Goal: Task Accomplishment & Management: Manage account settings

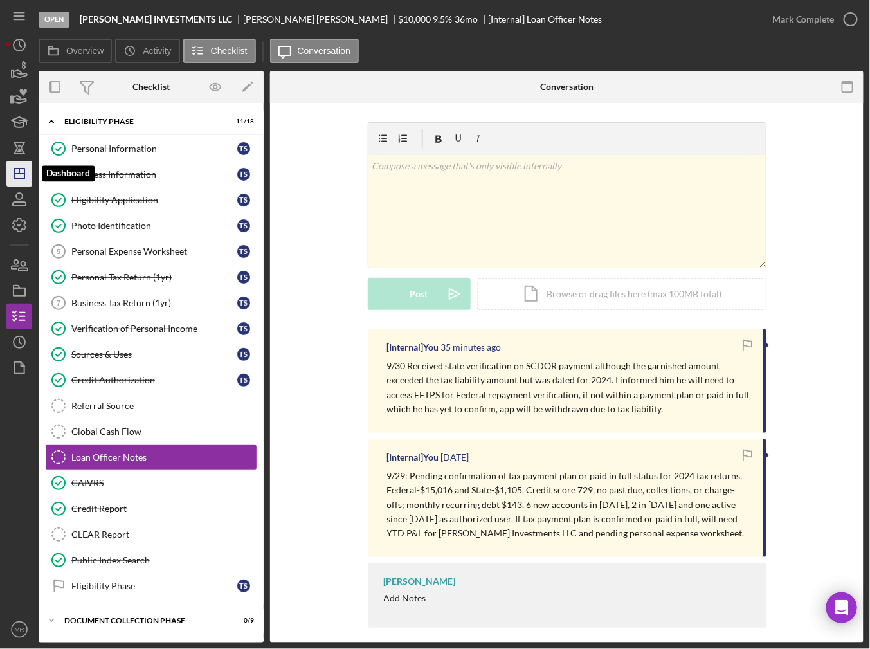
click at [20, 179] on polygon "button" at bounding box center [19, 173] width 10 height 10
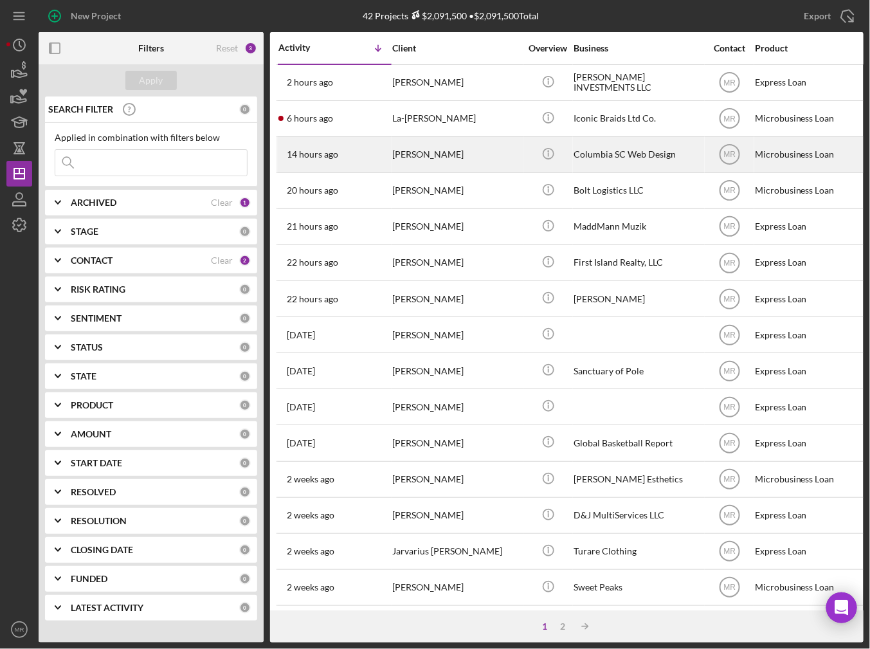
click at [374, 154] on div "14 hours ago [PERSON_NAME]" at bounding box center [334, 155] width 113 height 34
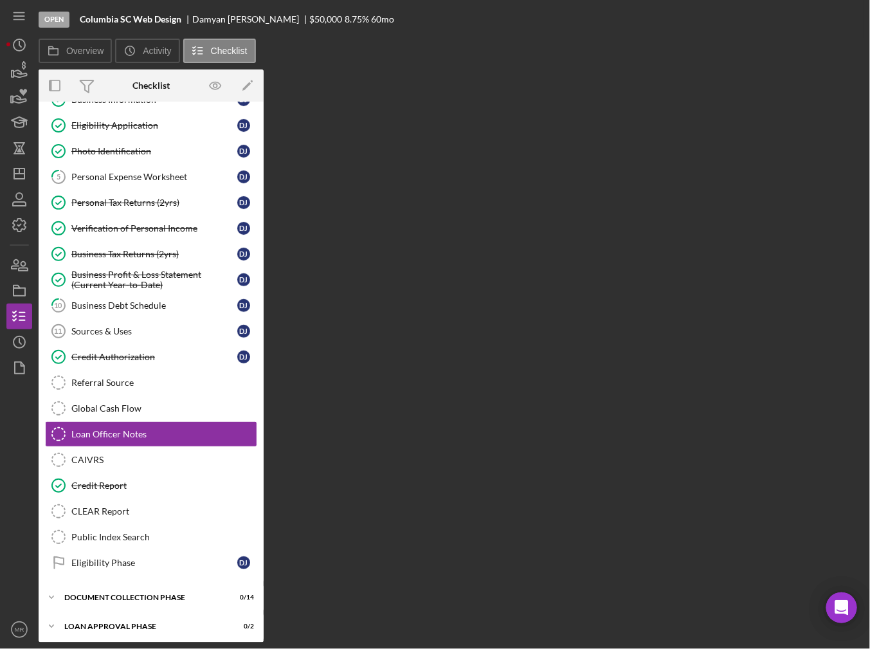
scroll to position [100, 0]
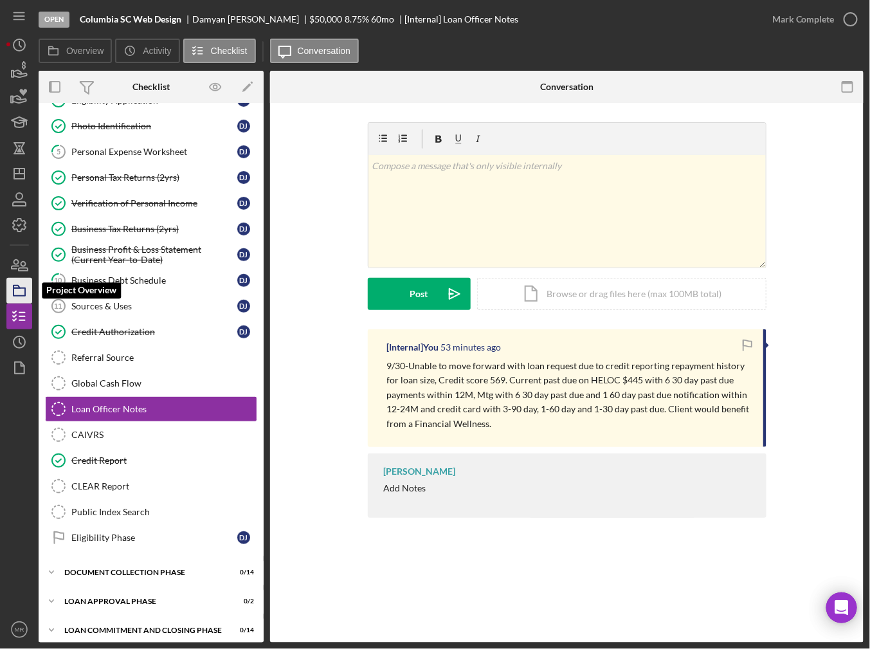
click at [24, 293] on rect "button" at bounding box center [20, 292] width 12 height 8
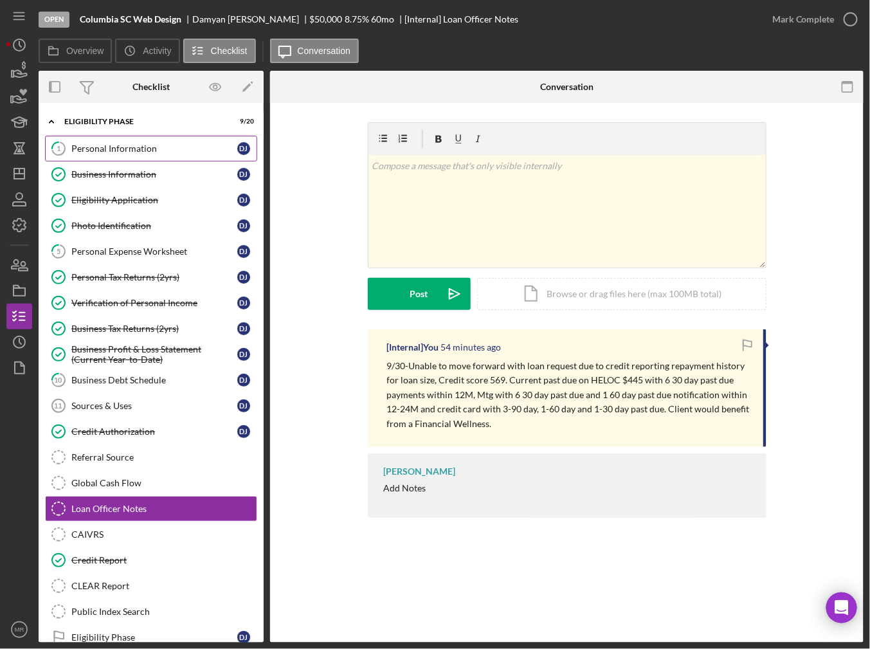
click at [122, 153] on link "1 Personal Information D J" at bounding box center [151, 149] width 212 height 26
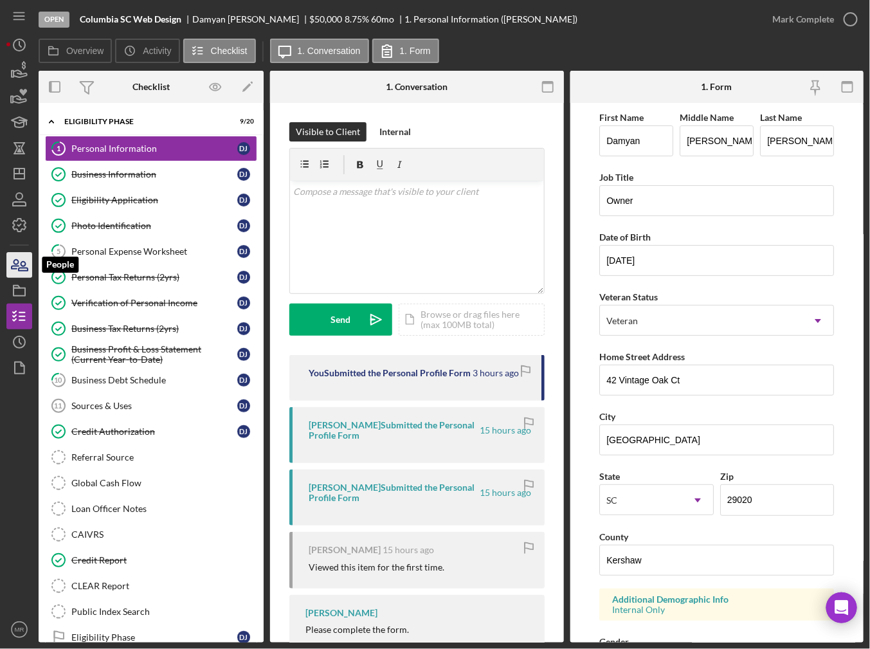
click at [24, 259] on icon "button" at bounding box center [19, 265] width 32 height 32
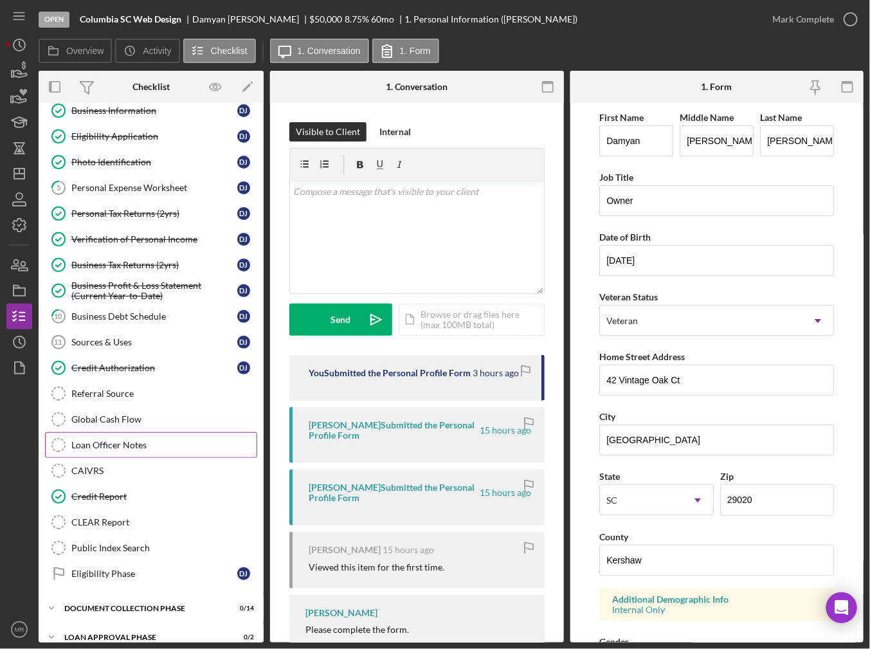
scroll to position [64, 0]
click at [114, 491] on div "Credit Report" at bounding box center [163, 496] width 185 height 10
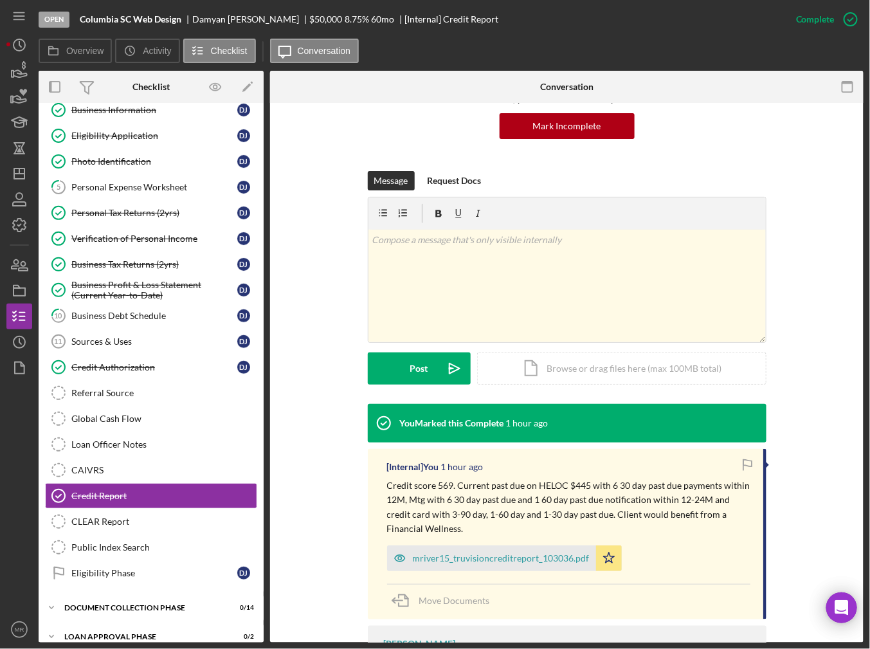
scroll to position [129, 0]
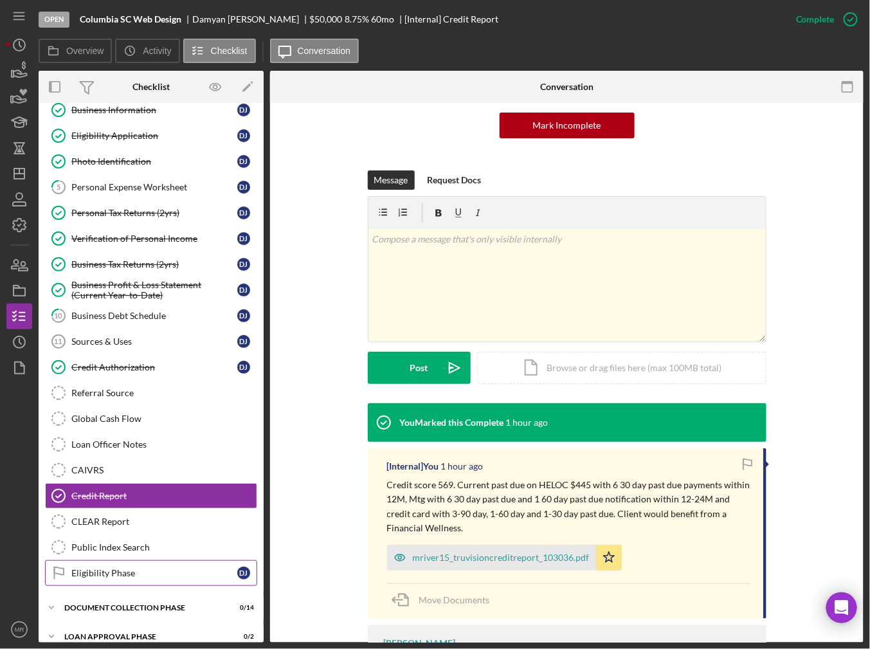
click at [123, 568] on div "Eligibility Phase" at bounding box center [154, 573] width 166 height 10
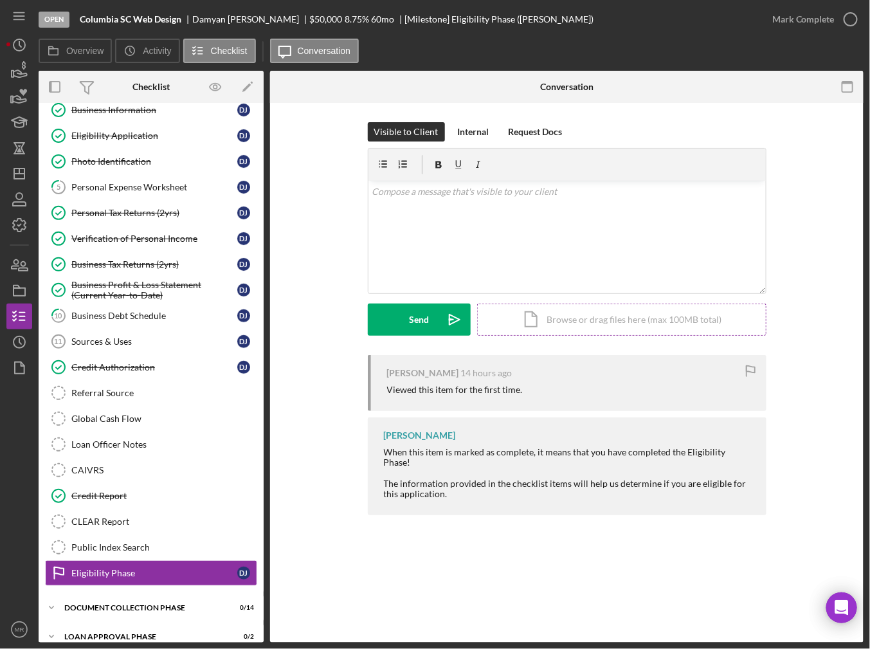
click at [541, 329] on div "Icon/Document Browse or drag files here (max 100MB total) Tap to choose files o…" at bounding box center [621, 319] width 289 height 32
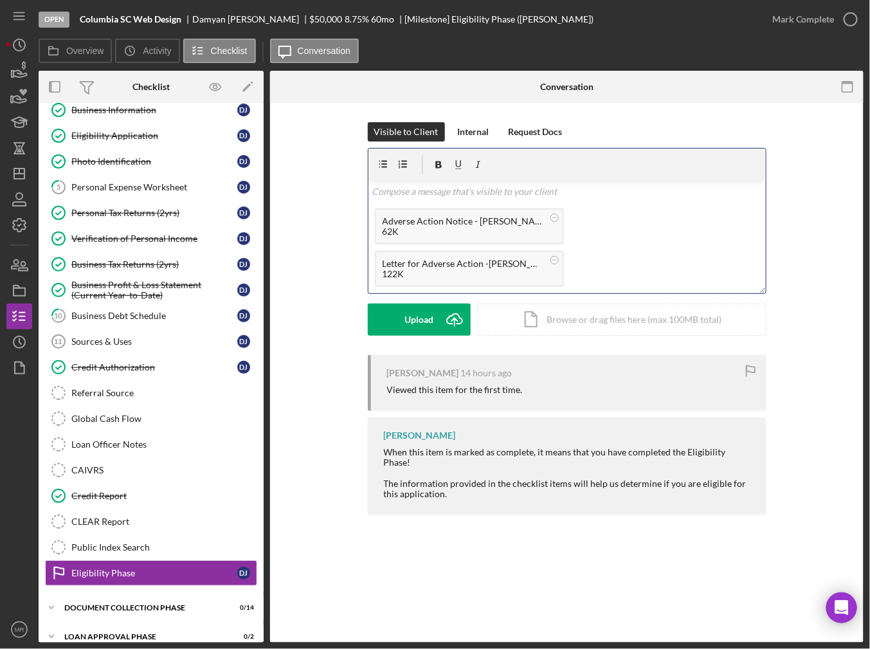
click at [440, 196] on p at bounding box center [567, 192] width 390 height 14
click at [438, 321] on icon "Icon/icon-invite-send" at bounding box center [454, 319] width 32 height 32
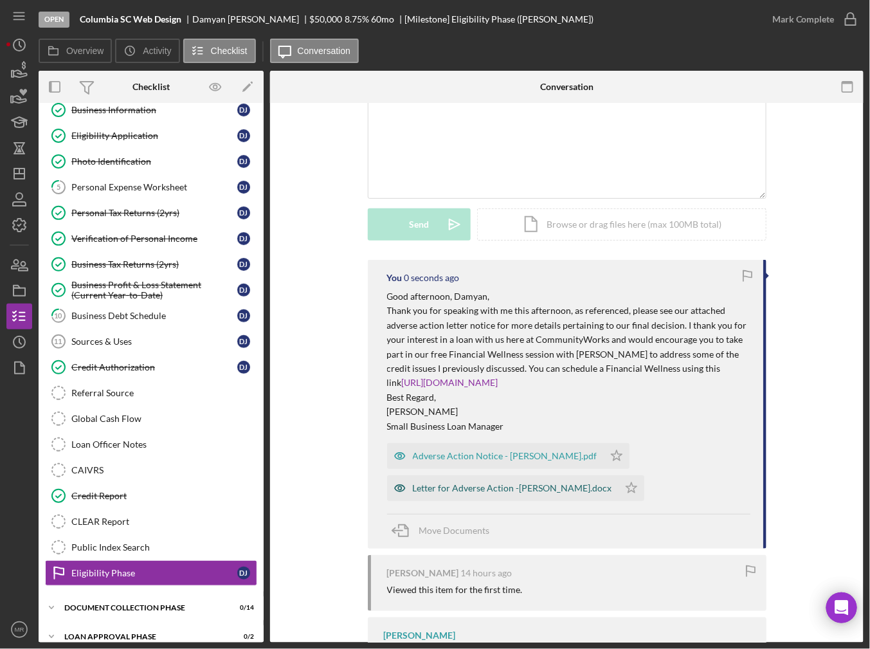
scroll to position [129, 0]
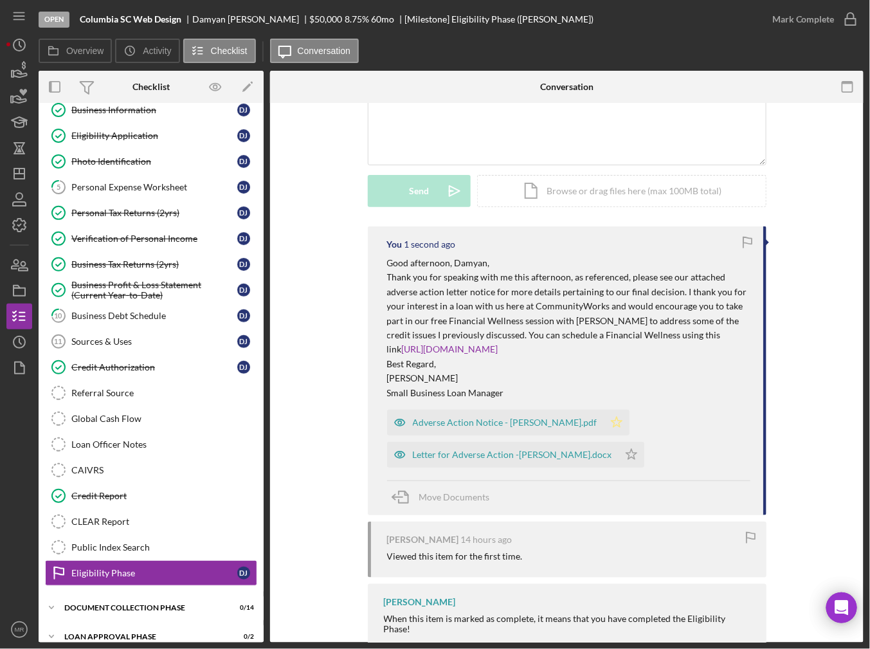
click at [611, 419] on polygon "button" at bounding box center [616, 422] width 11 height 10
click at [618, 460] on icon "Icon/Star" at bounding box center [631, 455] width 26 height 26
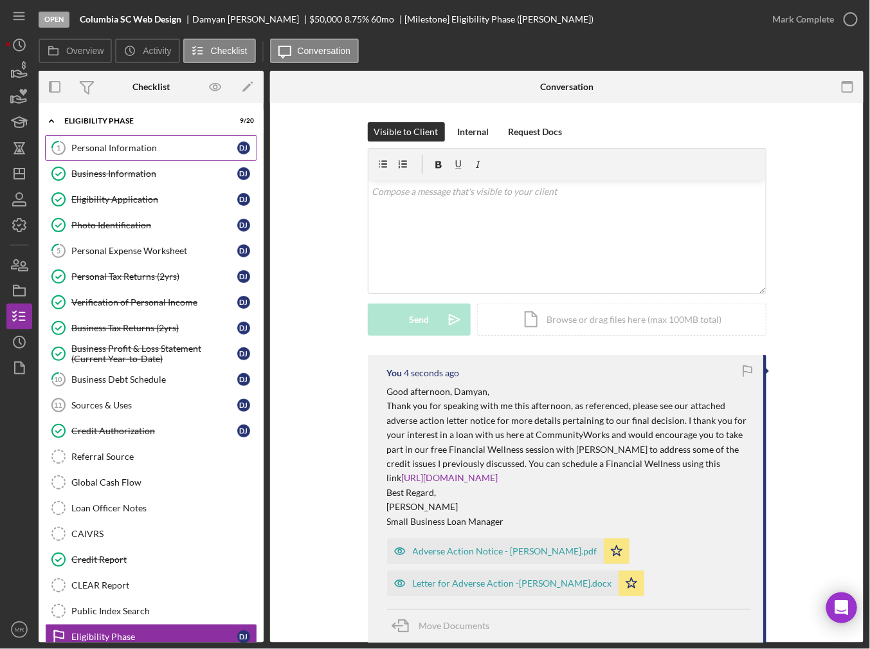
scroll to position [0, 0]
click at [126, 143] on div "Personal Information" at bounding box center [154, 148] width 166 height 10
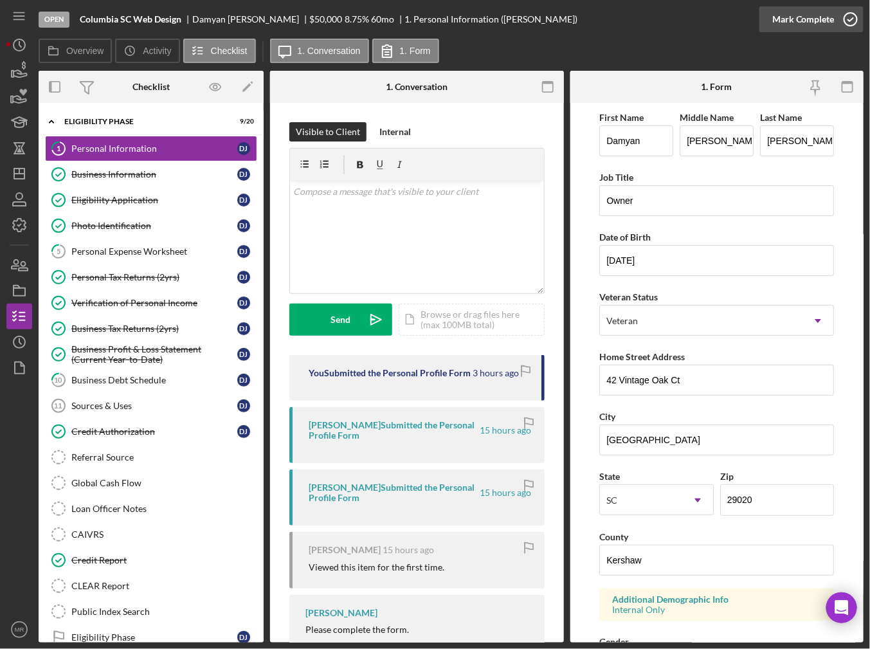
click at [842, 27] on icon "button" at bounding box center [850, 19] width 32 height 32
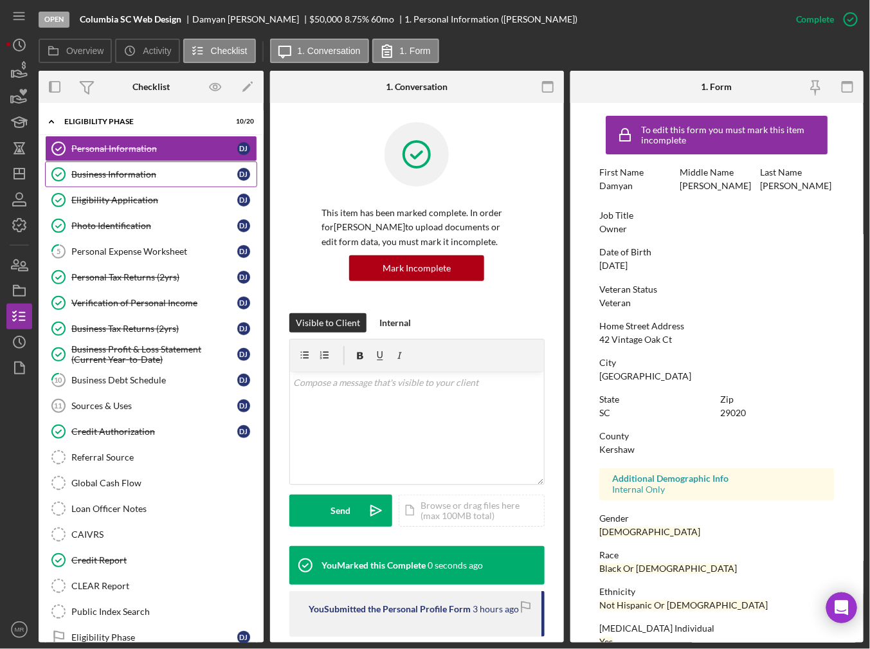
click at [190, 173] on div "Business Information" at bounding box center [154, 174] width 166 height 10
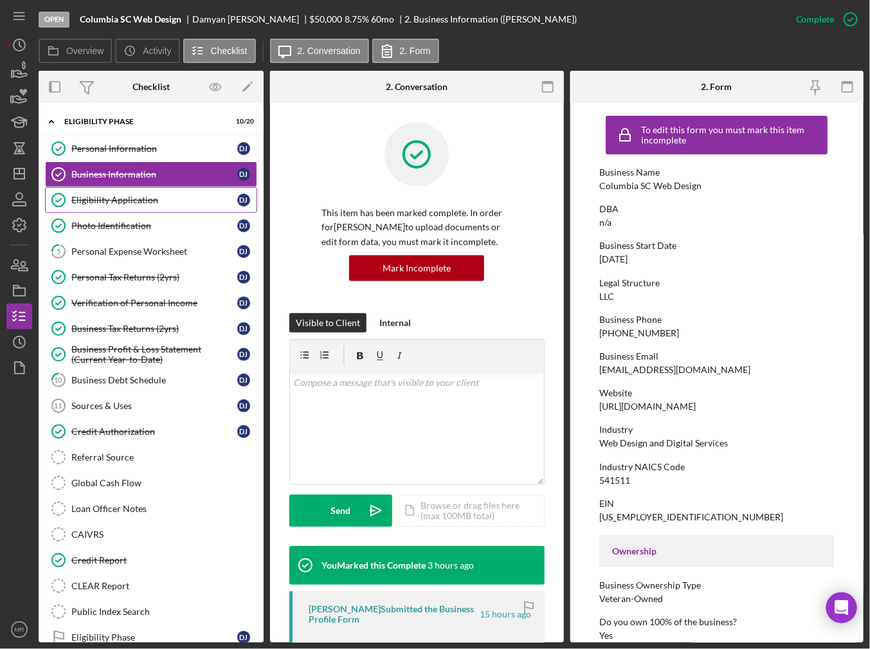
click at [152, 210] on link "Eligibility Application Eligibility Application D J" at bounding box center [151, 200] width 212 height 26
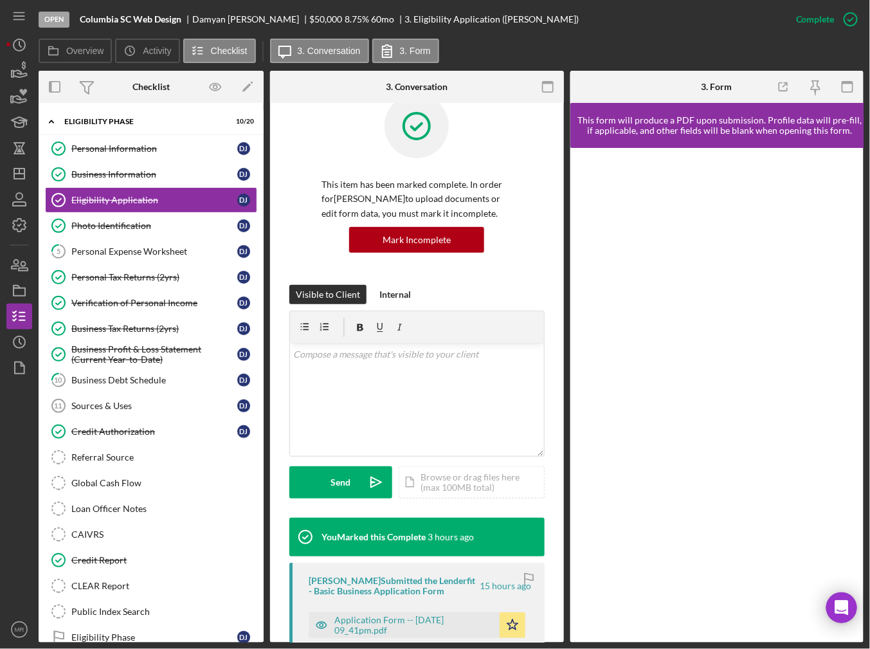
scroll to position [129, 0]
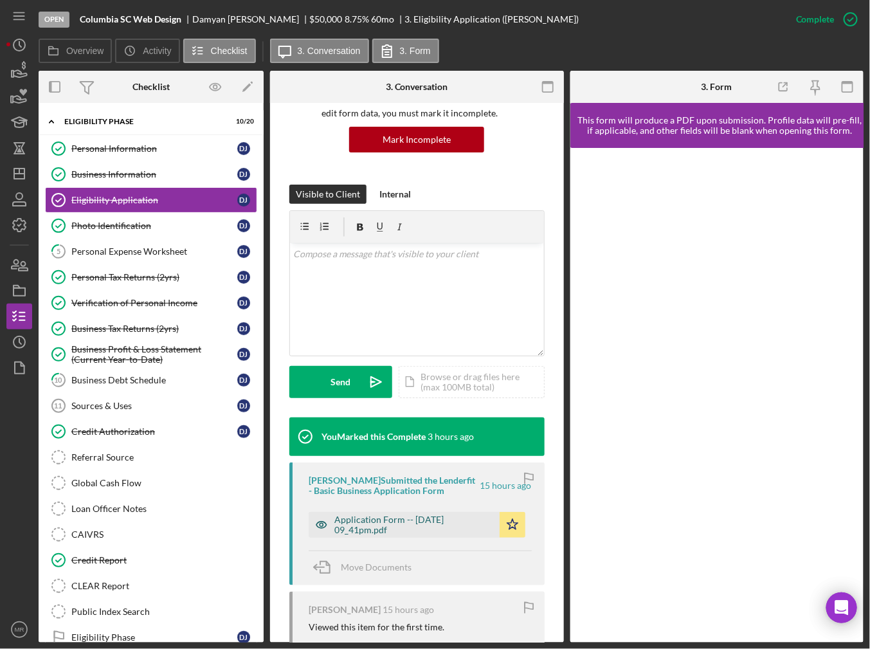
click at [378, 519] on div "Application Form -- [DATE] 09_41pm.pdf" at bounding box center [413, 524] width 159 height 21
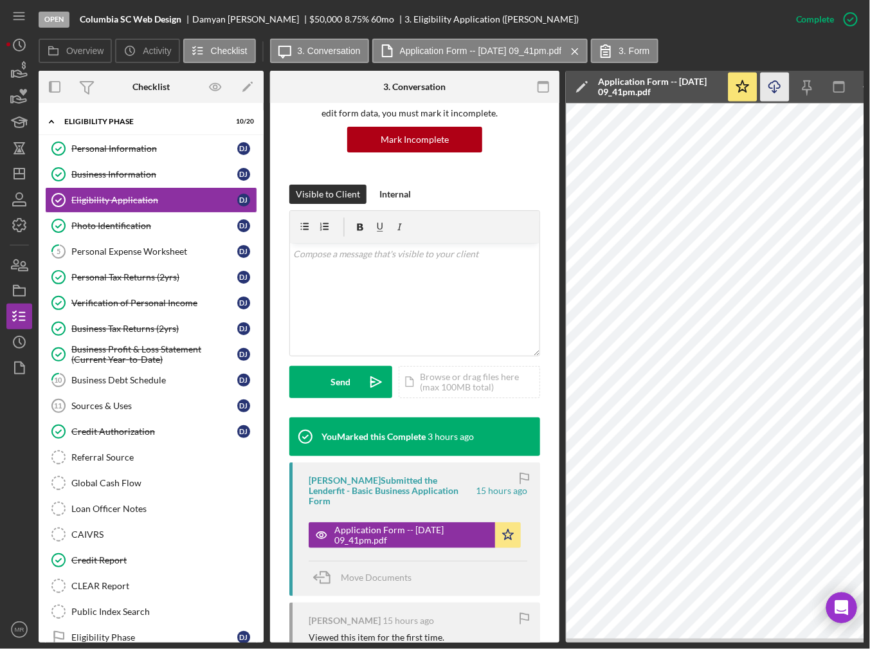
click at [764, 89] on icon "Icon/Download" at bounding box center [775, 87] width 29 height 29
click at [123, 221] on div "Photo Identification" at bounding box center [154, 226] width 166 height 10
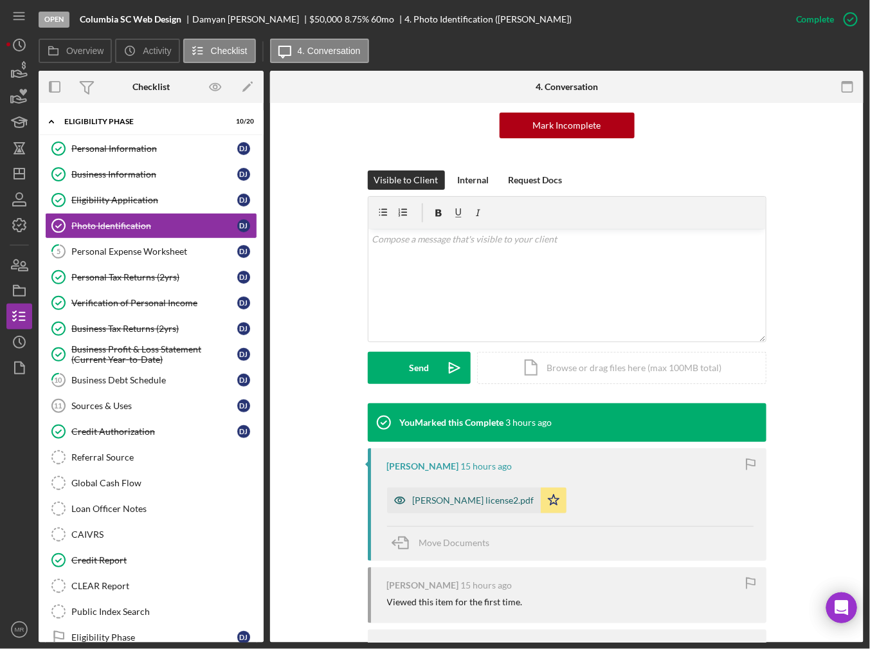
click at [432, 510] on div "[PERSON_NAME] license2.pdf" at bounding box center [464, 500] width 154 height 26
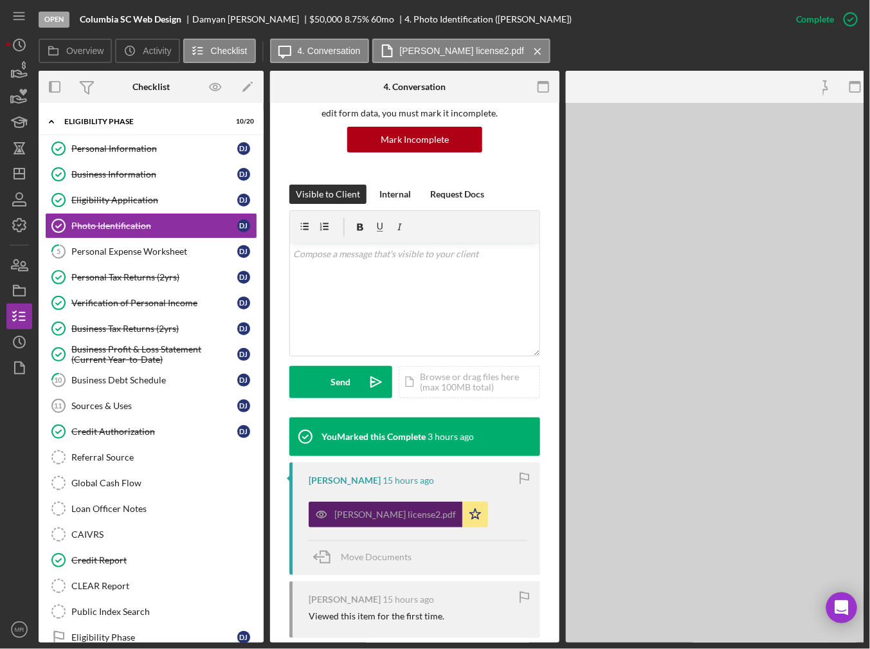
scroll to position [143, 0]
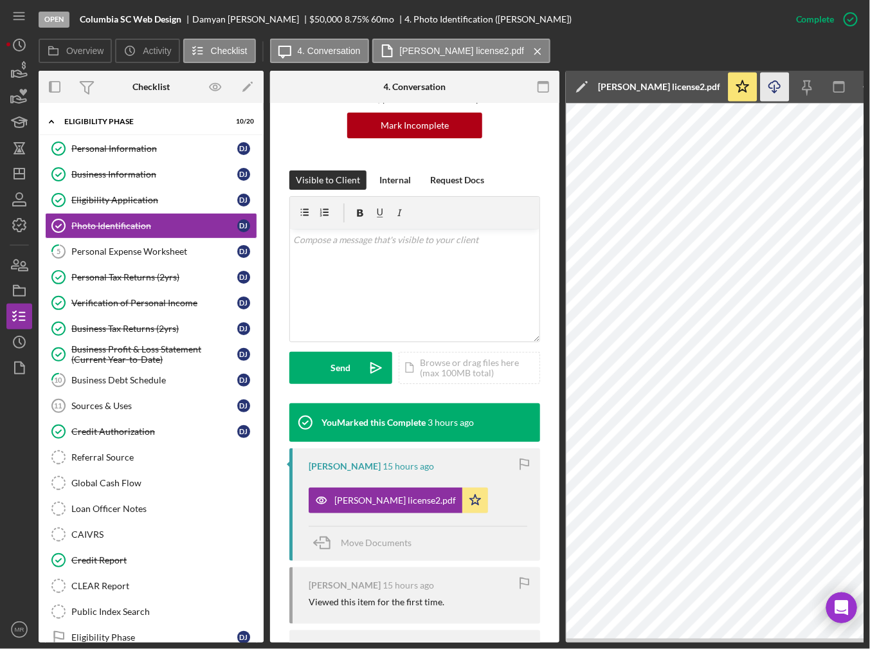
click at [768, 93] on icon "Icon/Download" at bounding box center [775, 87] width 29 height 29
click at [104, 239] on link "5 Personal Expense Worksheet D J" at bounding box center [151, 252] width 212 height 26
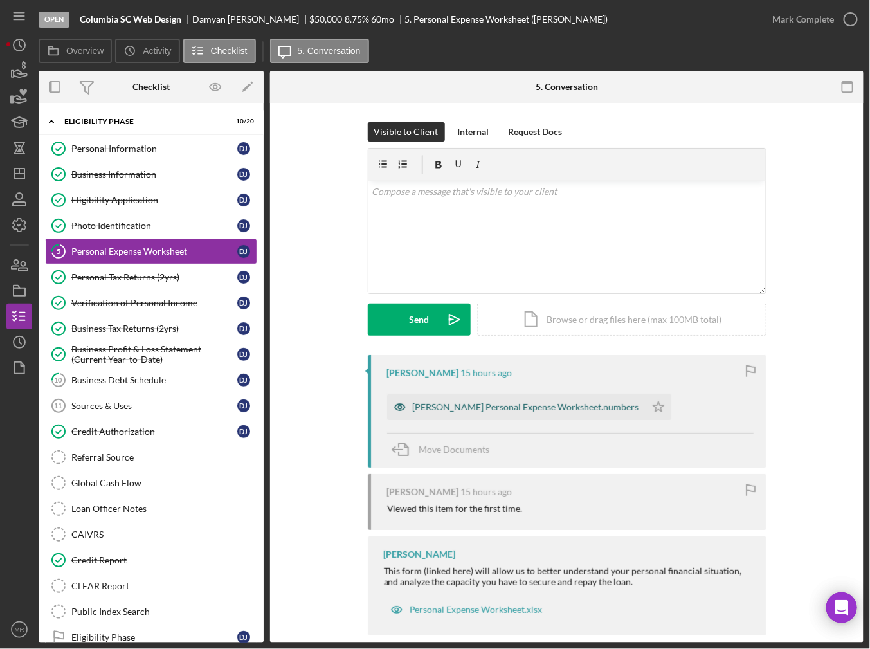
click at [543, 403] on div "[PERSON_NAME] Personal Expense Worksheet.numbers" at bounding box center [526, 407] width 226 height 10
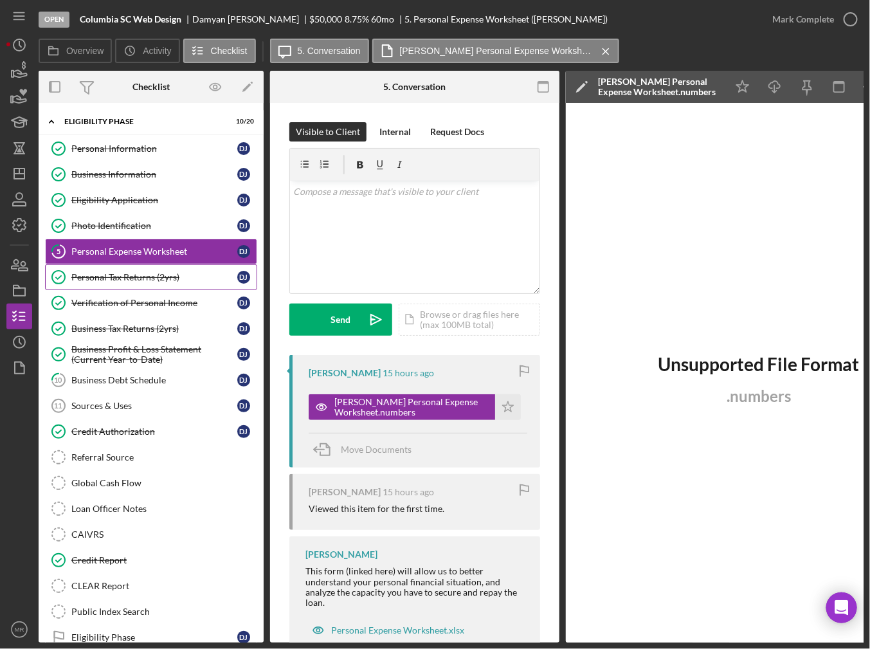
click at [156, 276] on div "Personal Tax Returns (2yrs)" at bounding box center [154, 277] width 166 height 10
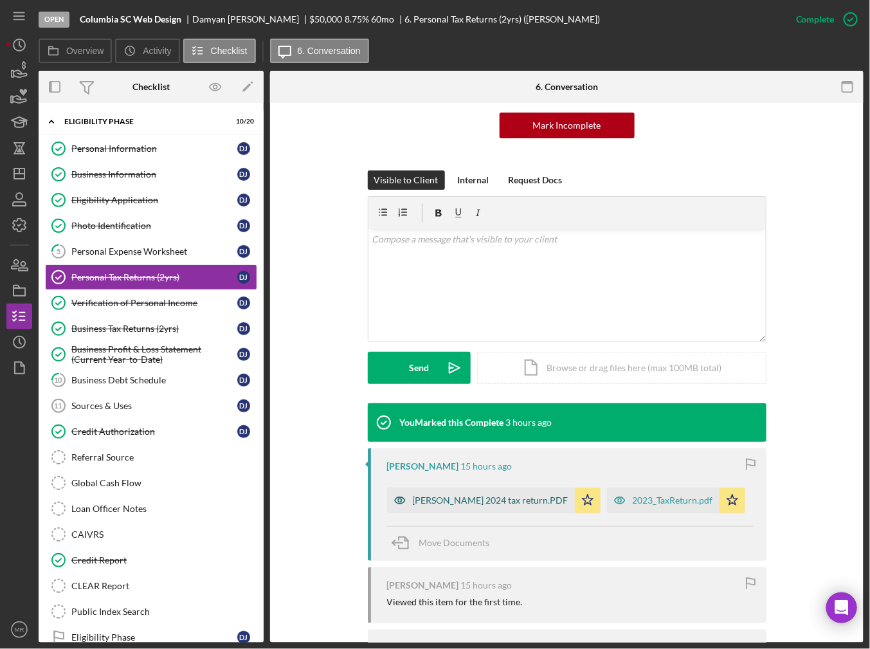
click at [481, 498] on div "[PERSON_NAME] 2024 tax return.PDF" at bounding box center [491, 500] width 156 height 10
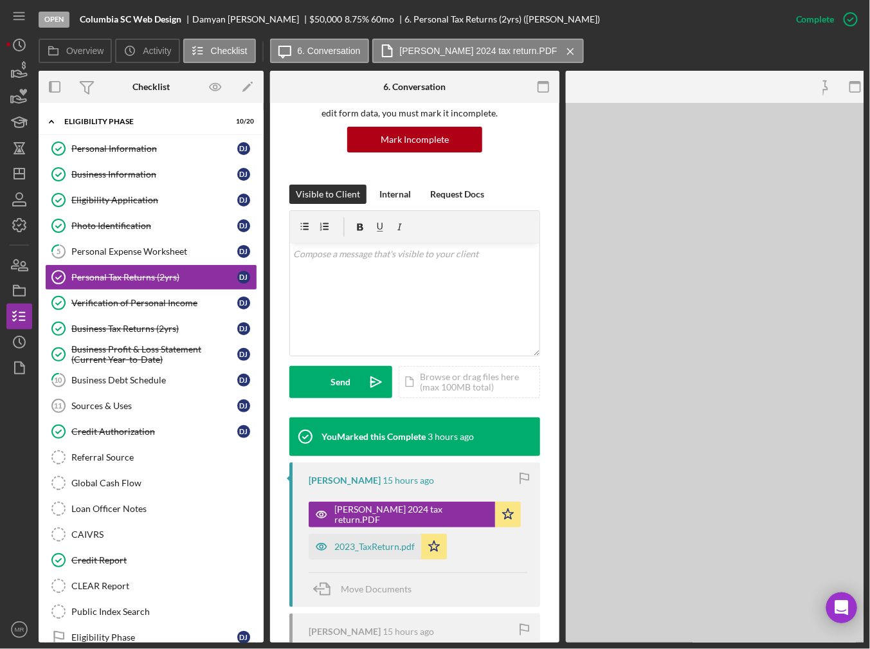
scroll to position [143, 0]
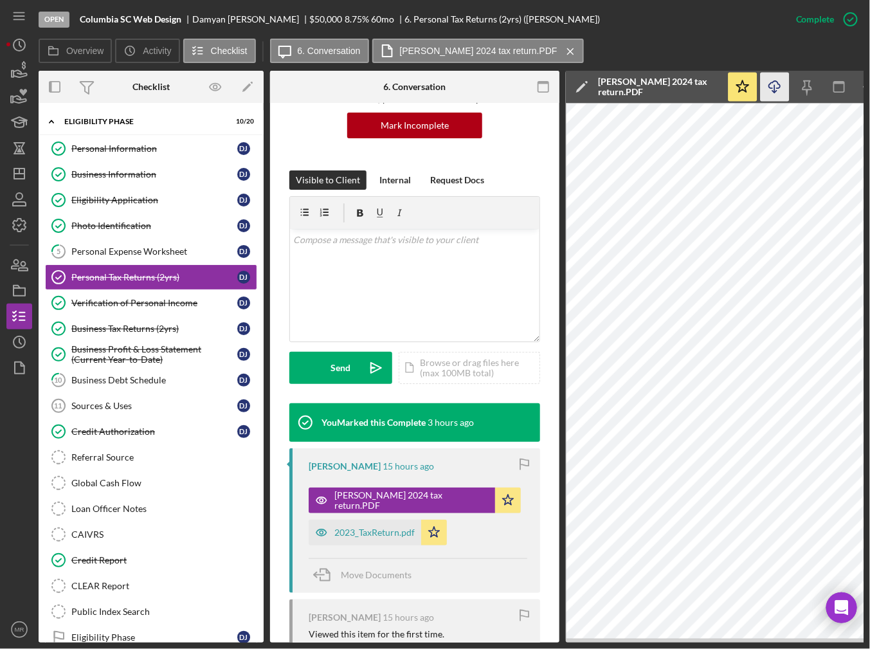
click at [770, 86] on icon "Icon/Download" at bounding box center [775, 87] width 29 height 29
click at [369, 536] on div "2023_TaxReturn.pdf" at bounding box center [374, 532] width 80 height 10
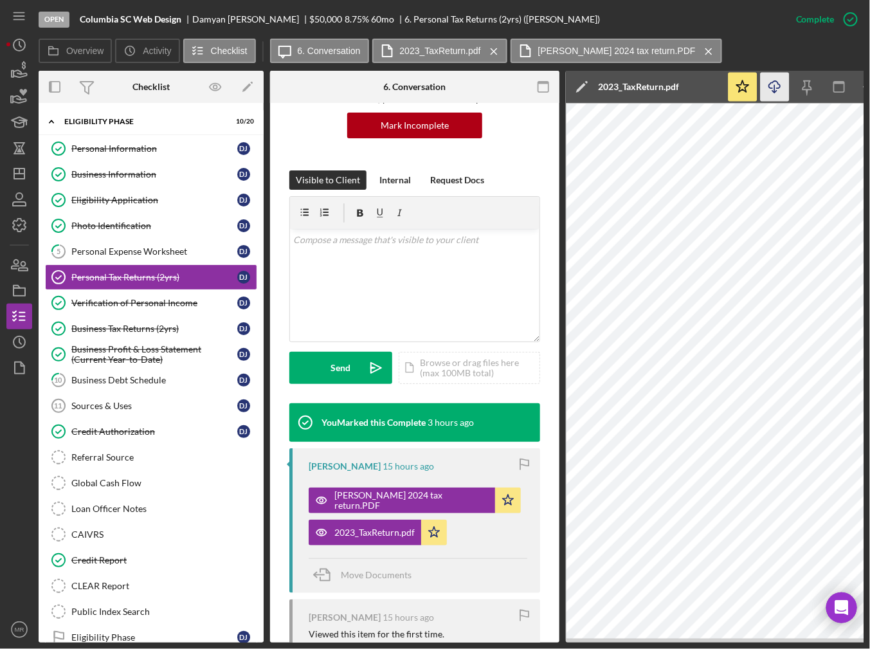
click at [767, 83] on icon "Icon/Download" at bounding box center [775, 87] width 29 height 29
click at [107, 302] on div "Verification of Personal Income" at bounding box center [154, 303] width 166 height 10
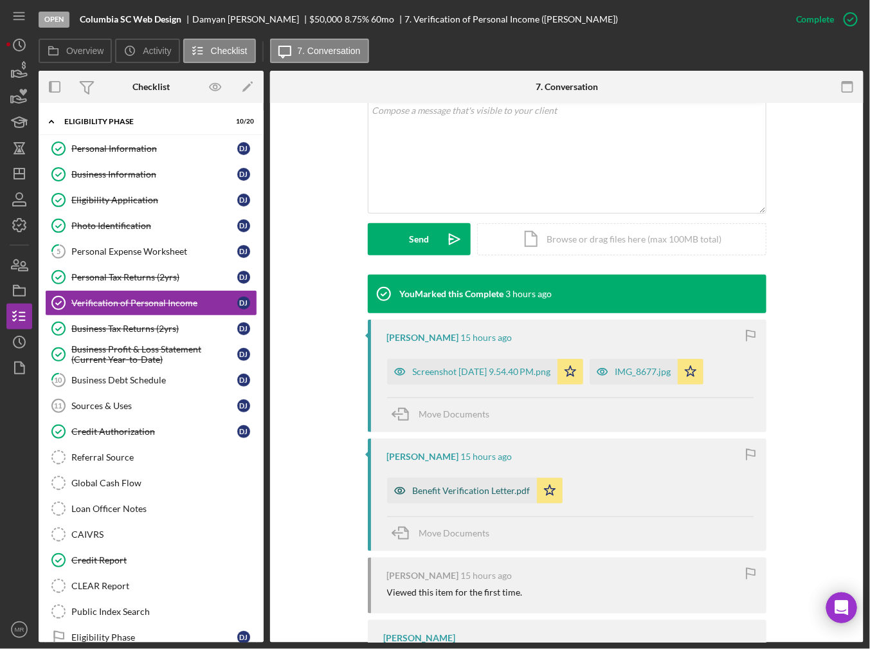
click at [479, 489] on div "Benefit Verification Letter.pdf" at bounding box center [472, 490] width 118 height 10
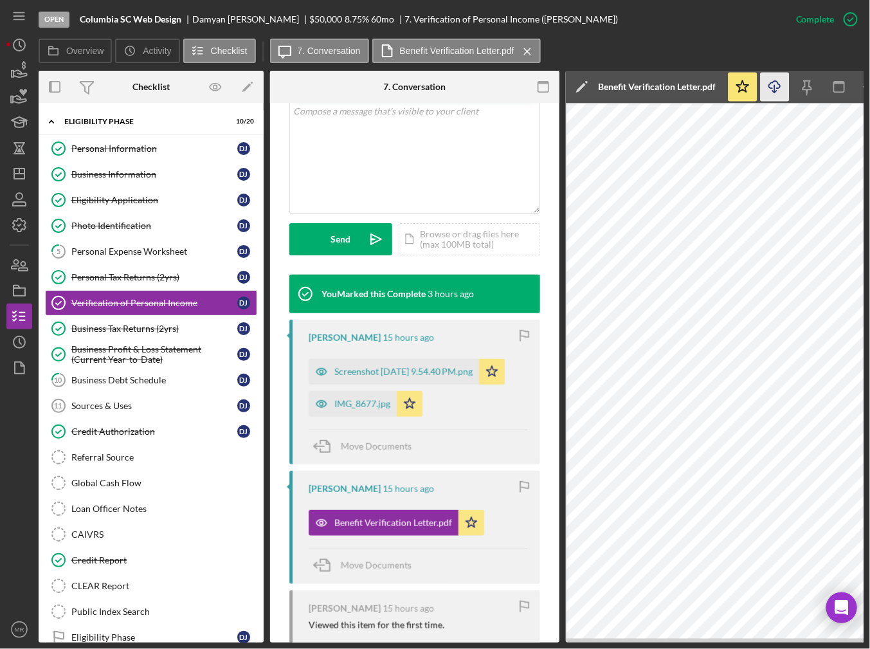
click at [768, 89] on icon "Icon/Download" at bounding box center [775, 87] width 29 height 29
click at [375, 394] on div "IMG_8677.jpg" at bounding box center [353, 404] width 88 height 26
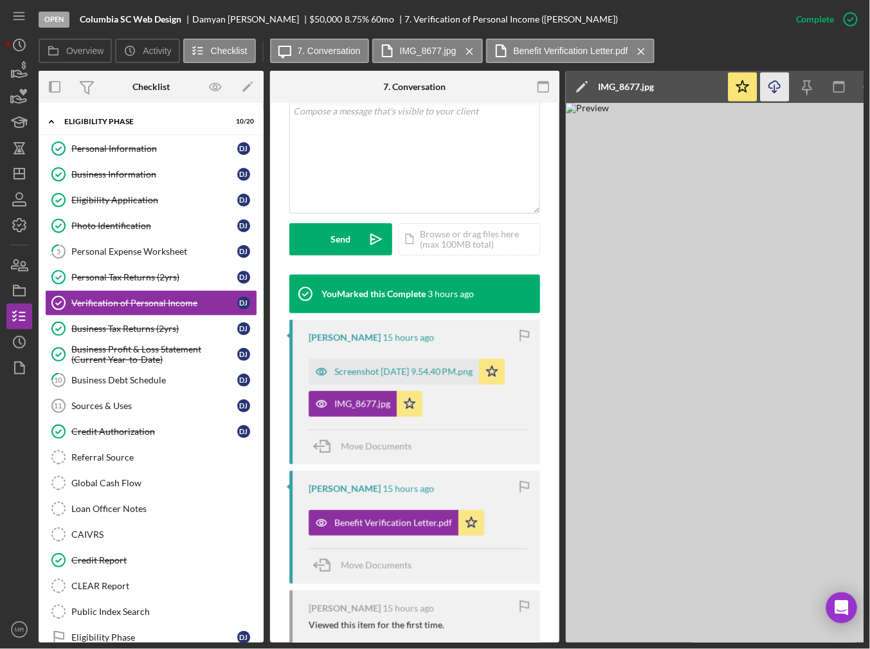
click at [773, 85] on icon "Icon/Download" at bounding box center [775, 87] width 29 height 29
click at [442, 369] on div "Screenshot [DATE] 9.54.40 PM.png" at bounding box center [403, 371] width 138 height 10
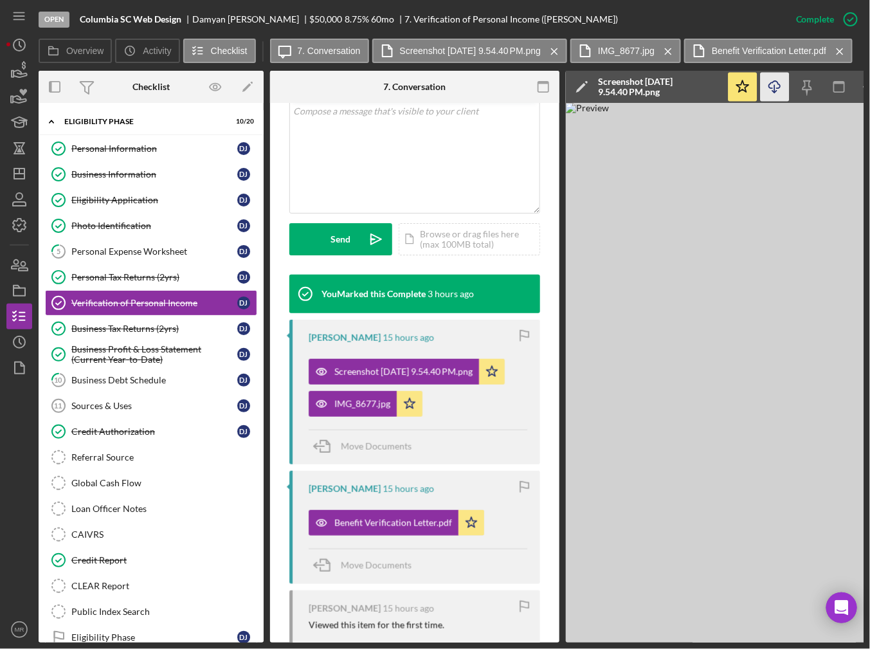
click at [769, 83] on icon "Icon/Download" at bounding box center [775, 87] width 29 height 29
click at [76, 382] on div "Business Debt Schedule" at bounding box center [154, 380] width 166 height 10
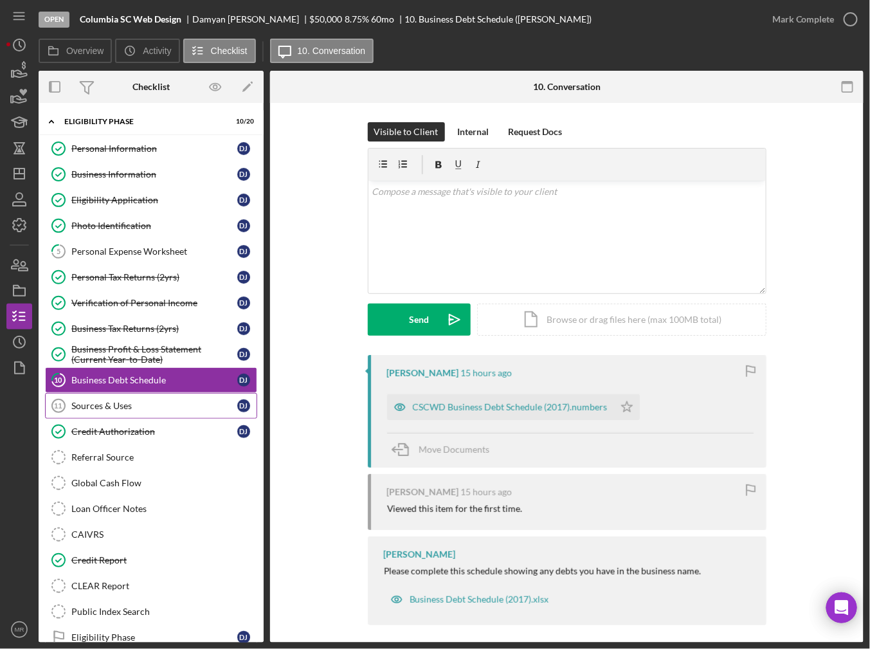
click at [95, 404] on div "Sources & Uses" at bounding box center [154, 406] width 166 height 10
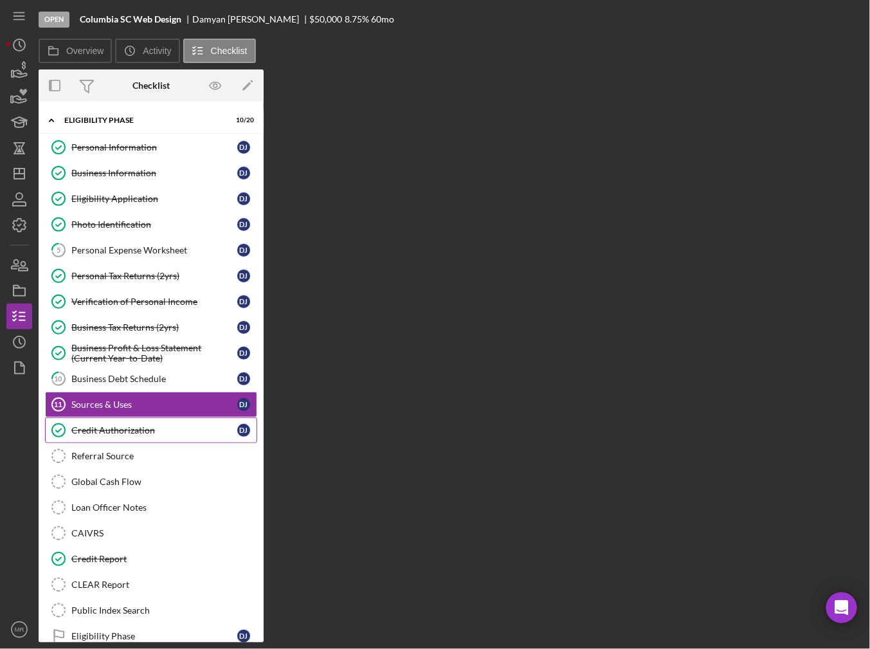
click at [98, 431] on div "Credit Authorization" at bounding box center [154, 430] width 166 height 10
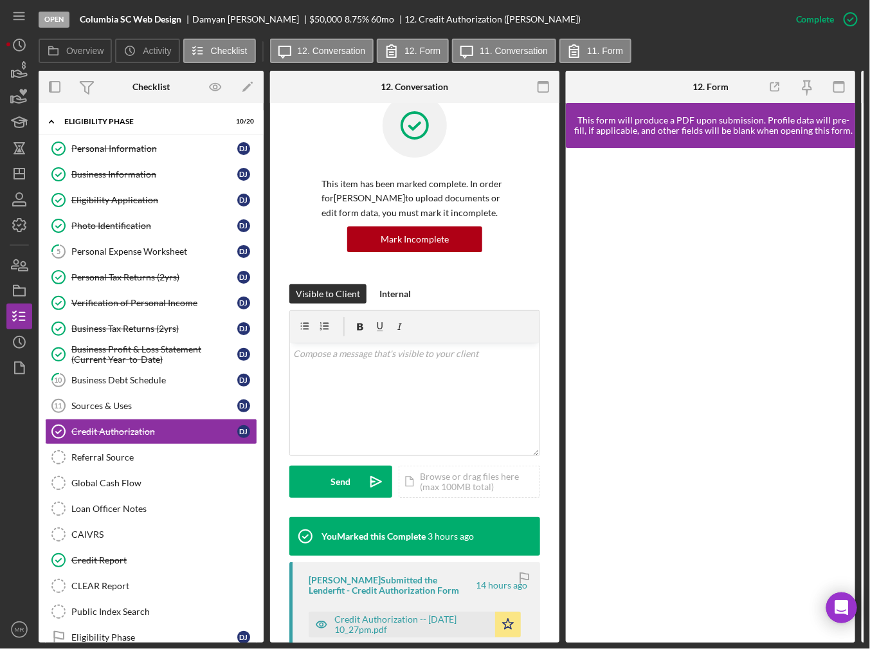
scroll to position [129, 0]
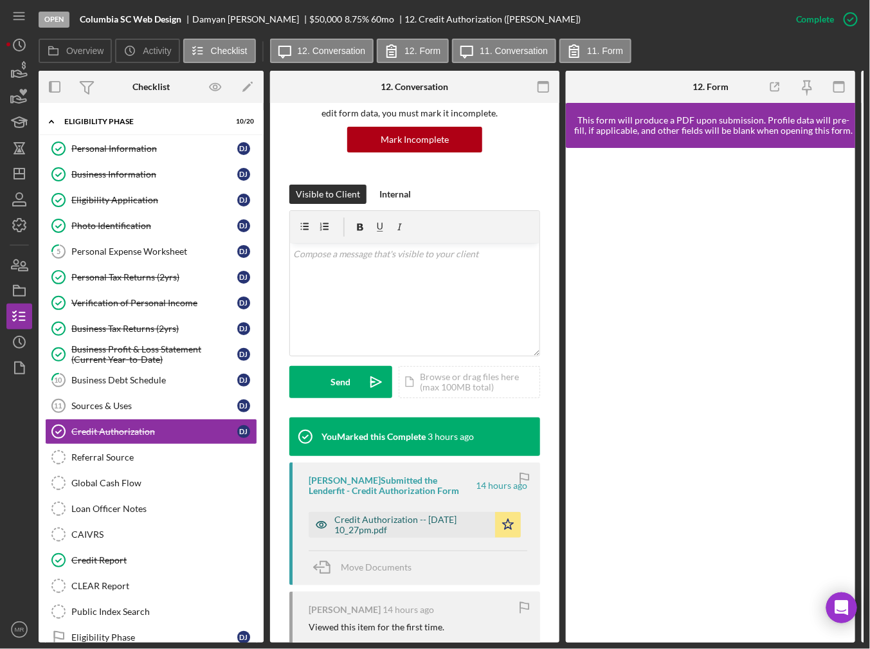
click at [392, 515] on div "Credit Authorization -- [DATE] 10_27pm.pdf" at bounding box center [411, 524] width 154 height 21
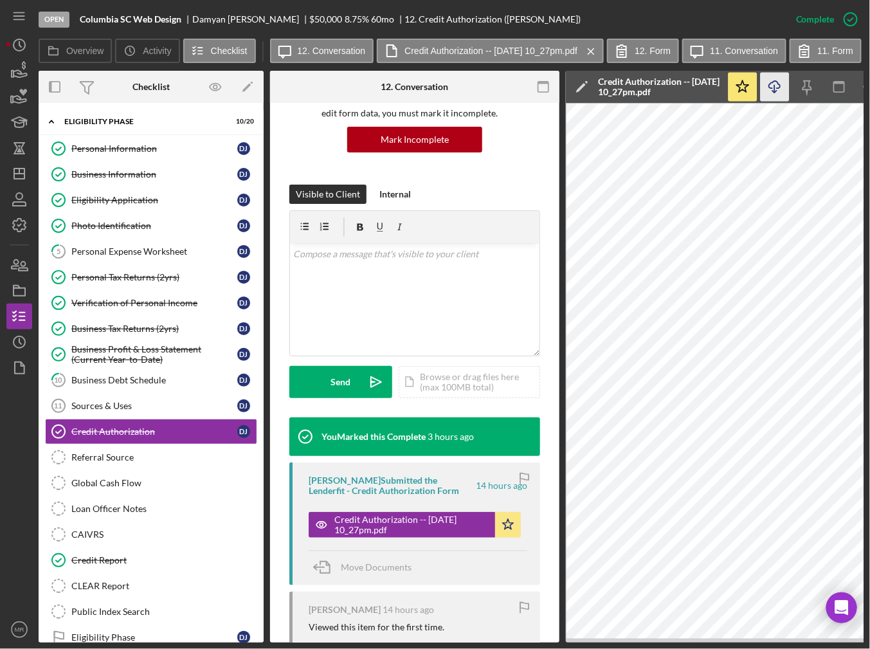
click at [768, 80] on icon "Icon/Download" at bounding box center [775, 87] width 29 height 29
click at [21, 291] on icon "button" at bounding box center [19, 291] width 32 height 32
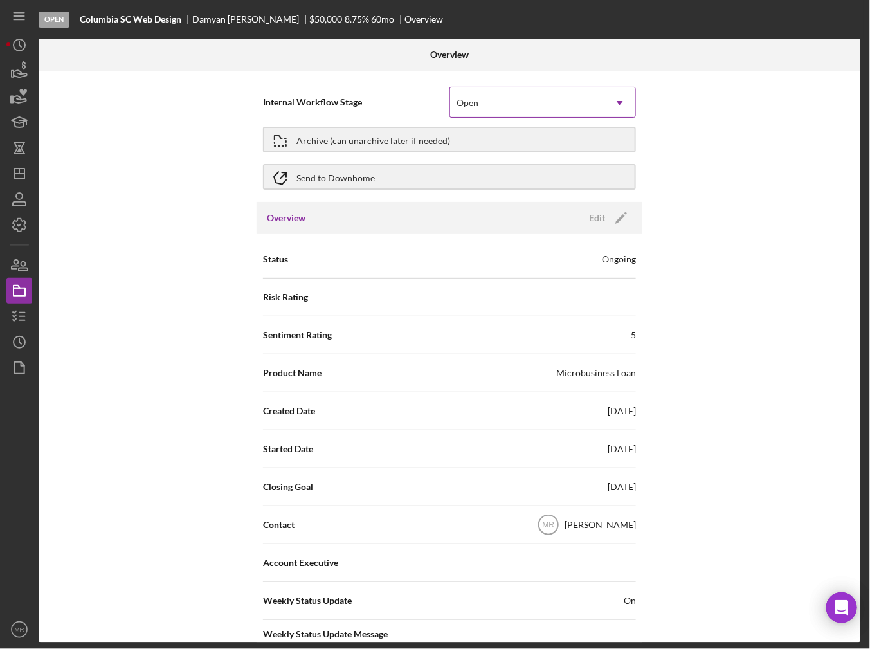
click at [459, 108] on div "Open" at bounding box center [527, 103] width 154 height 30
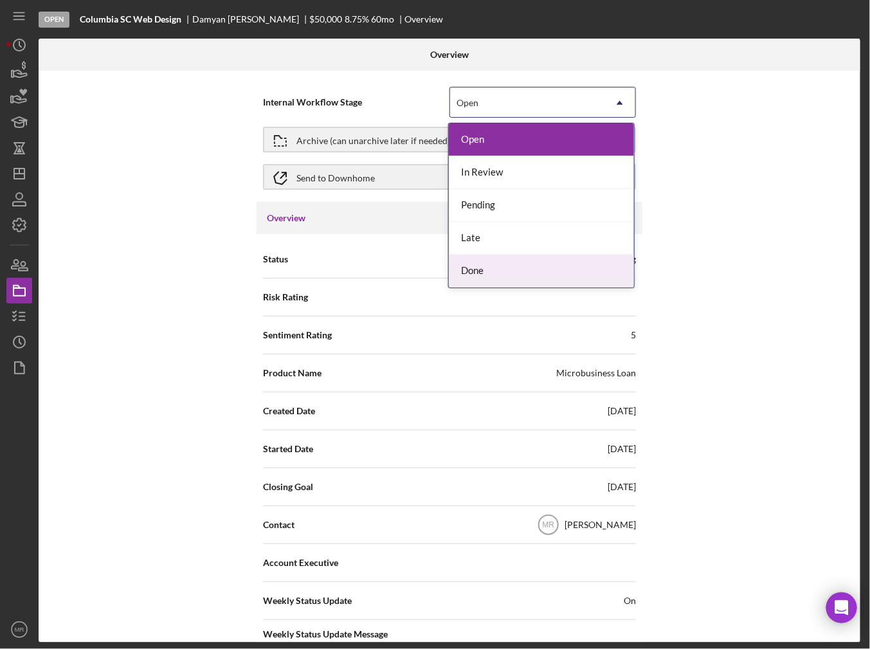
click at [464, 262] on div "Done" at bounding box center [541, 271] width 185 height 33
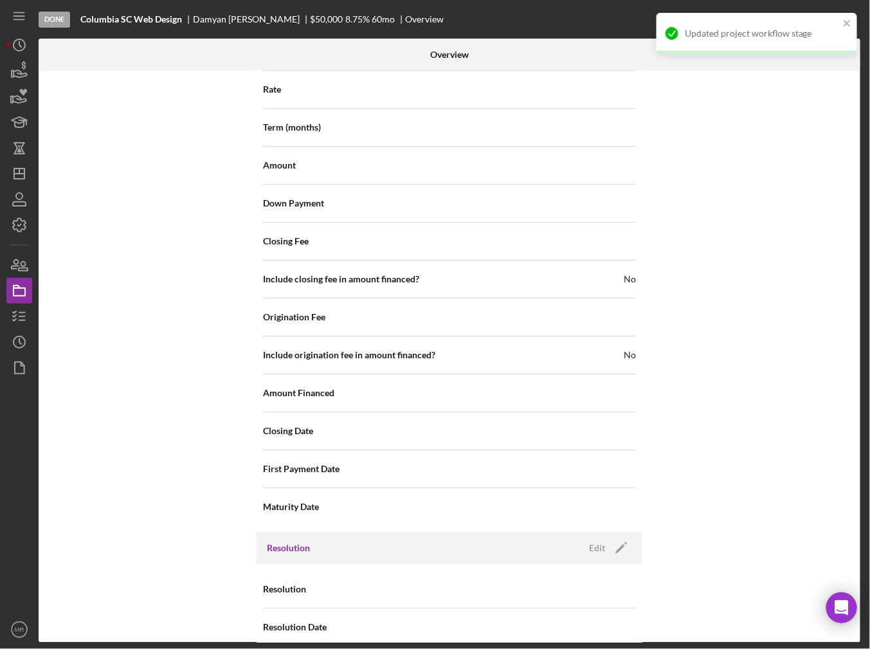
scroll to position [1371, 0]
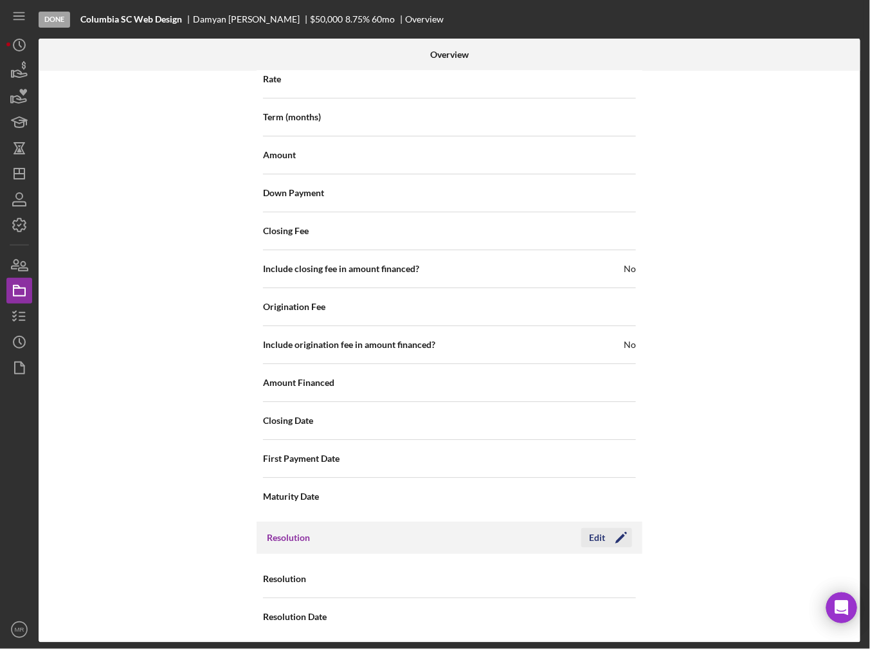
drag, startPoint x: 599, startPoint y: 542, endPoint x: 598, endPoint y: 530, distance: 12.2
click at [599, 540] on div "Resolution Edit Icon/Edit" at bounding box center [450, 537] width 386 height 32
click at [598, 530] on div "Edit" at bounding box center [597, 537] width 16 height 19
click at [537, 570] on div "Select..." at bounding box center [527, 579] width 154 height 30
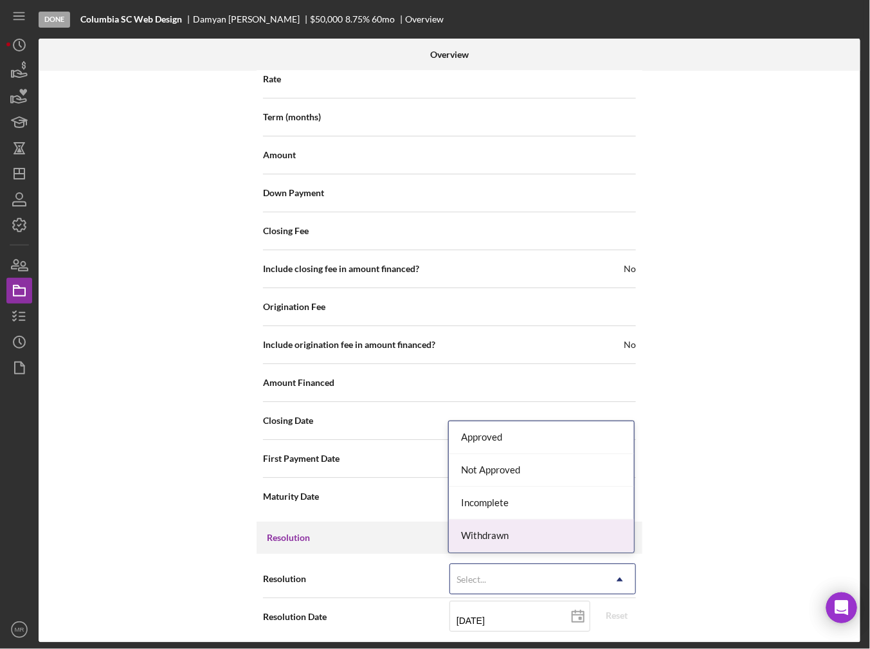
click at [535, 539] on div "Withdrawn" at bounding box center [541, 535] width 185 height 33
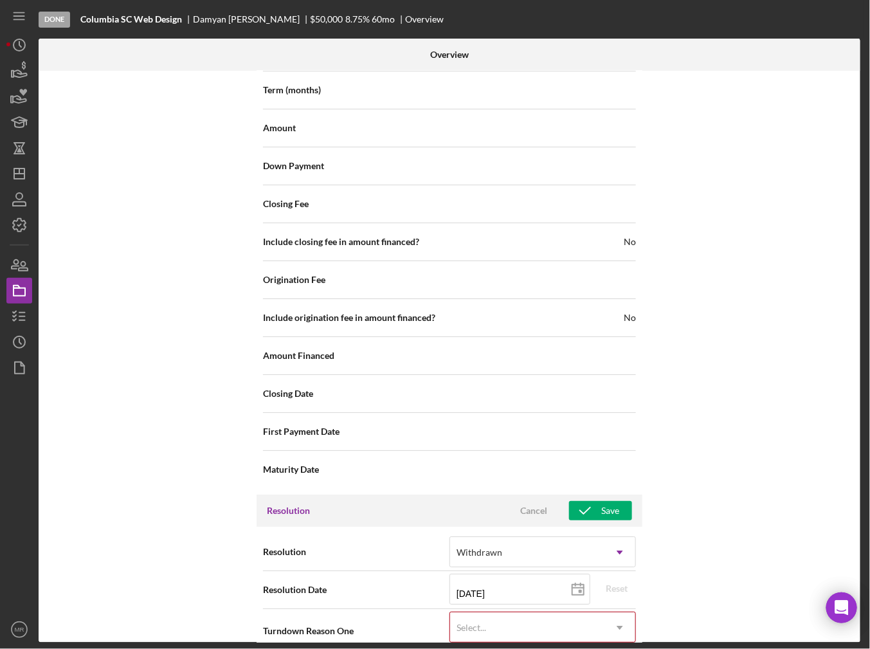
scroll to position [1453, 0]
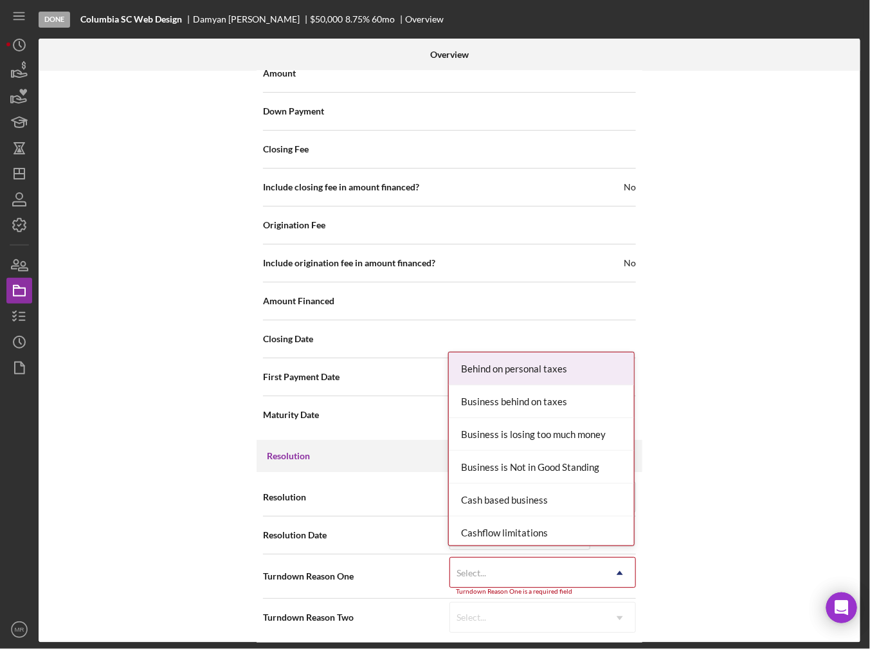
click at [536, 576] on div "Select..." at bounding box center [527, 573] width 154 height 30
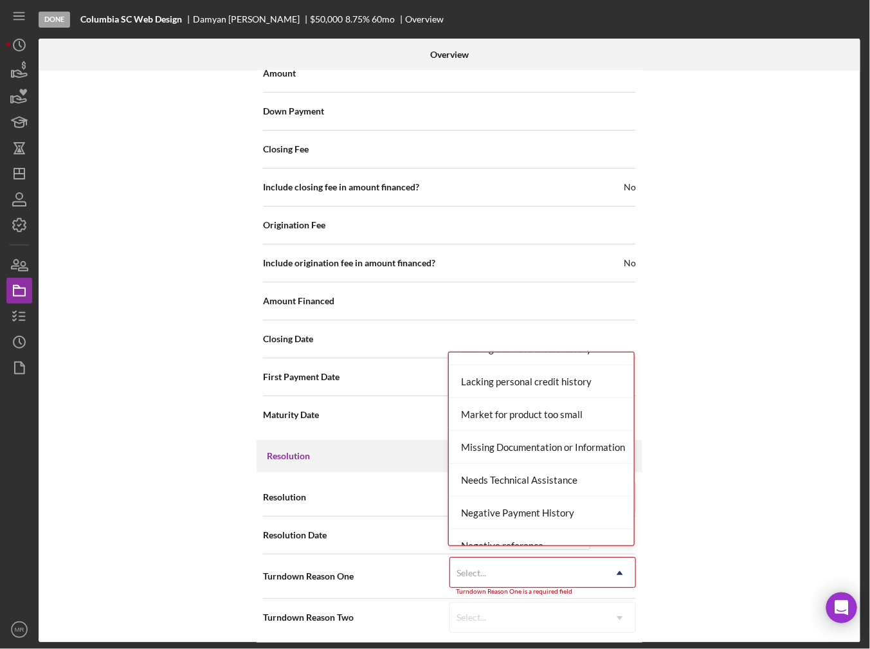
scroll to position [707, 0]
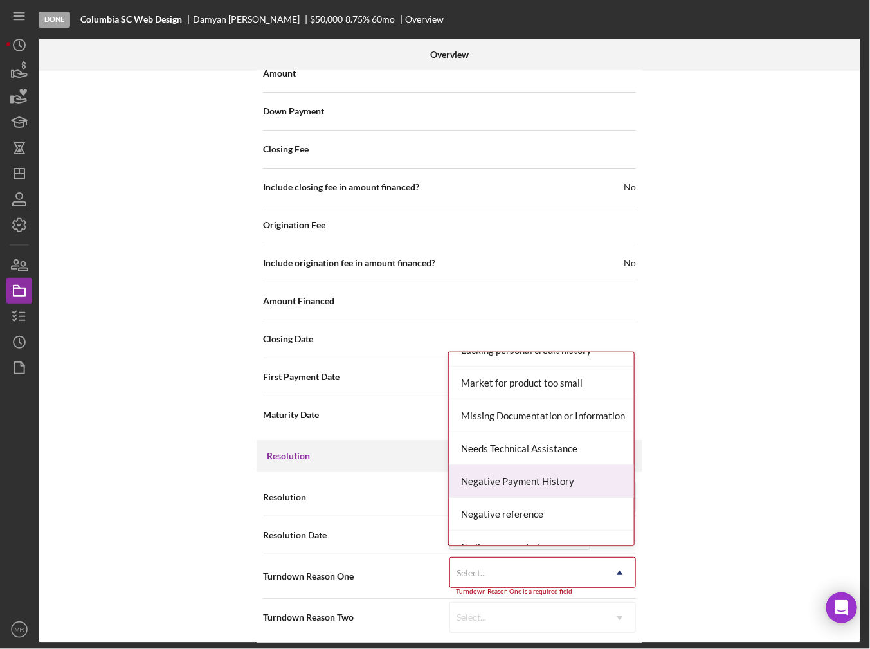
click at [542, 487] on div "Negative Payment History" at bounding box center [541, 481] width 185 height 33
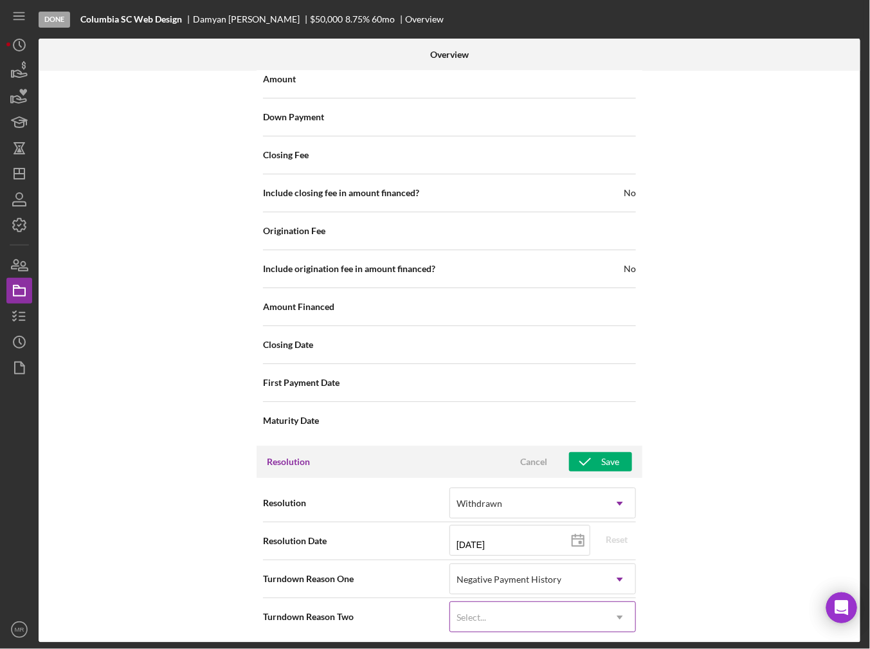
click at [594, 603] on div "Select..." at bounding box center [527, 617] width 154 height 30
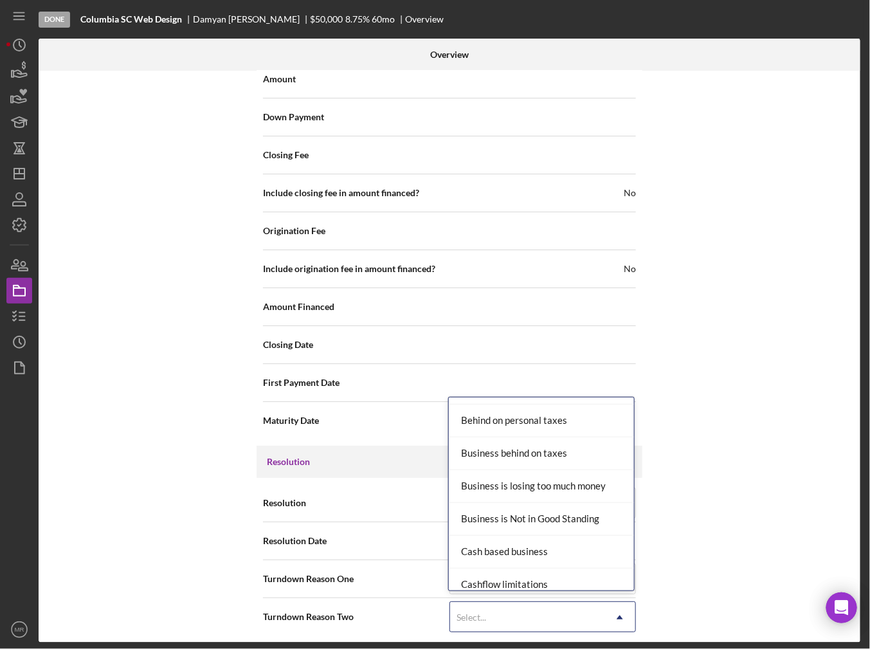
scroll to position [0, 0]
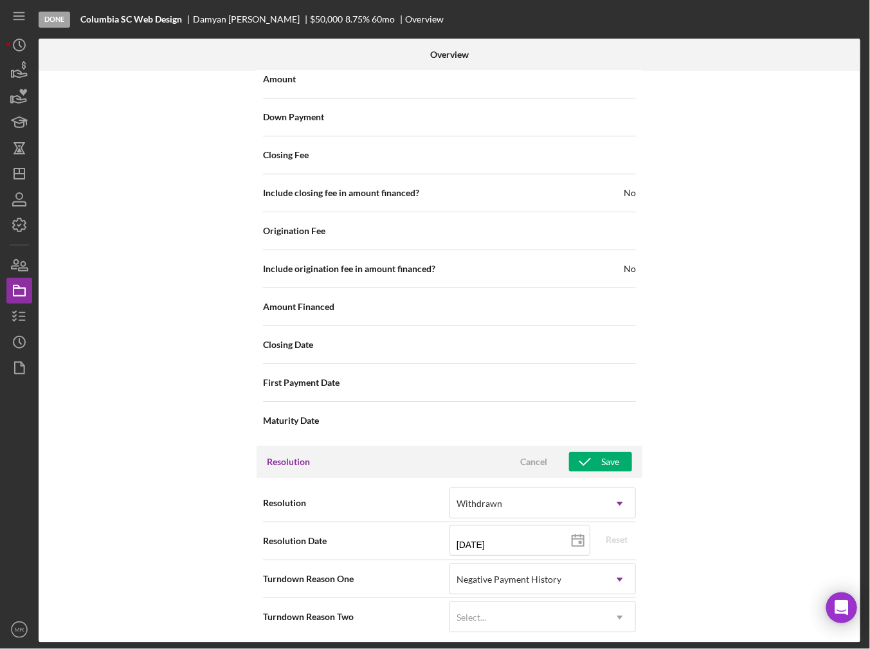
click at [723, 443] on div "Internal Workflow Stage Done Icon/Dropdown Arrow Archive (can unarchive later i…" at bounding box center [450, 357] width 822 height 572
click at [618, 453] on button "Save" at bounding box center [600, 461] width 63 height 19
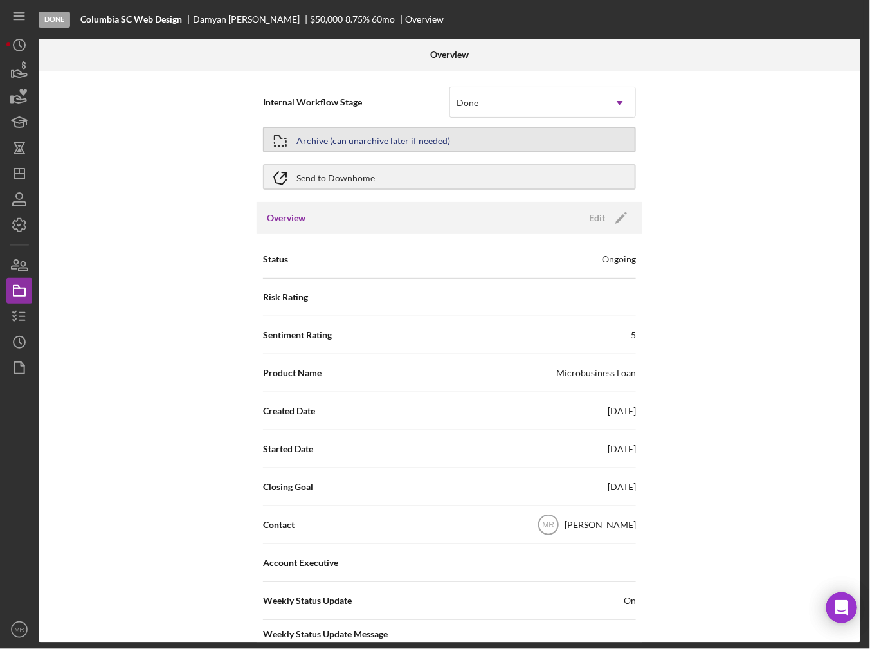
click at [426, 138] on div "Archive (can unarchive later if needed)" at bounding box center [373, 139] width 154 height 23
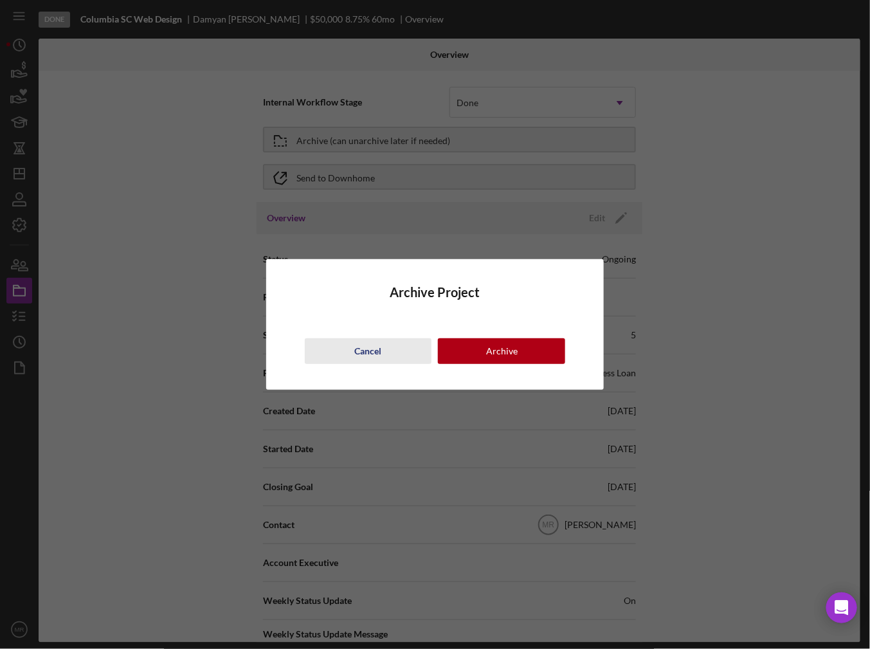
click at [385, 357] on button "Cancel" at bounding box center [368, 351] width 127 height 26
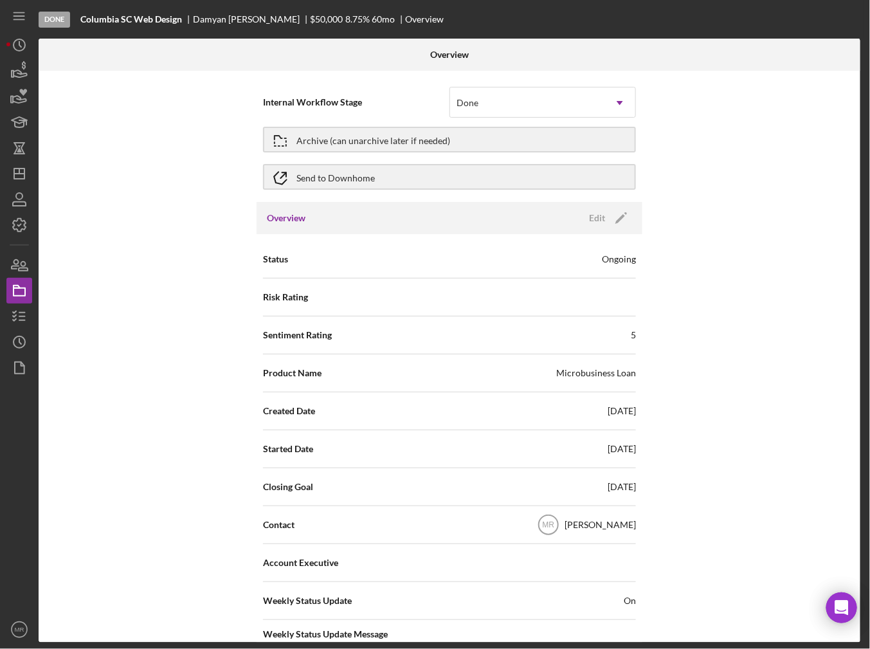
click at [752, 131] on div "Internal Workflow Stage Done Icon/Dropdown Arrow Archive (can unarchive later i…" at bounding box center [450, 357] width 822 height 572
click at [14, 166] on icon "Icon/Dashboard" at bounding box center [19, 174] width 32 height 32
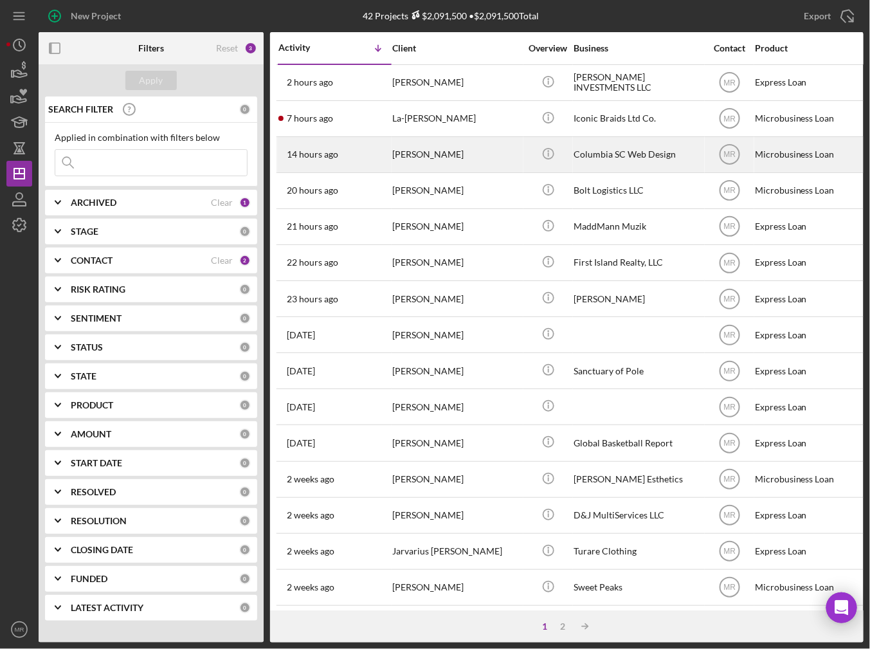
click at [331, 153] on time "14 hours ago" at bounding box center [312, 154] width 51 height 10
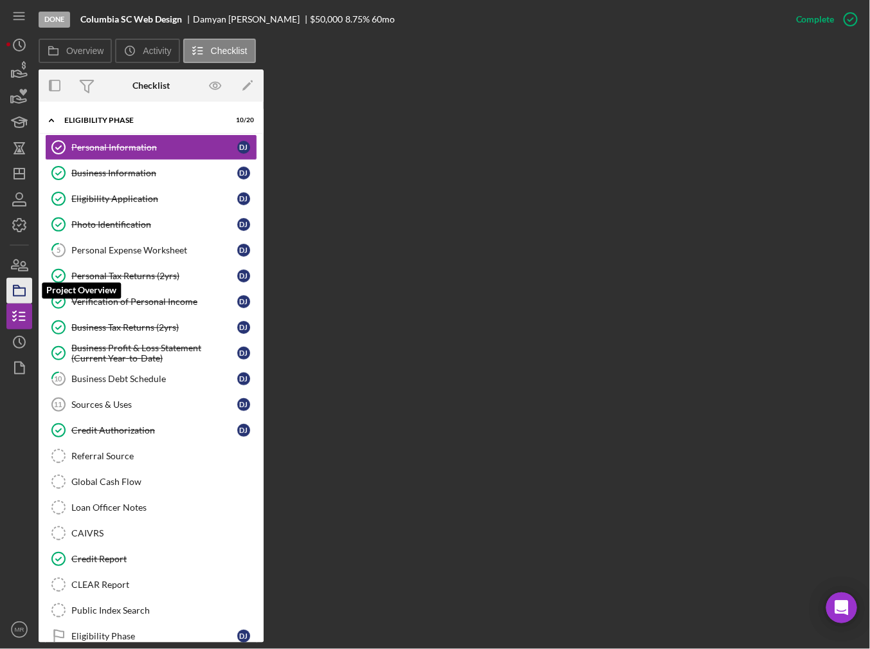
click at [14, 287] on icon "button" at bounding box center [19, 291] width 32 height 32
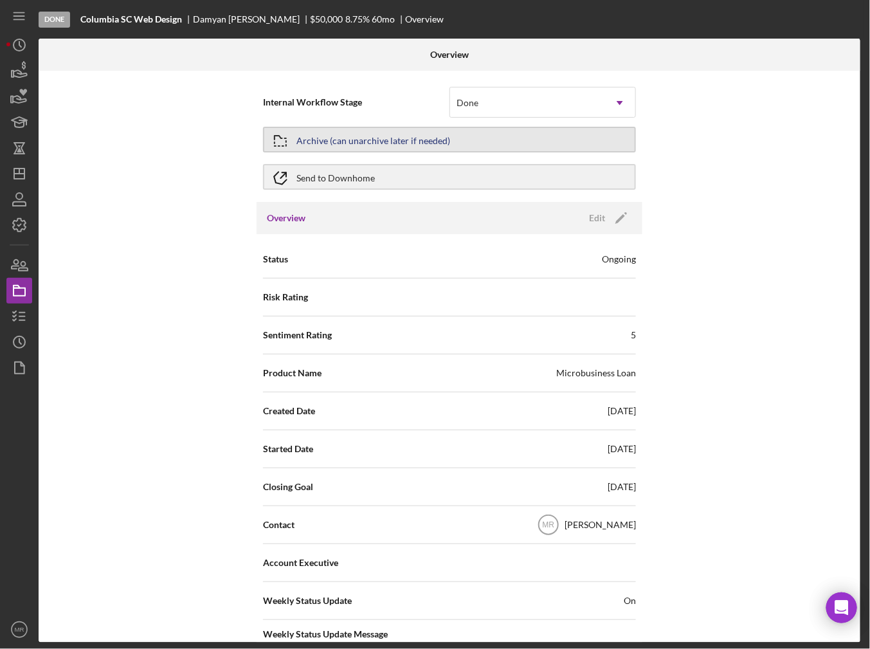
click at [365, 137] on div "Archive (can unarchive later if needed)" at bounding box center [373, 139] width 154 height 23
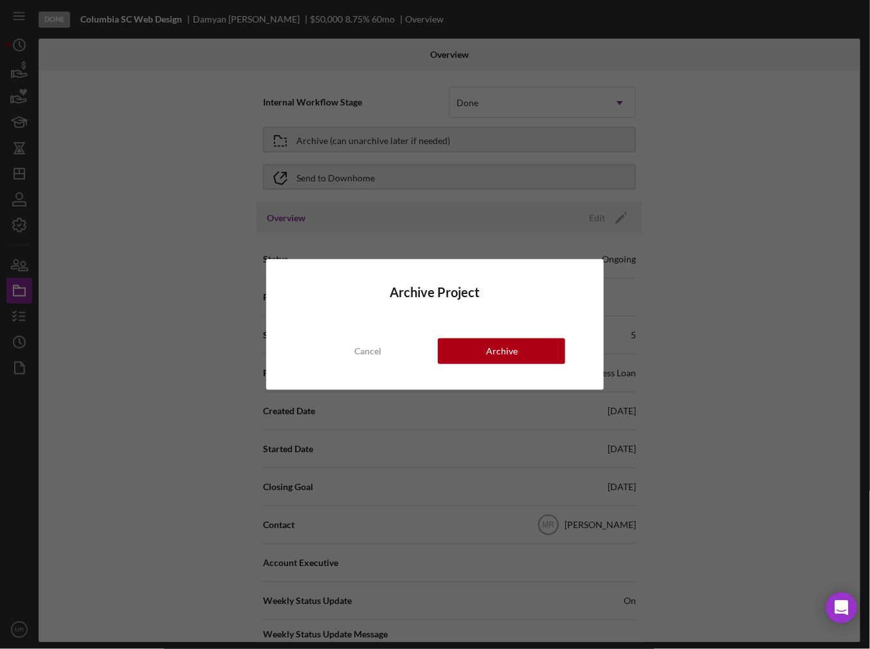
click at [521, 368] on div "Archive Project Cancel Archive" at bounding box center [435, 324] width 338 height 131
click at [513, 348] on div "Archive" at bounding box center [502, 351] width 32 height 26
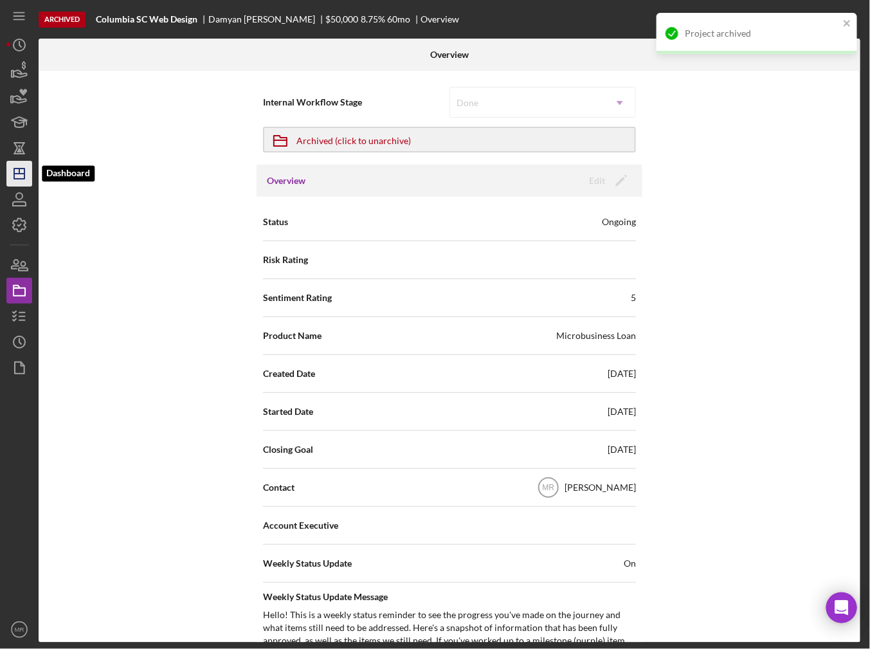
click at [14, 170] on polygon "button" at bounding box center [19, 173] width 10 height 10
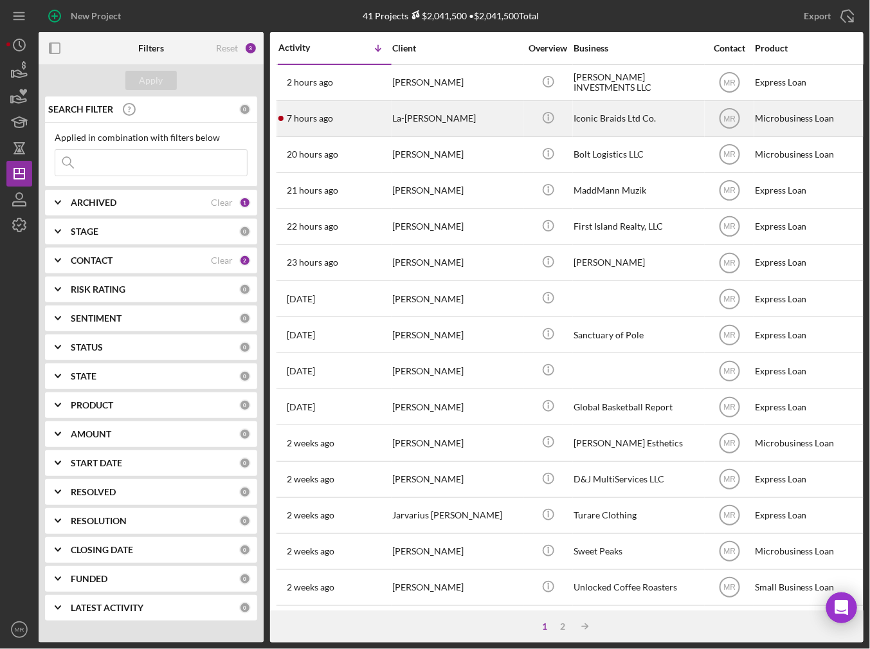
click at [352, 132] on div "7 hours ago La-[PERSON_NAME]" at bounding box center [334, 119] width 113 height 34
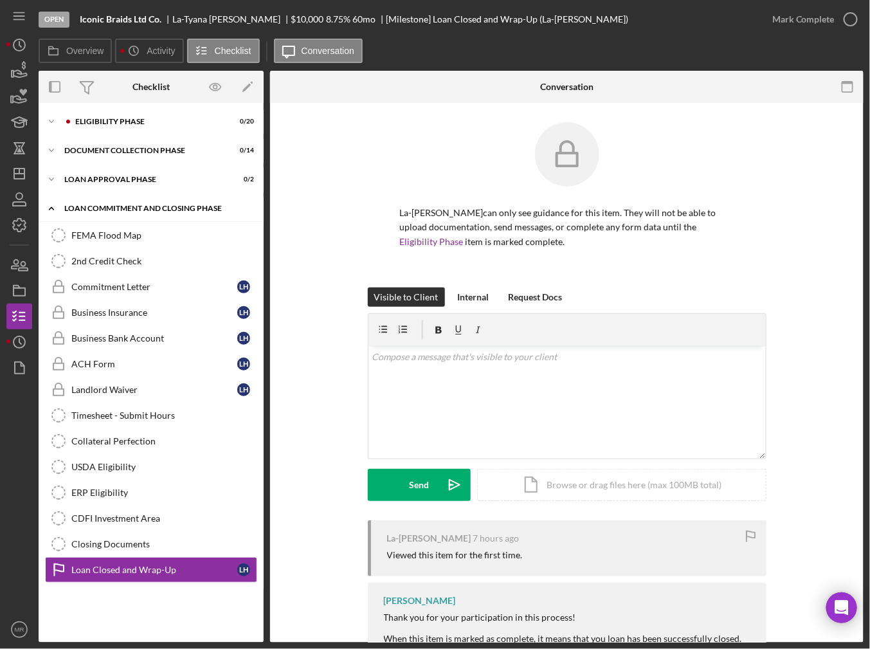
click at [134, 203] on div "Icon/Expander Loan Commitment and Closing Phase 0 / 14" at bounding box center [151, 208] width 225 height 26
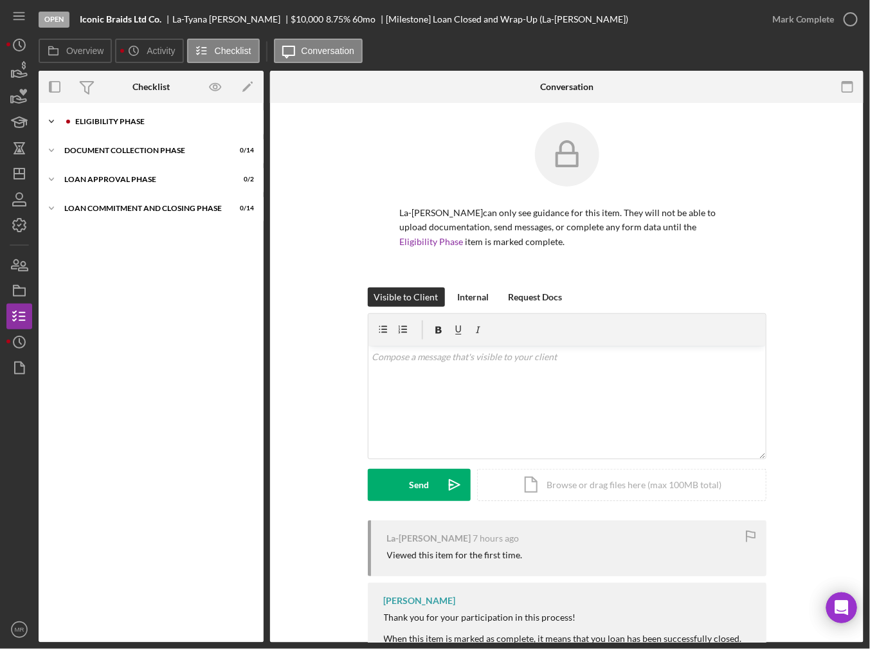
click at [124, 124] on div "Eligibility Phase" at bounding box center [161, 122] width 172 height 8
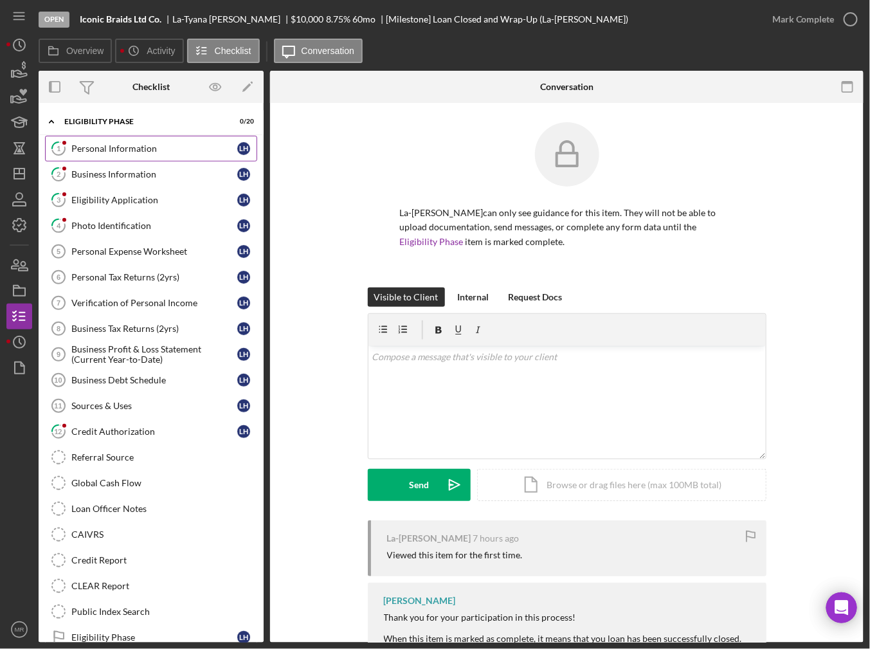
click at [123, 156] on link "1 Personal Information L H" at bounding box center [151, 149] width 212 height 26
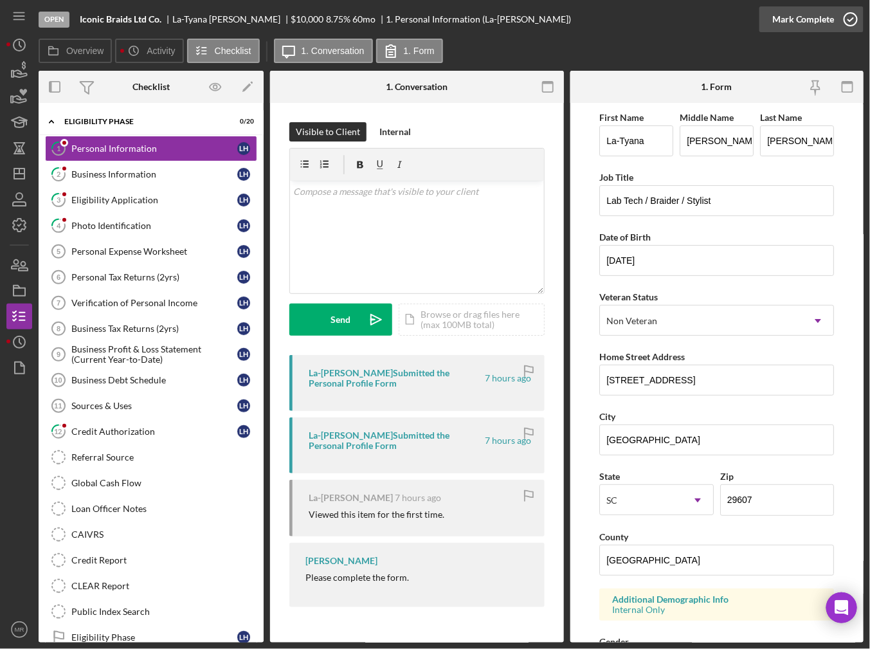
click at [777, 21] on div "Mark Complete" at bounding box center [803, 19] width 62 height 26
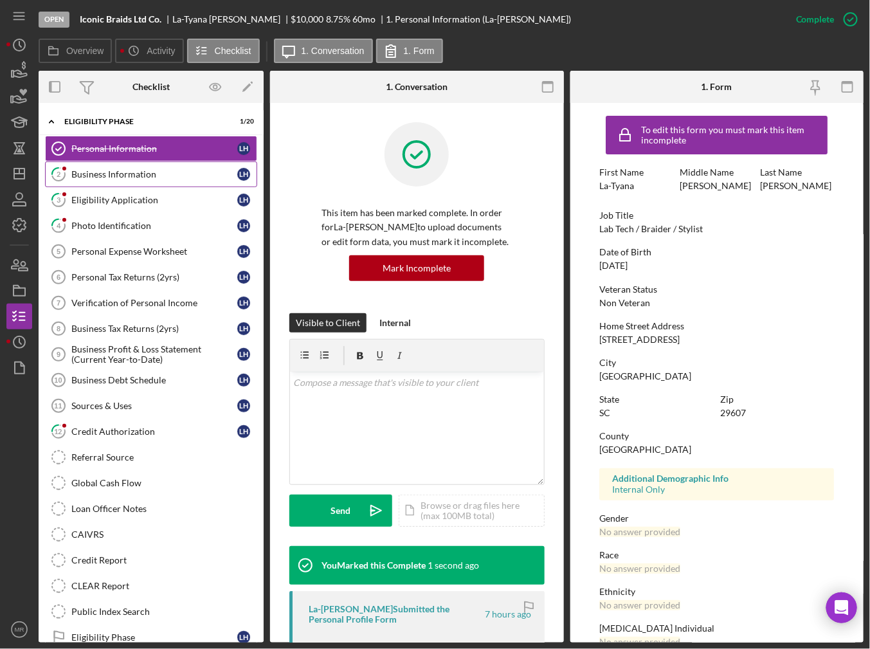
click at [176, 171] on div "Business Information" at bounding box center [154, 174] width 166 height 10
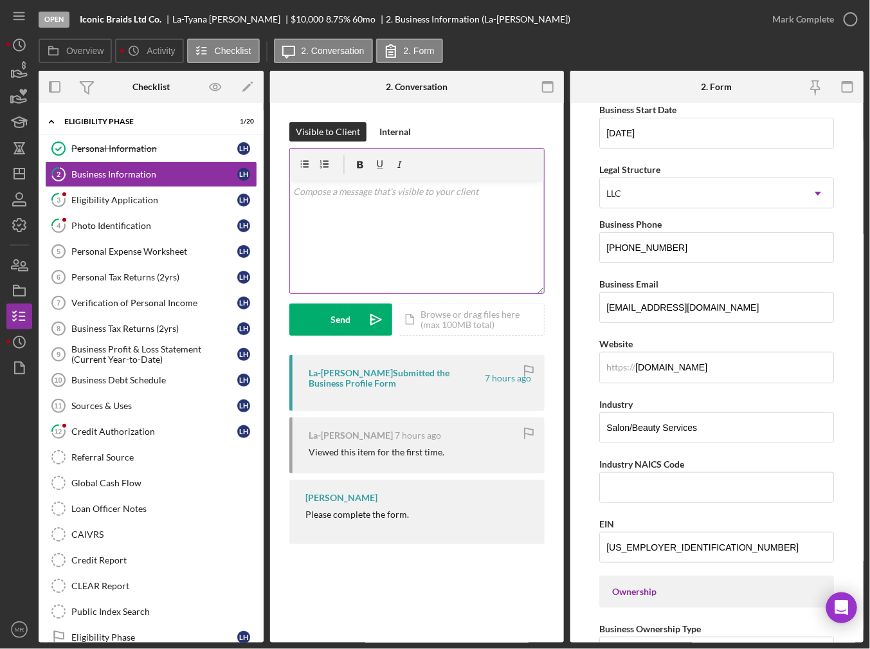
scroll to position [129, 0]
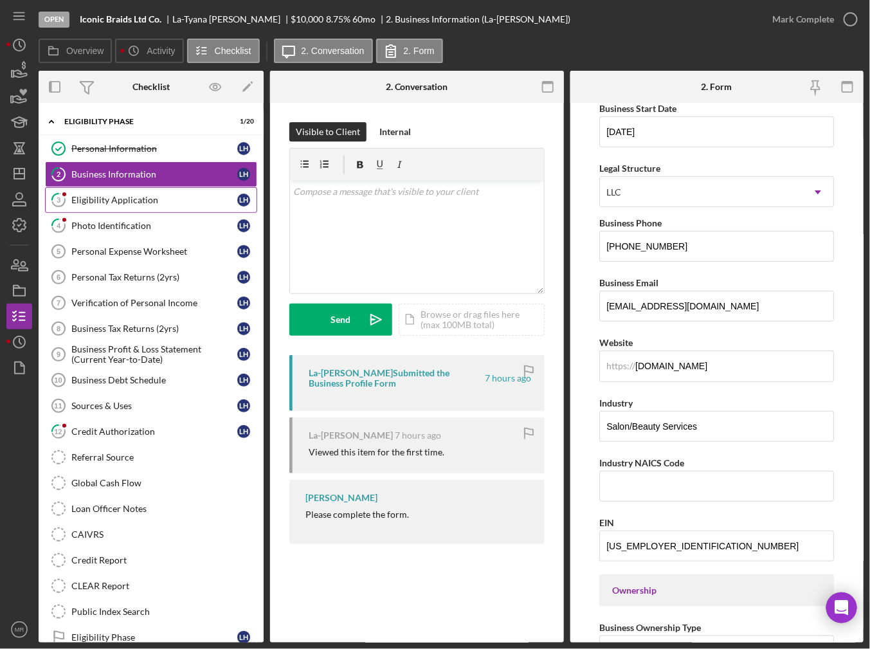
click at [190, 192] on link "3 Eligibility Application L H" at bounding box center [151, 200] width 212 height 26
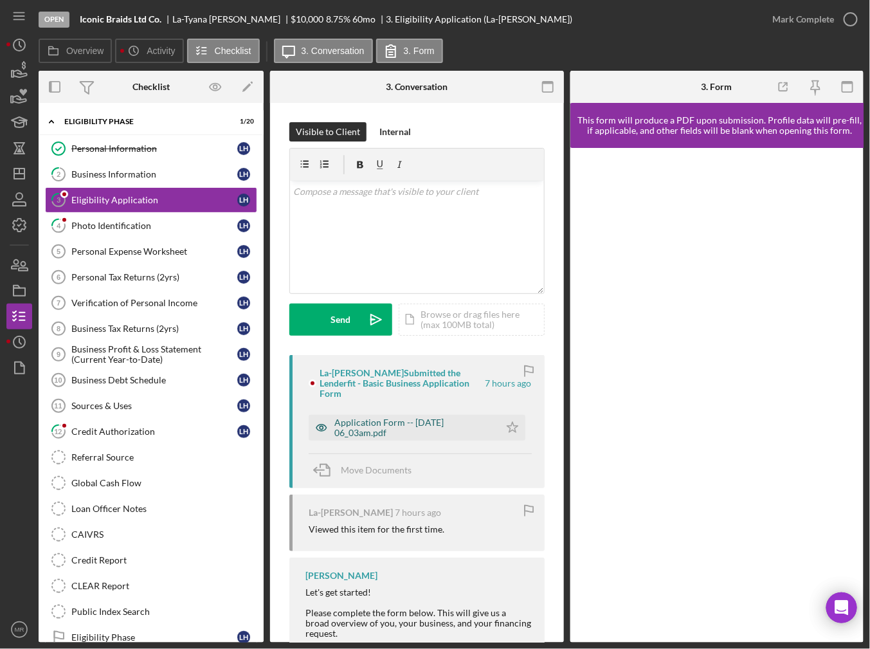
click at [393, 430] on div "Application Form -- [DATE] 06_03am.pdf" at bounding box center [413, 427] width 159 height 21
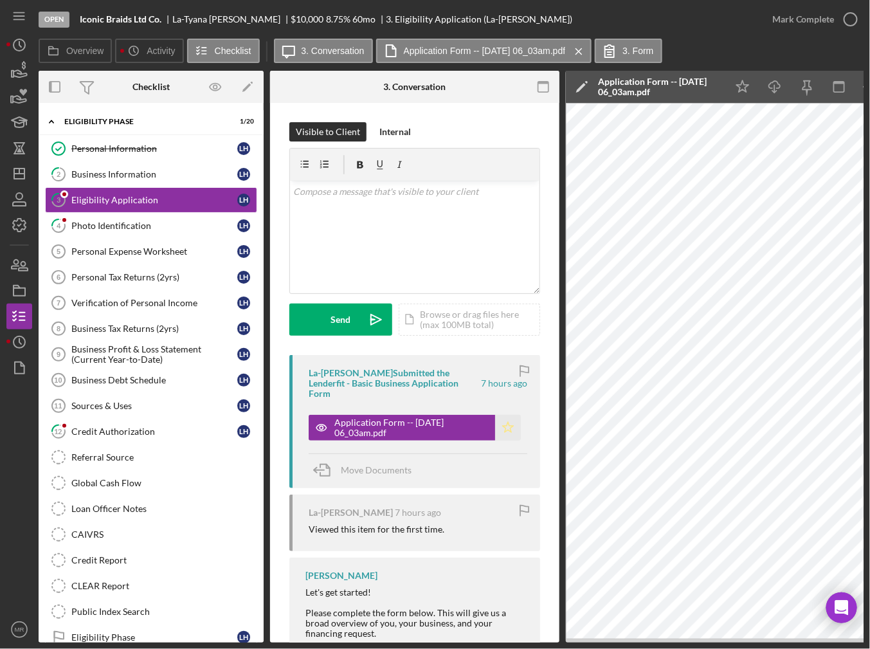
click at [495, 424] on icon "Icon/Star" at bounding box center [508, 428] width 26 height 26
click at [815, 20] on div "Mark Complete" at bounding box center [803, 19] width 62 height 26
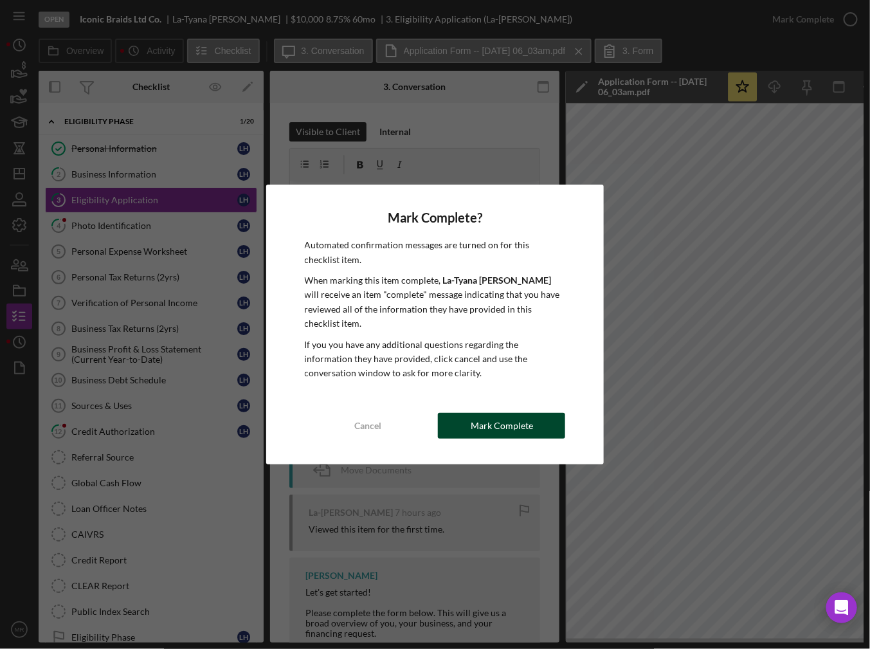
click at [462, 422] on button "Mark Complete" at bounding box center [501, 426] width 127 height 26
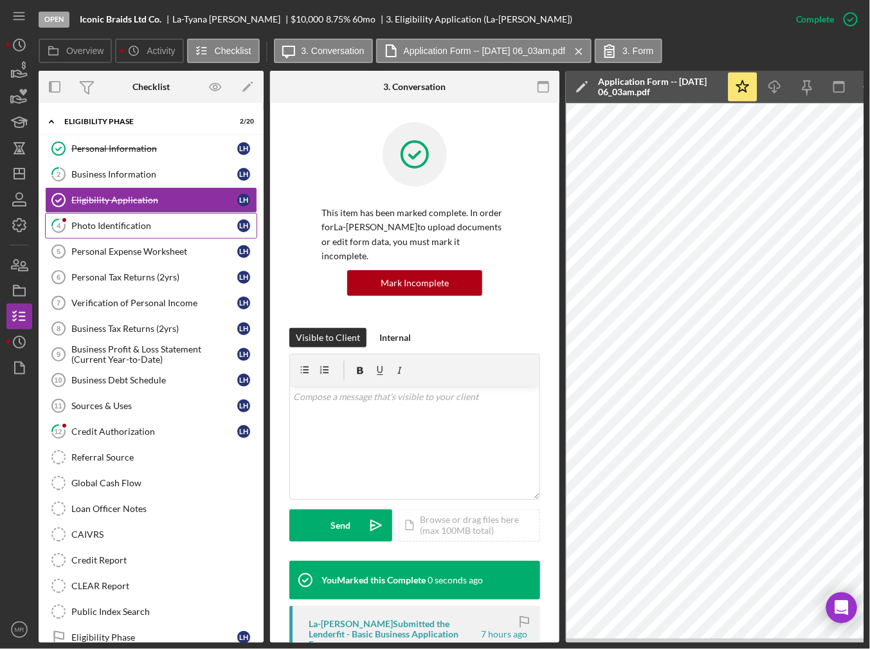
click at [102, 230] on link "4 Photo Identification L H" at bounding box center [151, 226] width 212 height 26
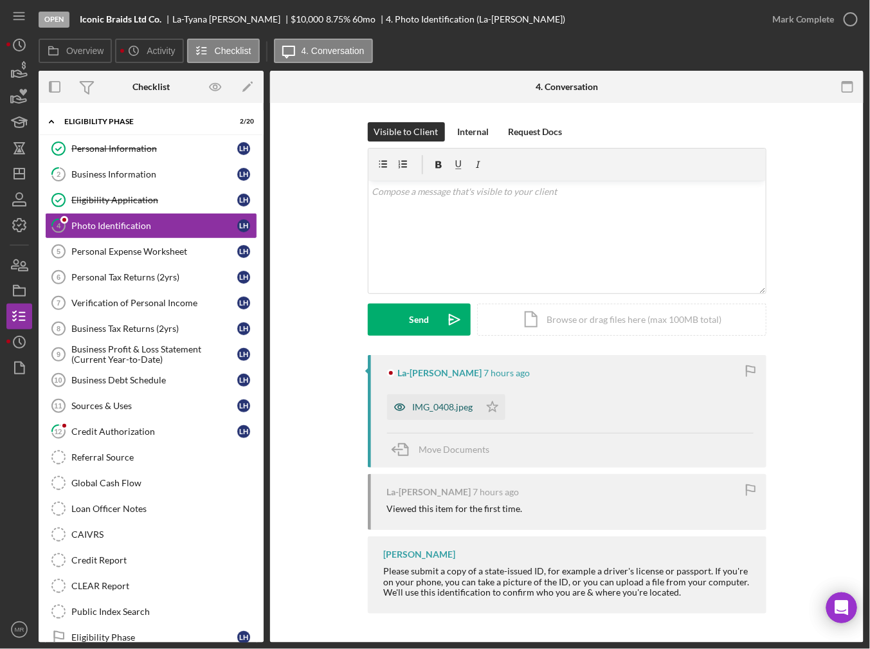
click at [438, 405] on div "IMG_0408.jpeg" at bounding box center [443, 407] width 60 height 10
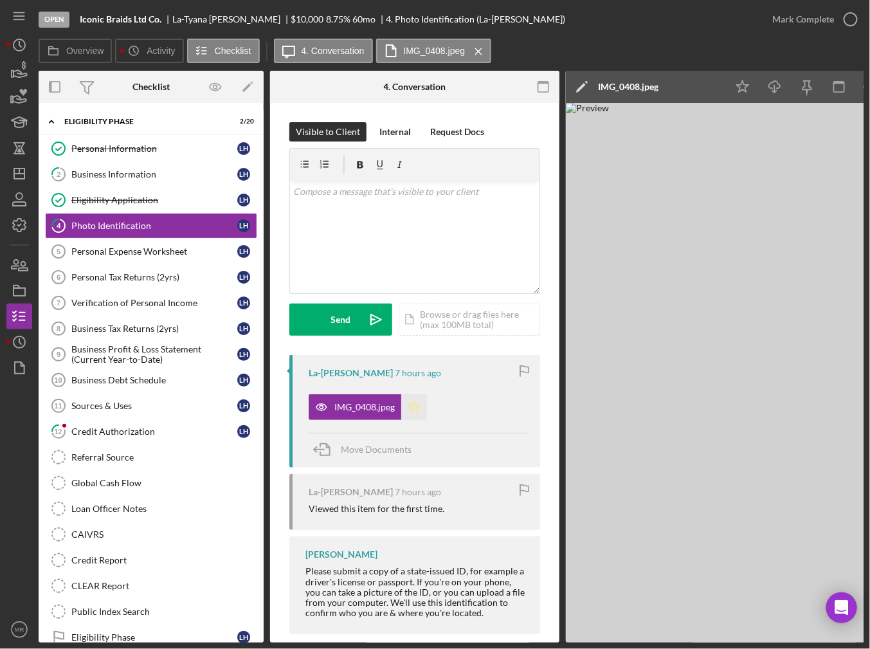
click at [416, 407] on polygon "button" at bounding box center [414, 406] width 11 height 10
click at [847, 16] on icon "button" at bounding box center [850, 19] width 32 height 32
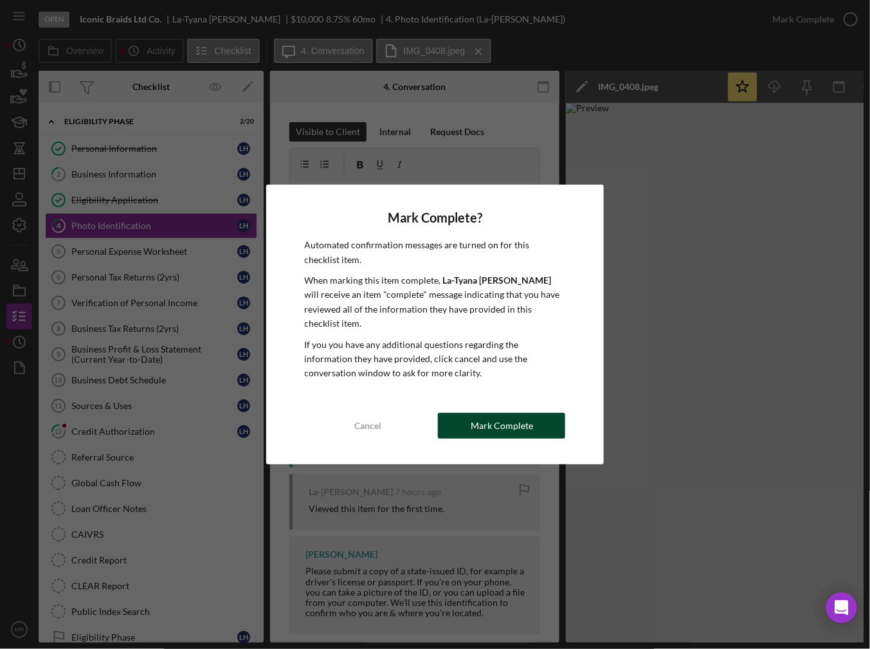
click at [548, 415] on button "Mark Complete" at bounding box center [501, 426] width 127 height 26
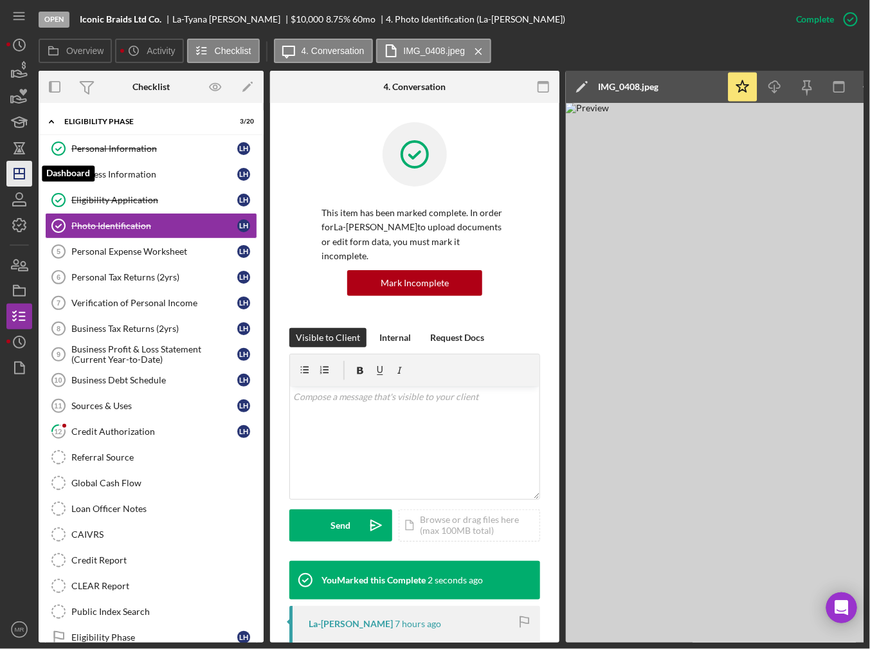
click at [23, 162] on icon "Icon/Dashboard" at bounding box center [19, 174] width 32 height 32
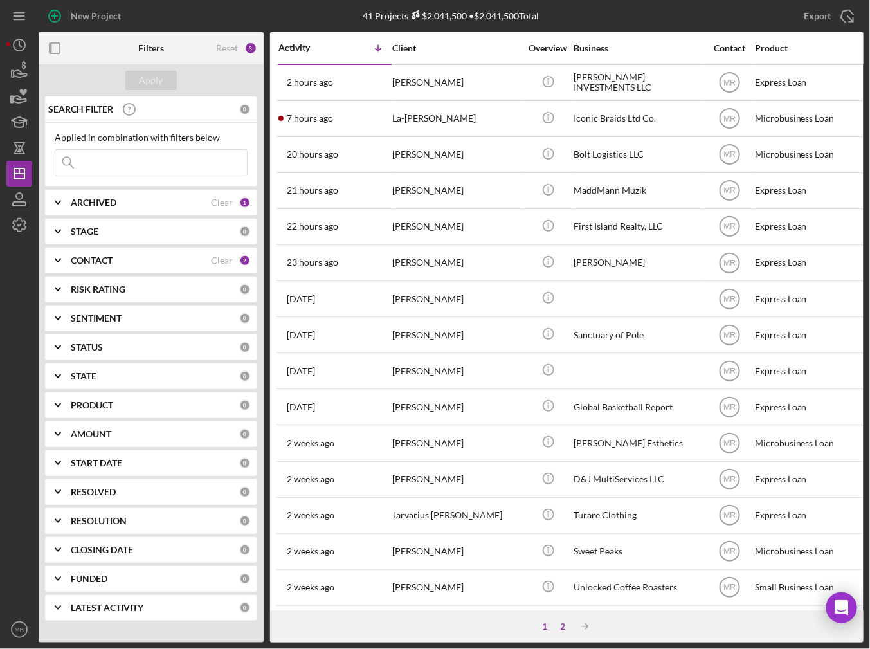
click at [562, 621] on div "2" at bounding box center [563, 626] width 18 height 10
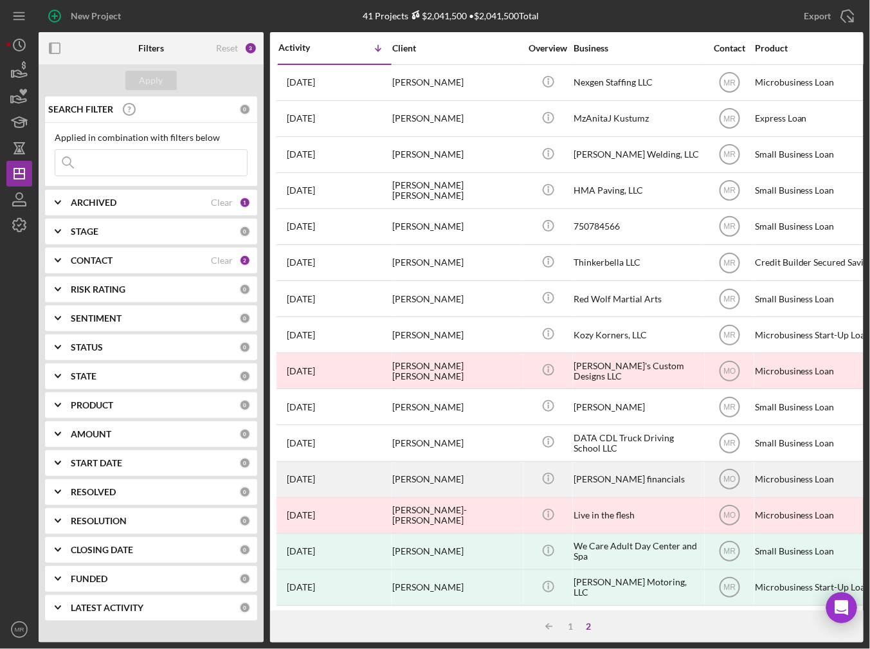
scroll to position [41, 0]
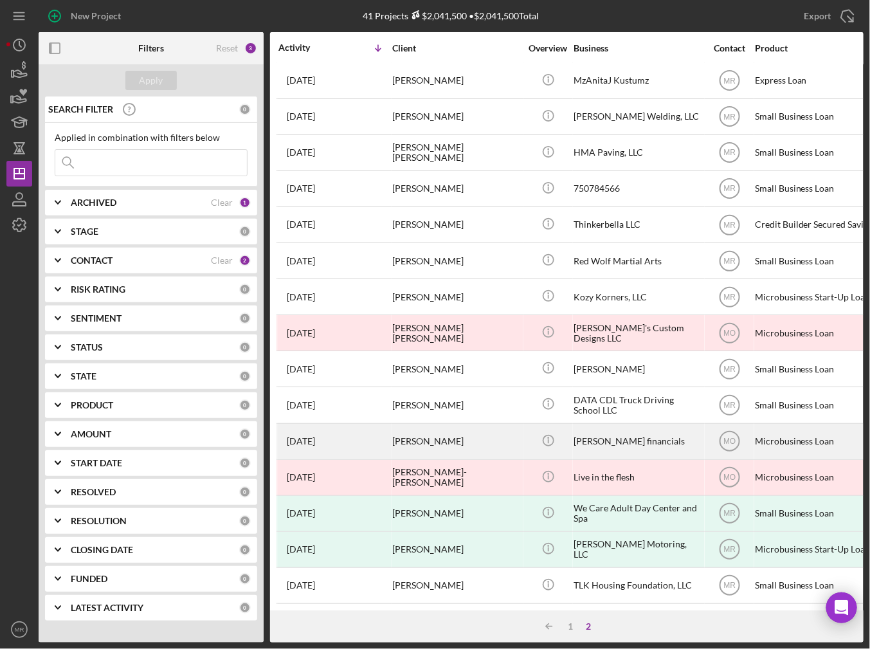
click at [489, 434] on div "[PERSON_NAME]" at bounding box center [456, 441] width 129 height 34
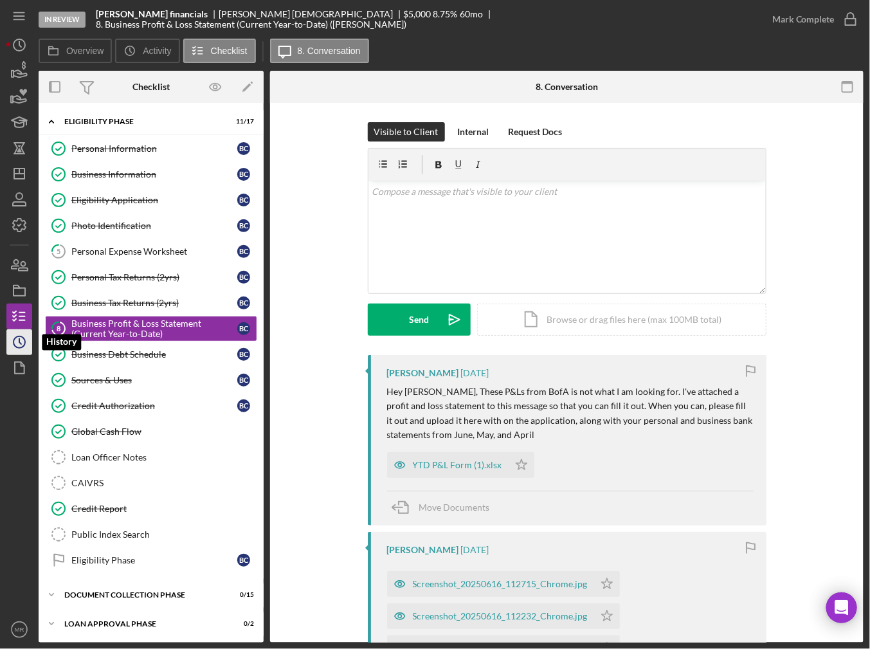
click at [7, 337] on icon "Icon/History" at bounding box center [19, 342] width 32 height 32
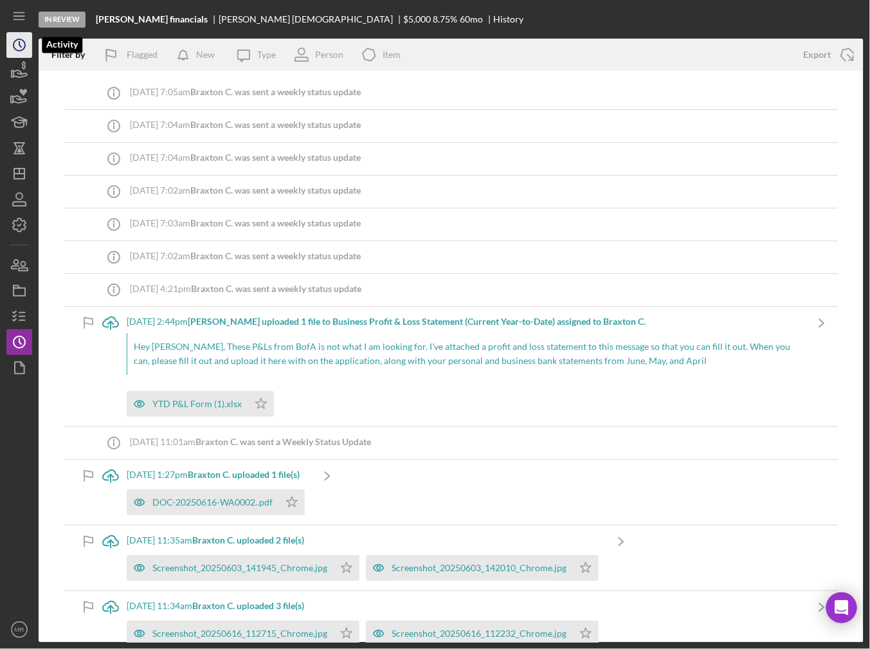
click at [23, 46] on icon "Icon/History" at bounding box center [19, 45] width 32 height 32
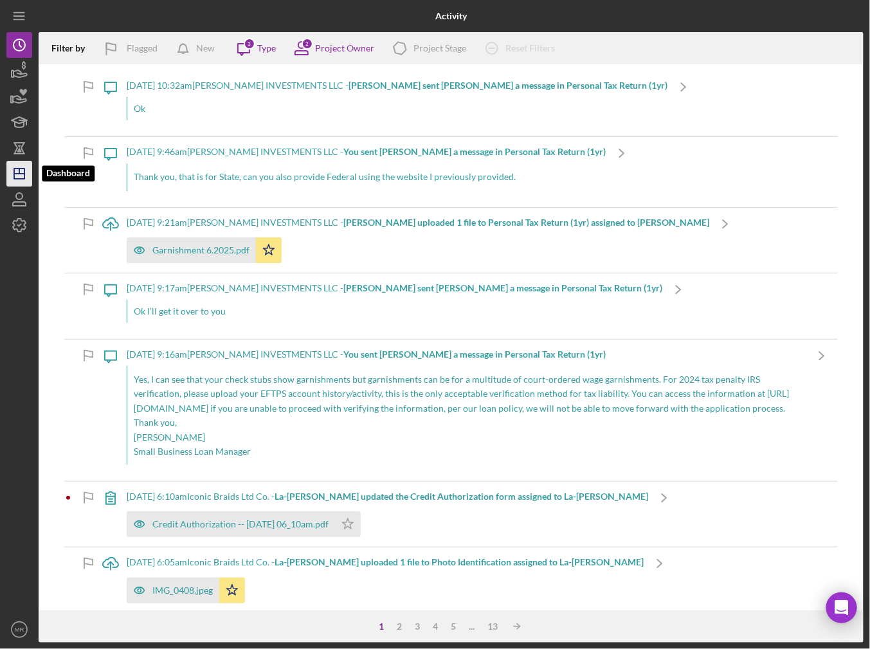
click at [24, 179] on polygon "button" at bounding box center [19, 173] width 10 height 10
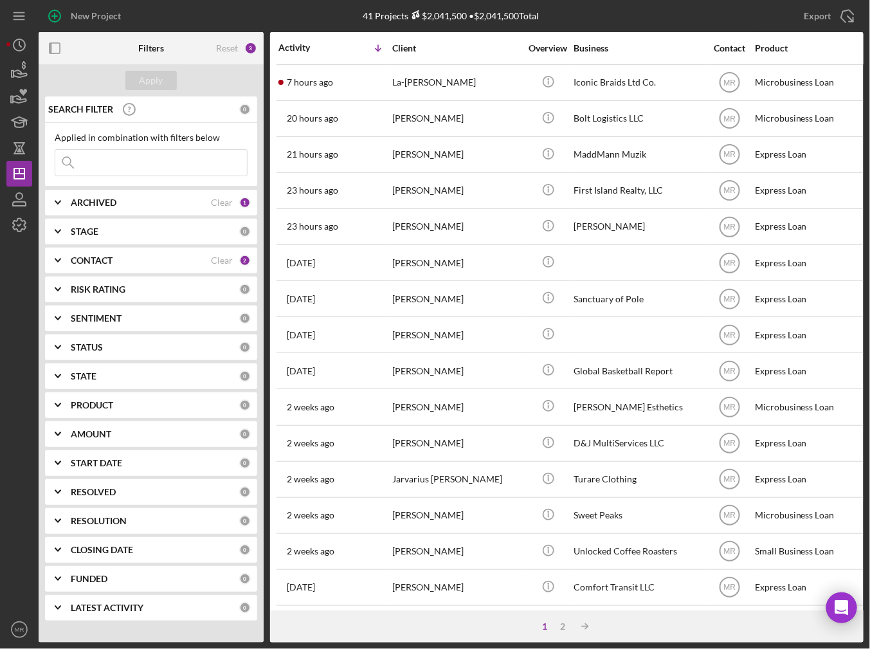
scroll to position [257, 0]
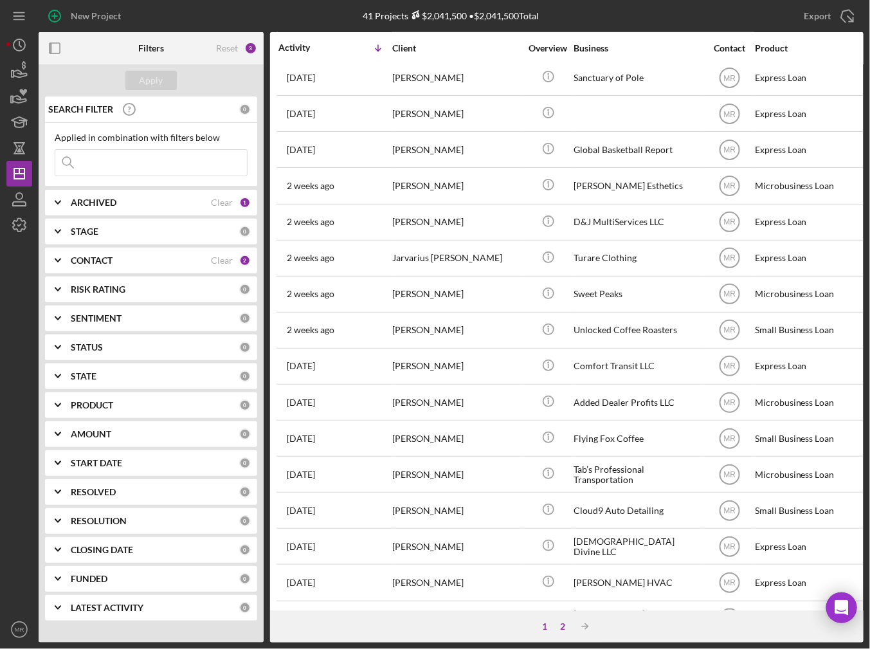
click at [563, 630] on div "2" at bounding box center [563, 626] width 18 height 10
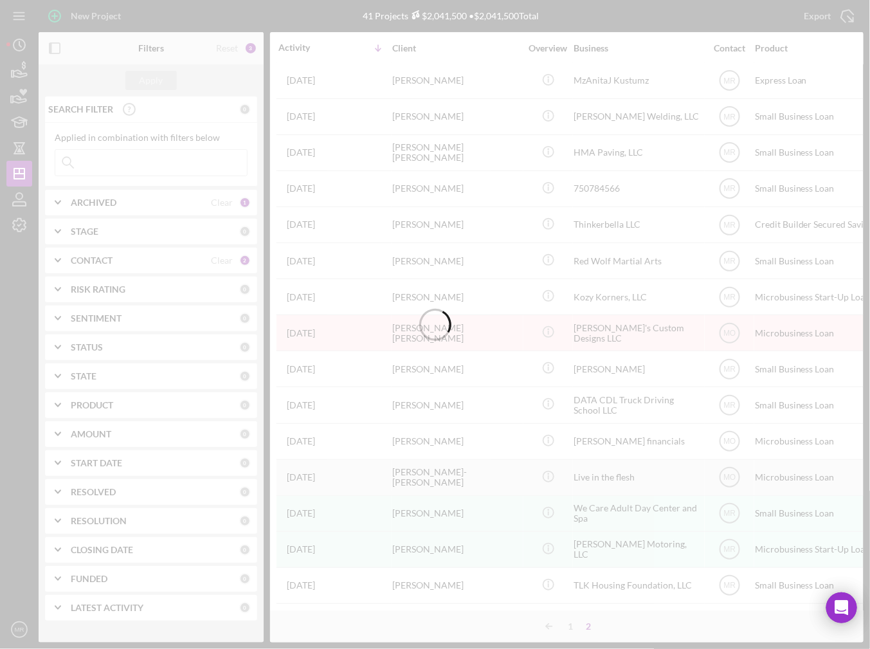
scroll to position [41, 0]
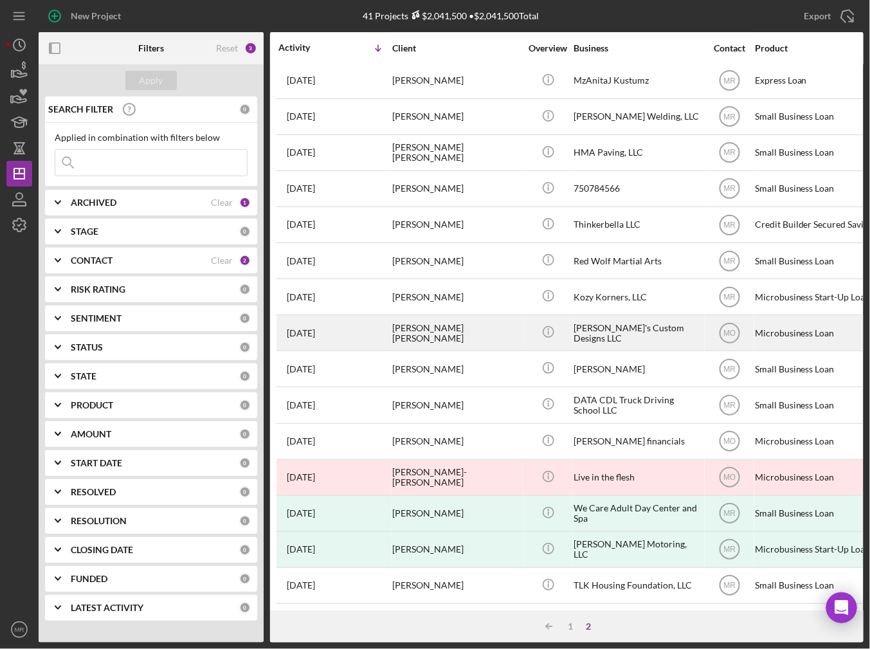
click at [458, 327] on div "[PERSON_NAME] [PERSON_NAME]" at bounding box center [456, 333] width 129 height 34
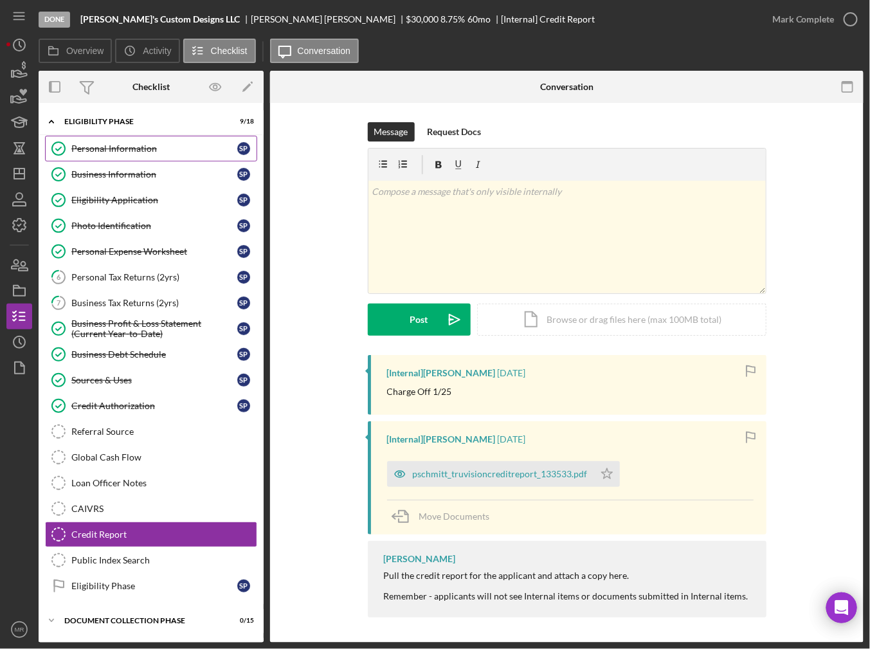
click at [120, 147] on div "Personal Information" at bounding box center [154, 148] width 166 height 10
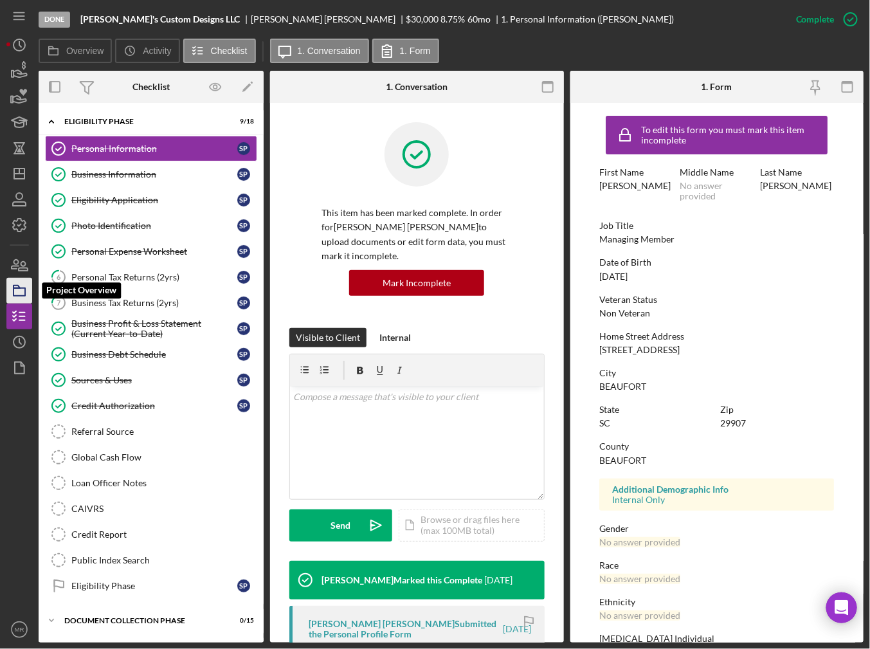
click at [12, 286] on icon "button" at bounding box center [19, 291] width 32 height 32
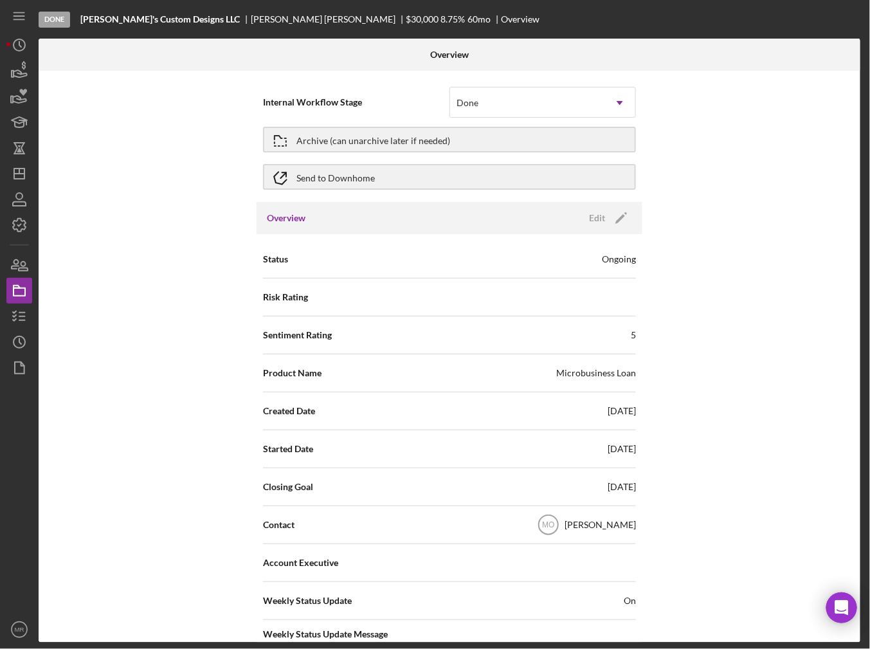
click at [87, 190] on div "Internal Workflow Stage Done Icon/Dropdown Arrow Archive (can unarchive later i…" at bounding box center [450, 357] width 822 height 572
click at [189, 87] on div "Internal Workflow Stage Done Icon/Dropdown Arrow Archive (can unarchive later i…" at bounding box center [450, 357] width 822 height 572
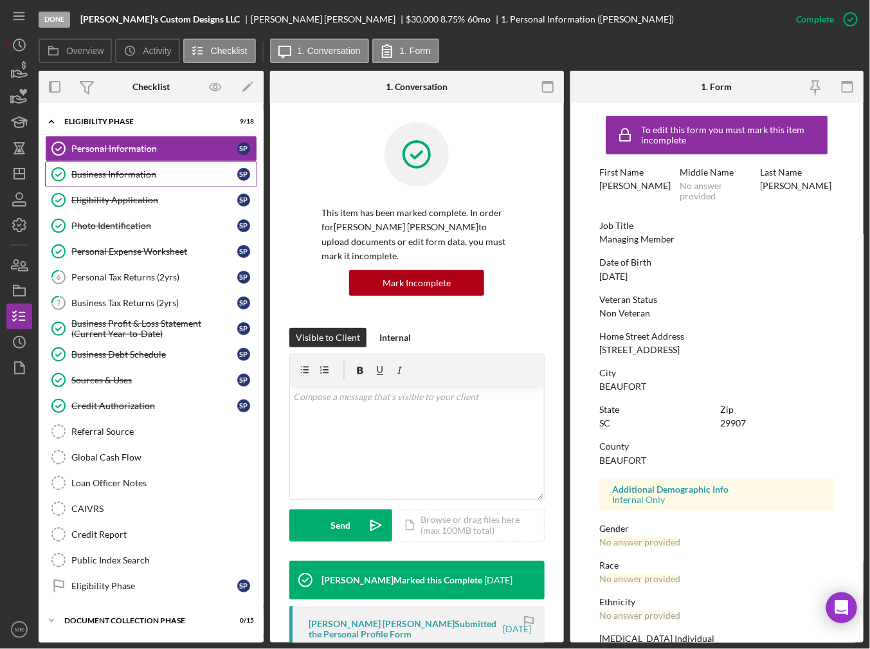
click at [162, 178] on div "Business Information" at bounding box center [154, 174] width 166 height 10
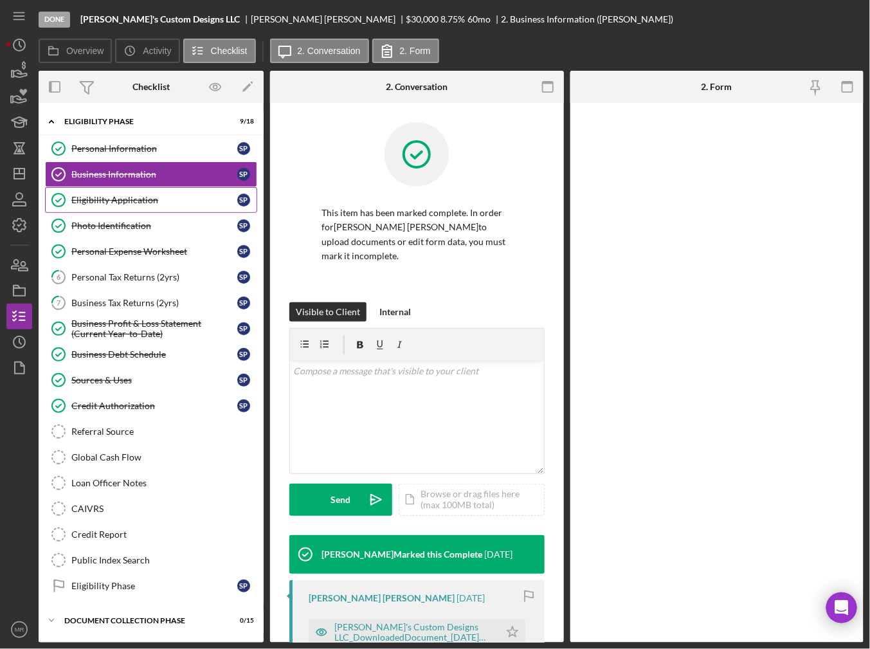
click at [161, 199] on div "Eligibility Application" at bounding box center [154, 200] width 166 height 10
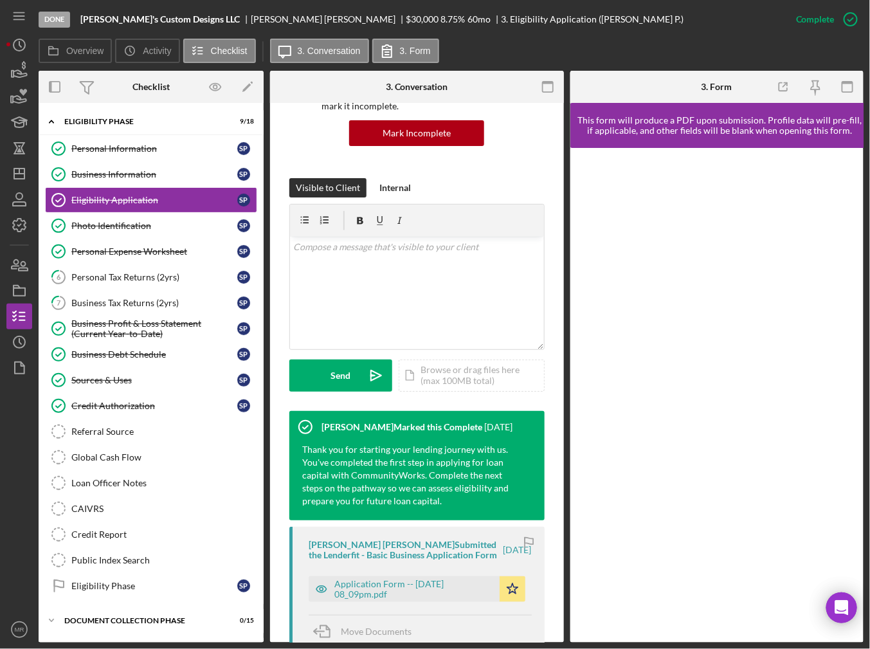
scroll to position [193, 0]
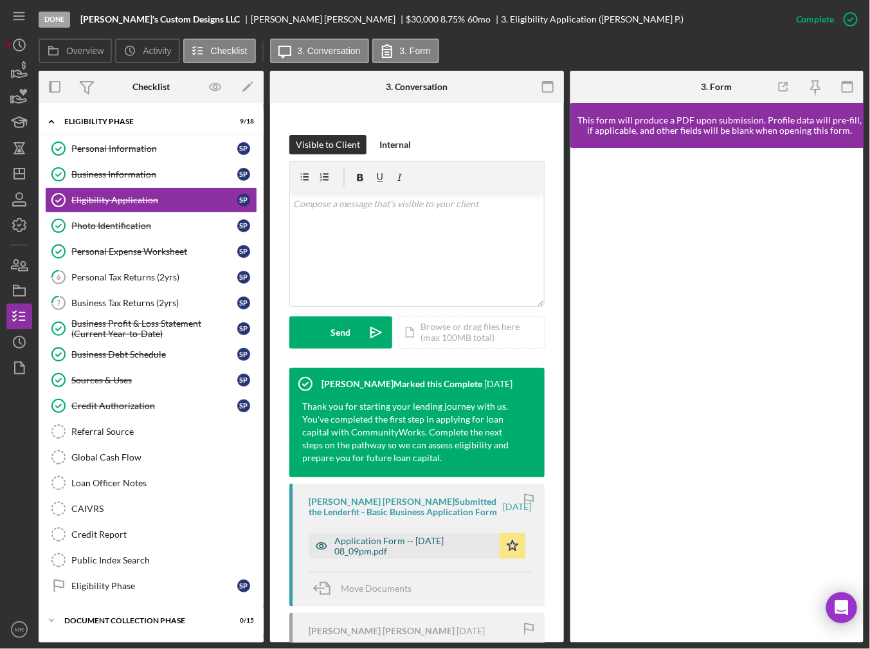
click at [402, 544] on div "Application Form -- [DATE] 08_09pm.pdf" at bounding box center [413, 546] width 159 height 21
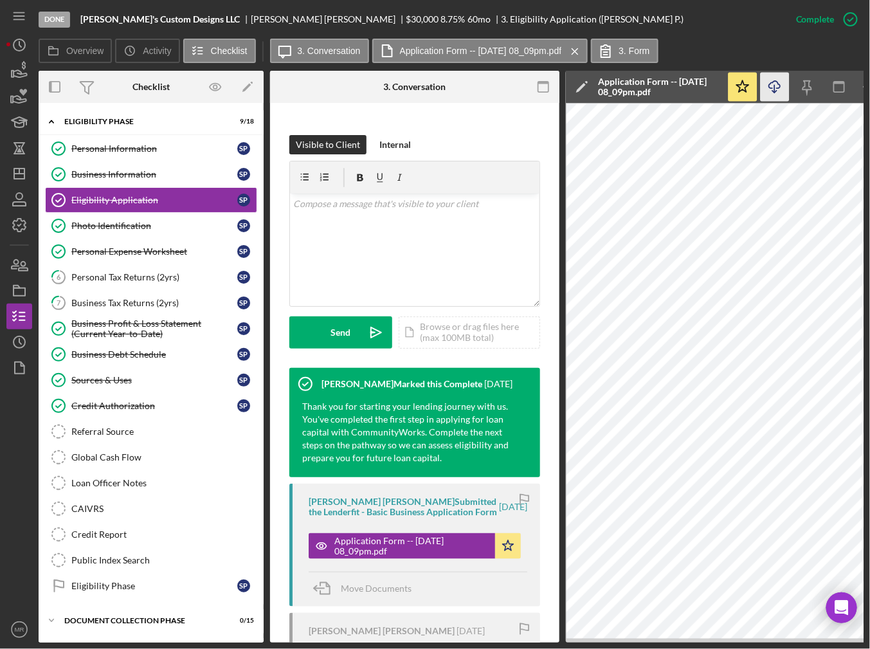
click at [776, 86] on icon "Icon/Download" at bounding box center [775, 87] width 29 height 29
click at [185, 240] on link "Personal Expense Worksheet Personal Expense Worksheet S P" at bounding box center [151, 252] width 212 height 26
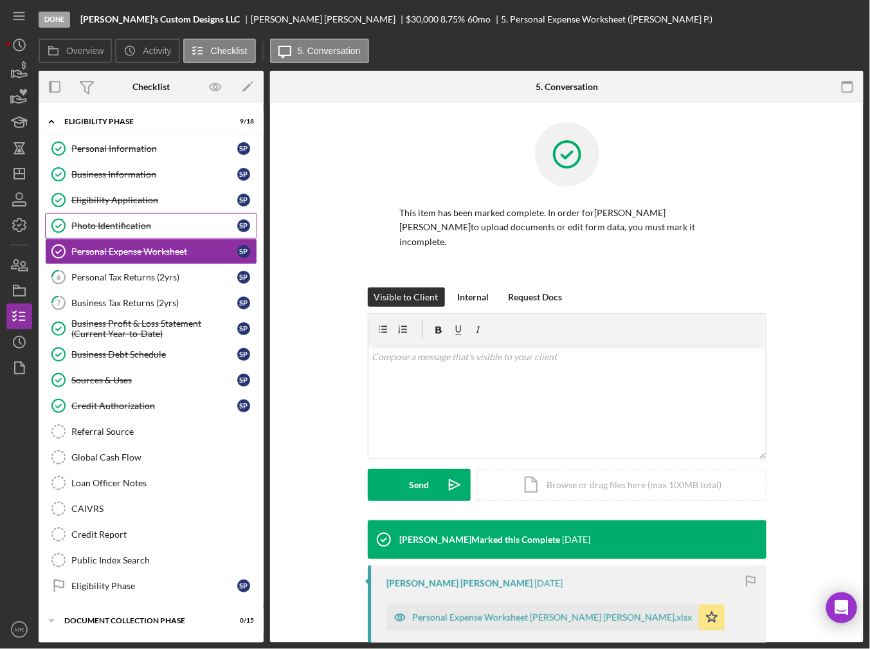
click at [174, 230] on link "Photo Identification Photo Identification S P" at bounding box center [151, 226] width 212 height 26
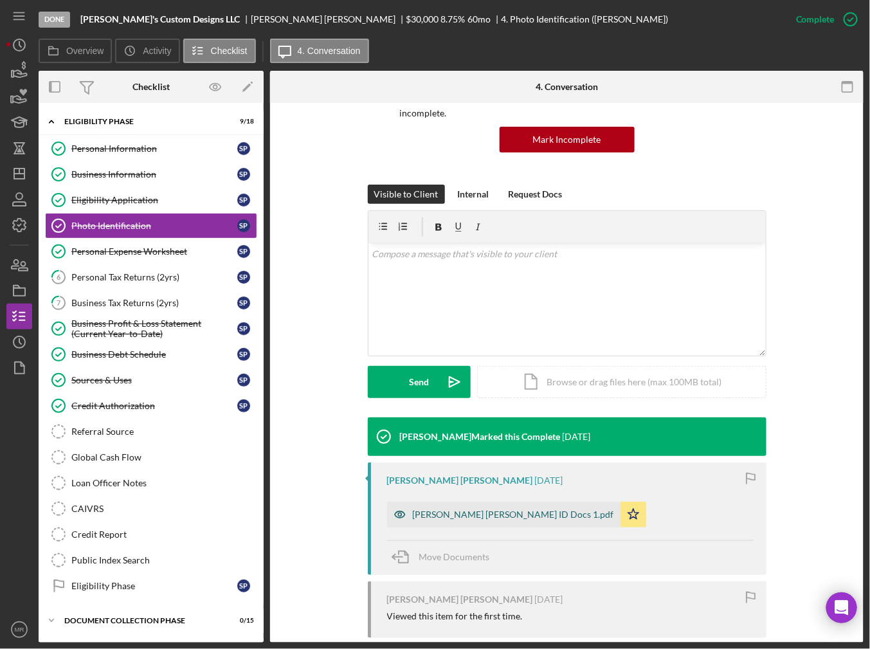
click at [483, 506] on div "[PERSON_NAME] [PERSON_NAME] ID Docs 1.pdf" at bounding box center [503, 514] width 233 height 26
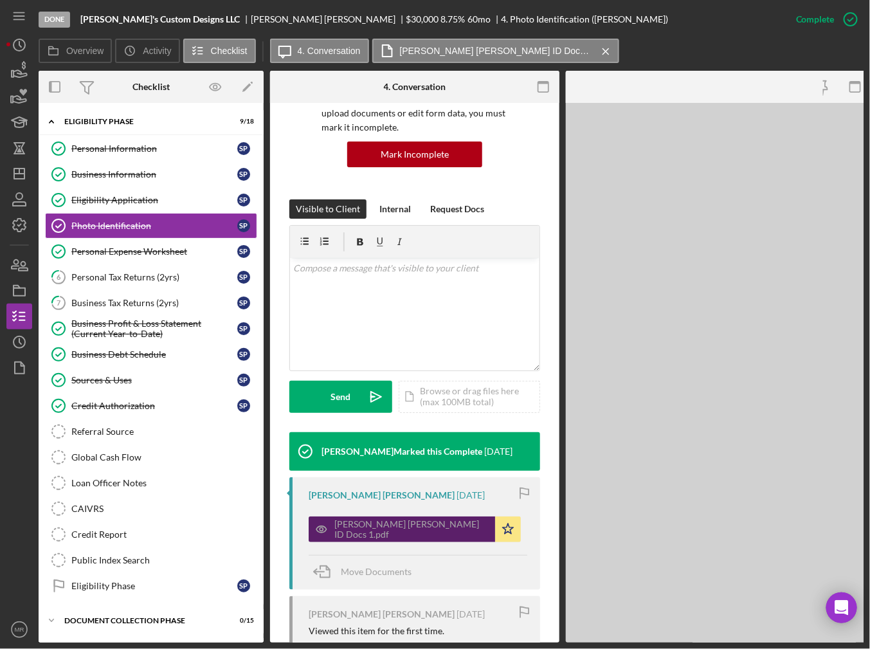
scroll to position [143, 0]
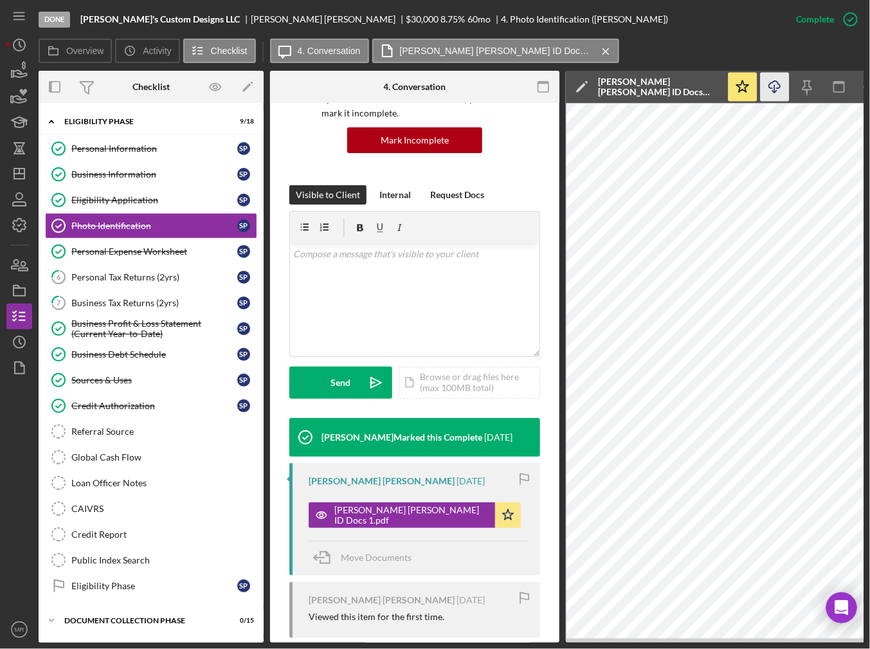
click at [769, 88] on icon "Icon/Download" at bounding box center [775, 87] width 29 height 29
click at [183, 248] on div "Personal Expense Worksheet" at bounding box center [154, 251] width 166 height 10
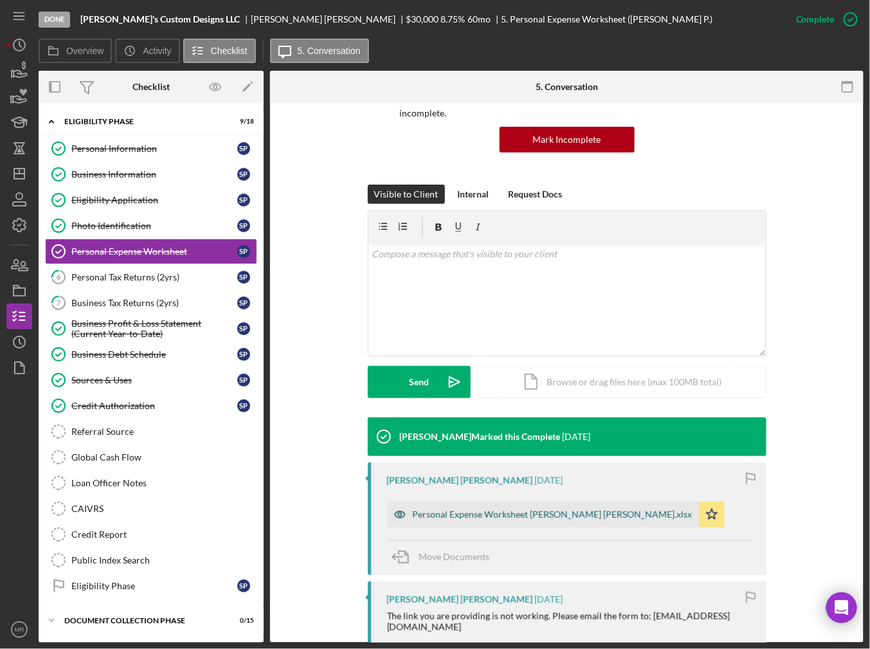
click at [472, 509] on div "Personal Expense Worksheet [PERSON_NAME] [PERSON_NAME].xlsx" at bounding box center [553, 514] width 280 height 10
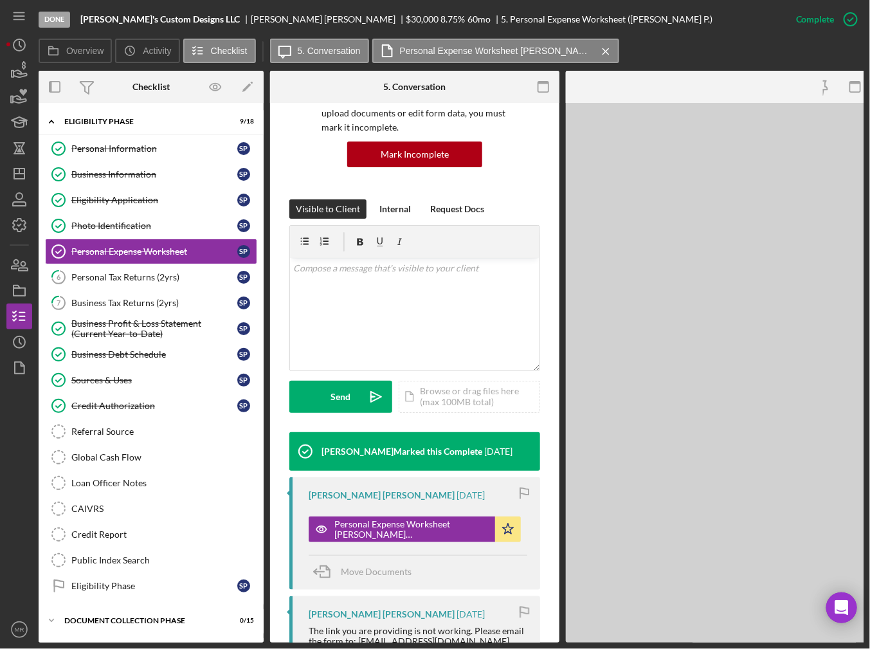
scroll to position [143, 0]
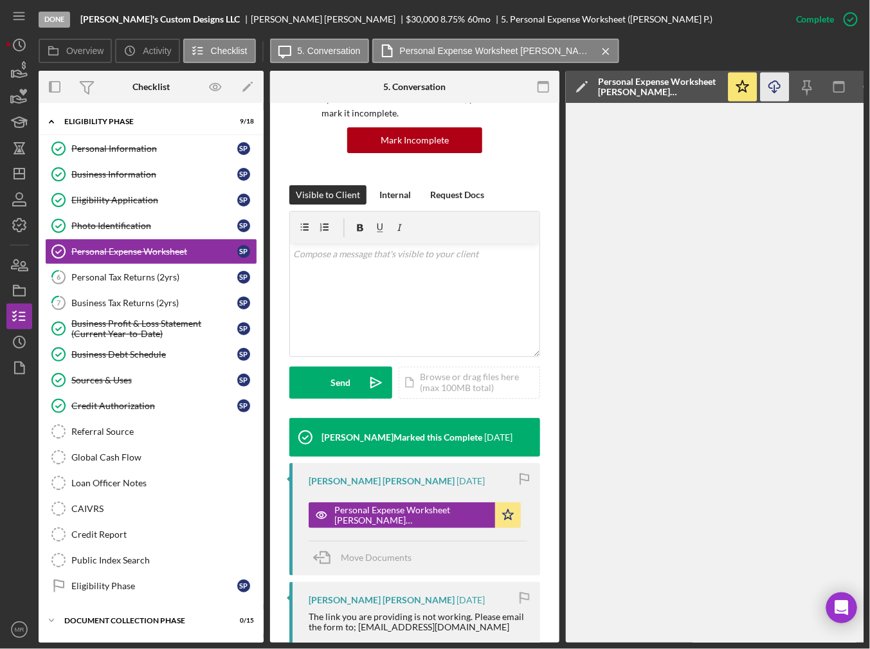
click at [775, 89] on line "button" at bounding box center [775, 88] width 0 height 7
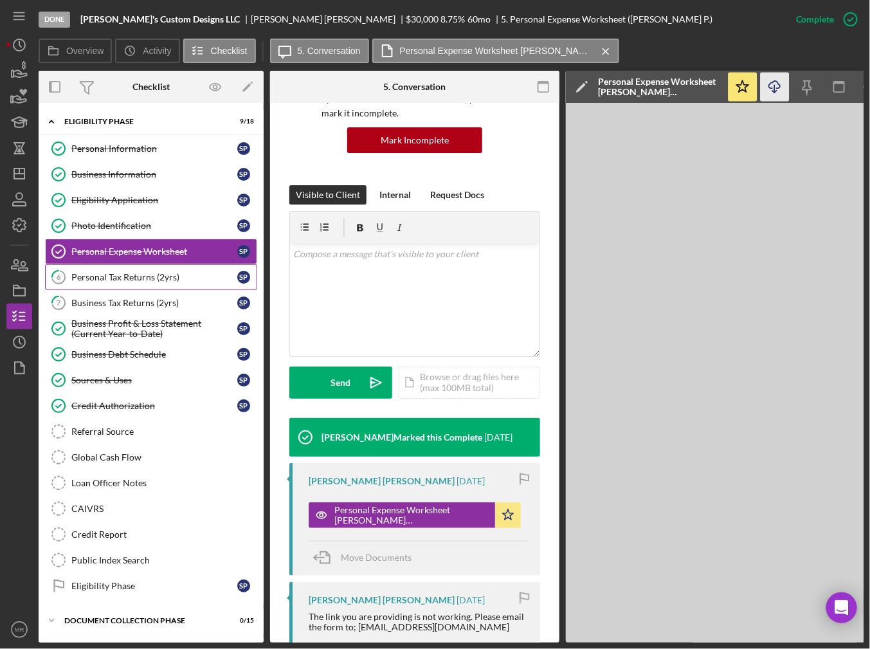
click at [133, 275] on div "Personal Tax Returns (2yrs)" at bounding box center [154, 277] width 166 height 10
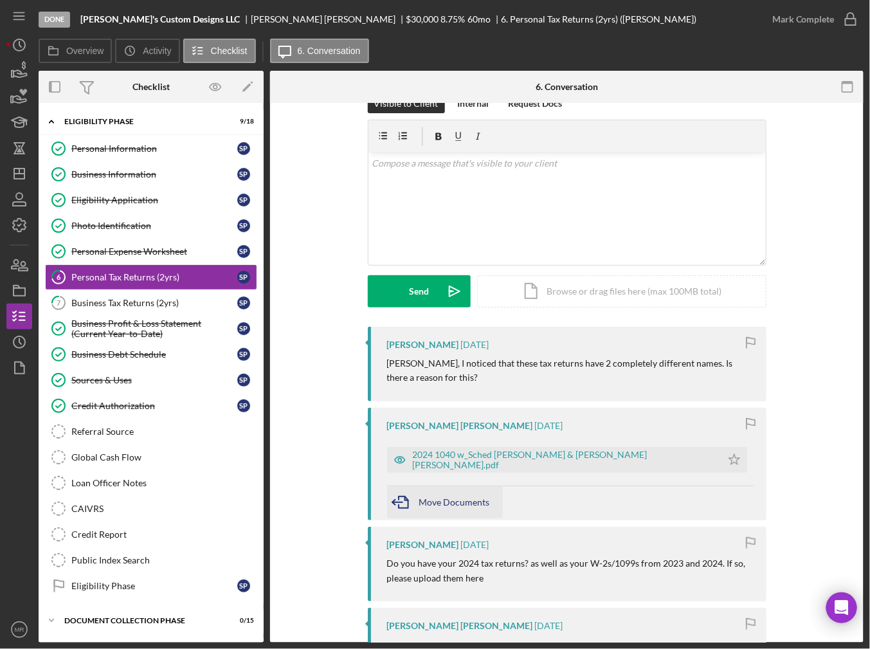
scroll to position [64, 0]
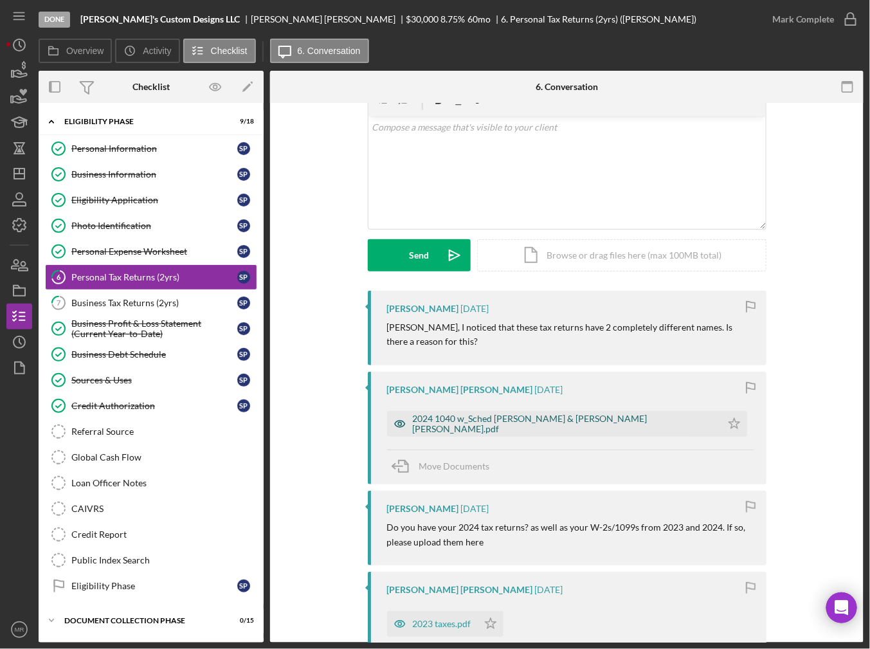
click at [476, 433] on div "2024 1040 w_Sched [PERSON_NAME] & [PERSON_NAME] [PERSON_NAME].pdf" at bounding box center [554, 424] width 334 height 26
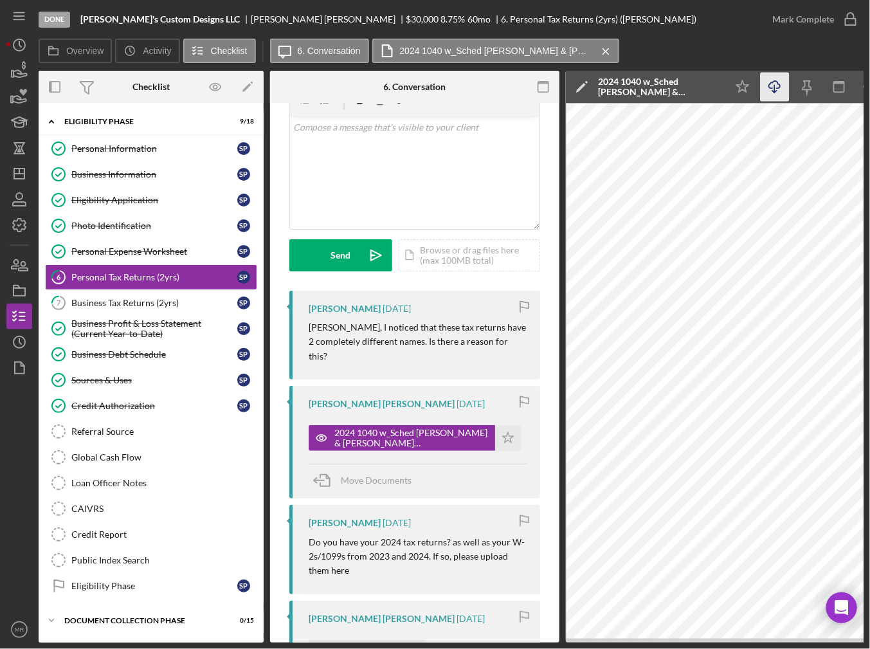
click at [767, 88] on icon "Icon/Download" at bounding box center [775, 87] width 29 height 29
click at [149, 334] on div "Business Profit & Loss Statement (Current Year-to-Date)" at bounding box center [154, 328] width 166 height 21
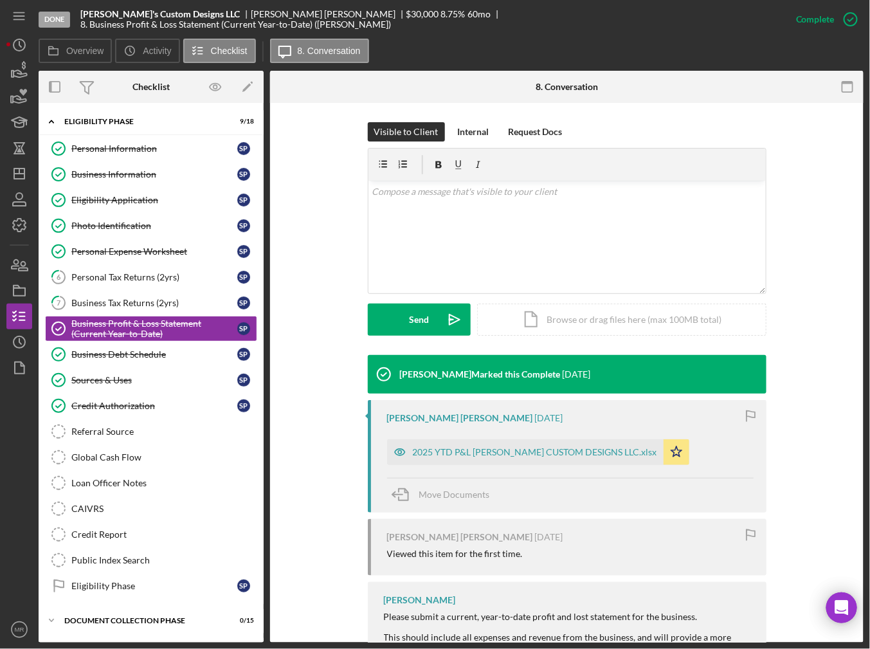
scroll to position [193, 0]
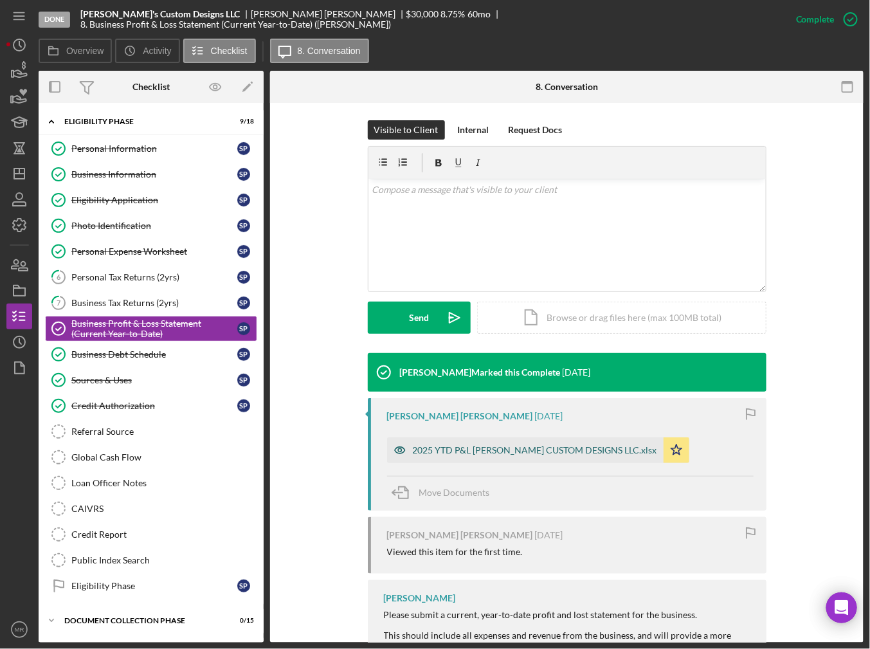
click at [516, 445] on div "2025 YTD P&L [PERSON_NAME] CUSTOM DESIGNS LLC.xlsx" at bounding box center [535, 450] width 244 height 10
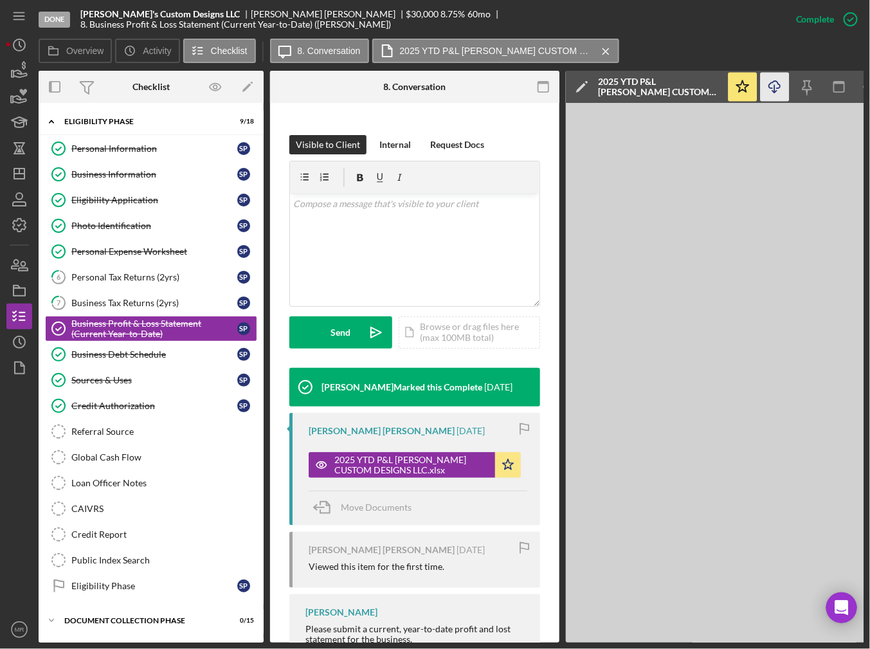
click at [779, 93] on icon "Icon/Download" at bounding box center [775, 87] width 29 height 29
click at [124, 353] on div "Business Debt Schedule" at bounding box center [154, 354] width 166 height 10
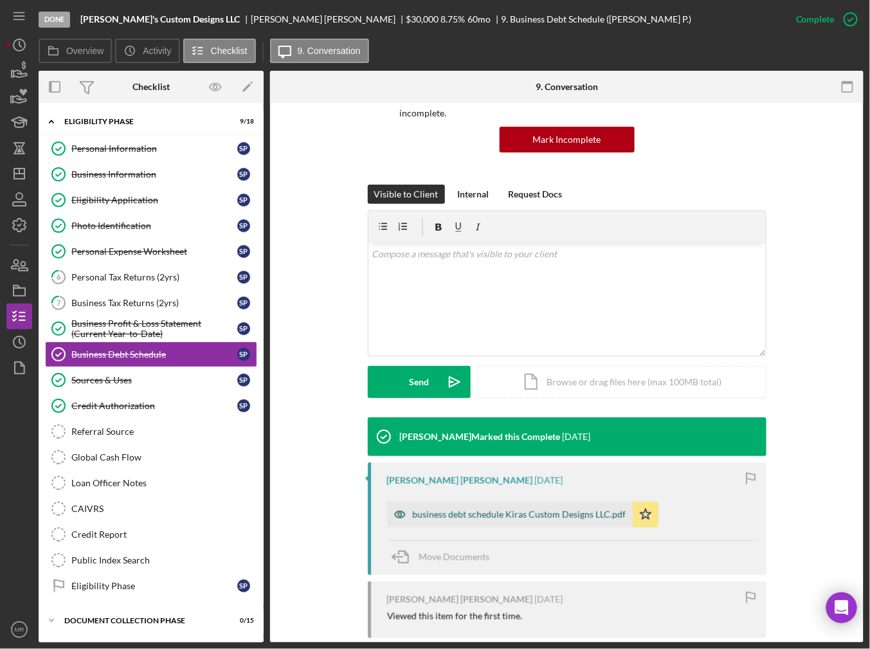
click at [496, 509] on div "business debt schedule Kiras Custom Designs LLC.pdf" at bounding box center [519, 514] width 213 height 10
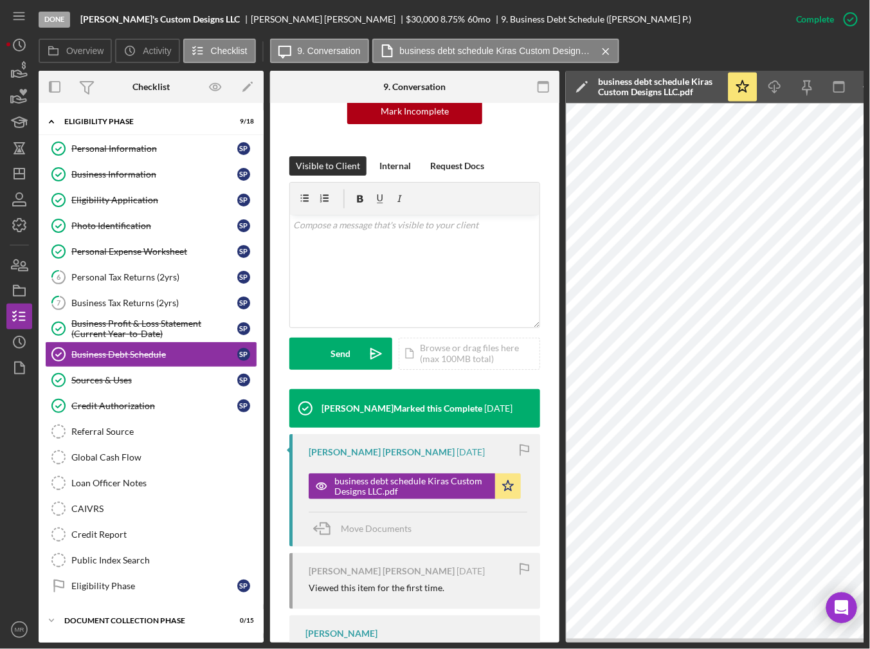
scroll to position [207, 0]
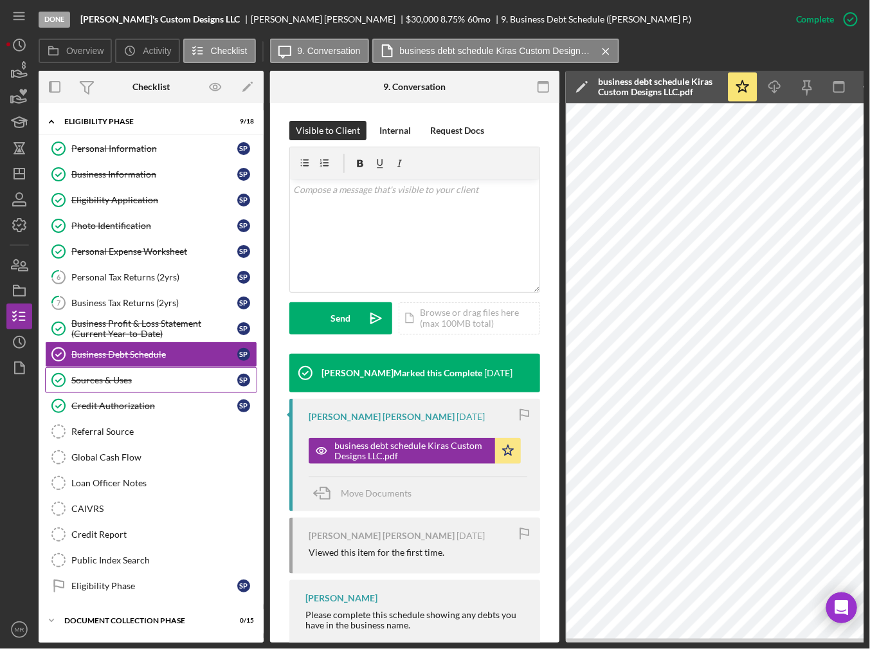
click at [200, 375] on div "Sources & Uses" at bounding box center [154, 380] width 166 height 10
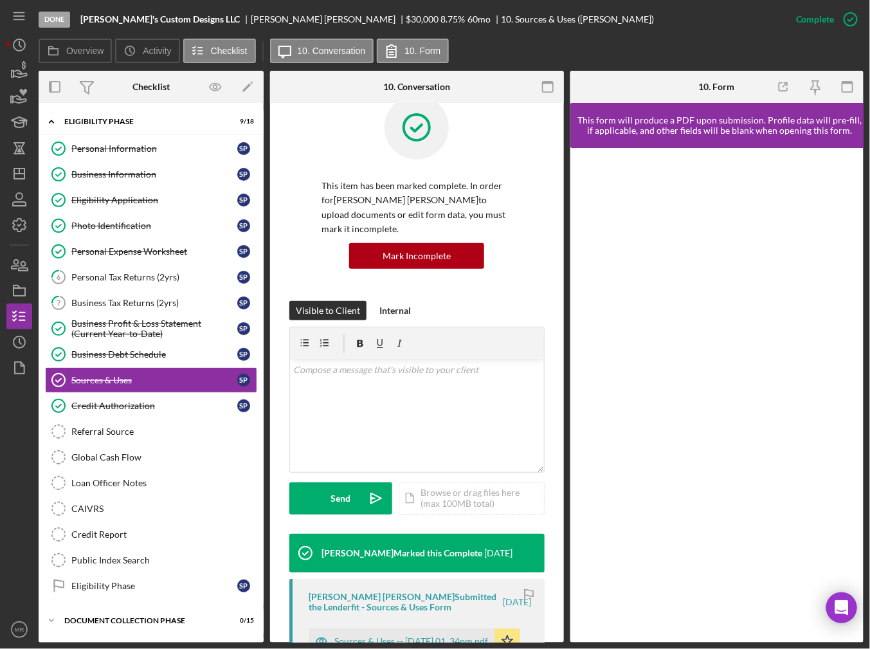
scroll to position [129, 0]
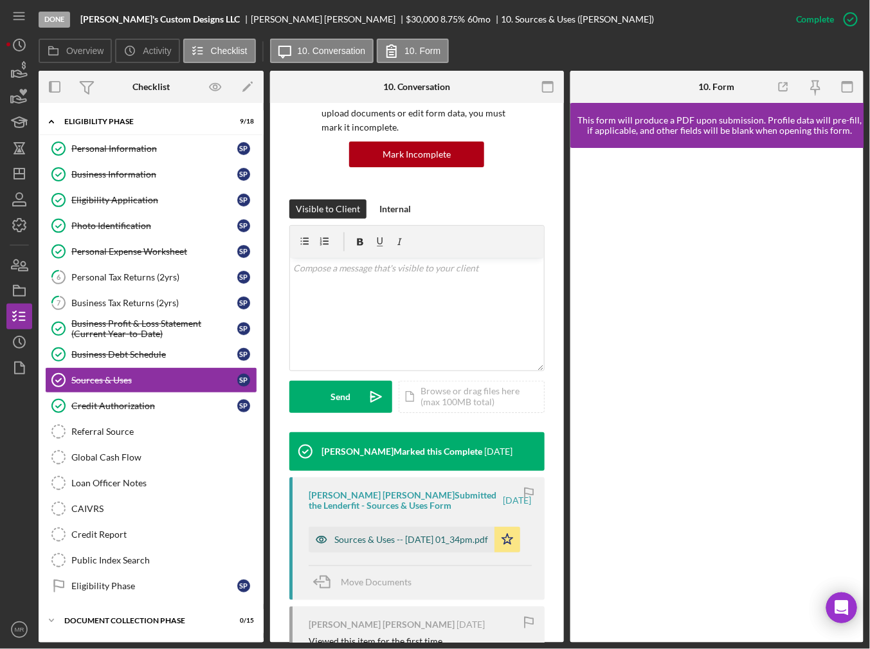
click at [402, 534] on div "Sources & Uses -- [DATE] 01_34pm.pdf" at bounding box center [411, 539] width 154 height 10
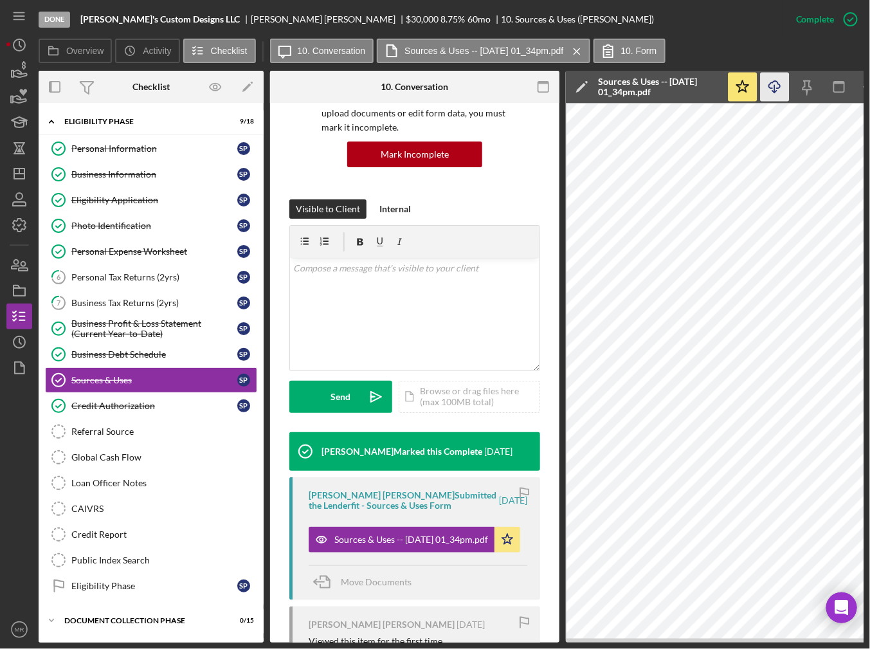
click at [773, 91] on icon "Icon/Download" at bounding box center [775, 87] width 29 height 29
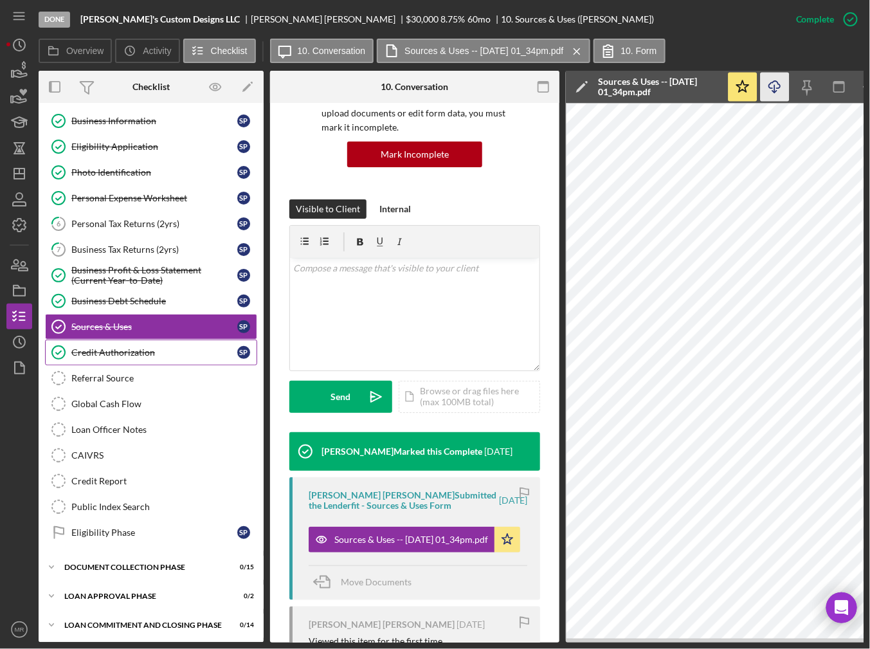
scroll to position [54, 0]
click at [138, 350] on div "Credit Authorization" at bounding box center [154, 352] width 166 height 10
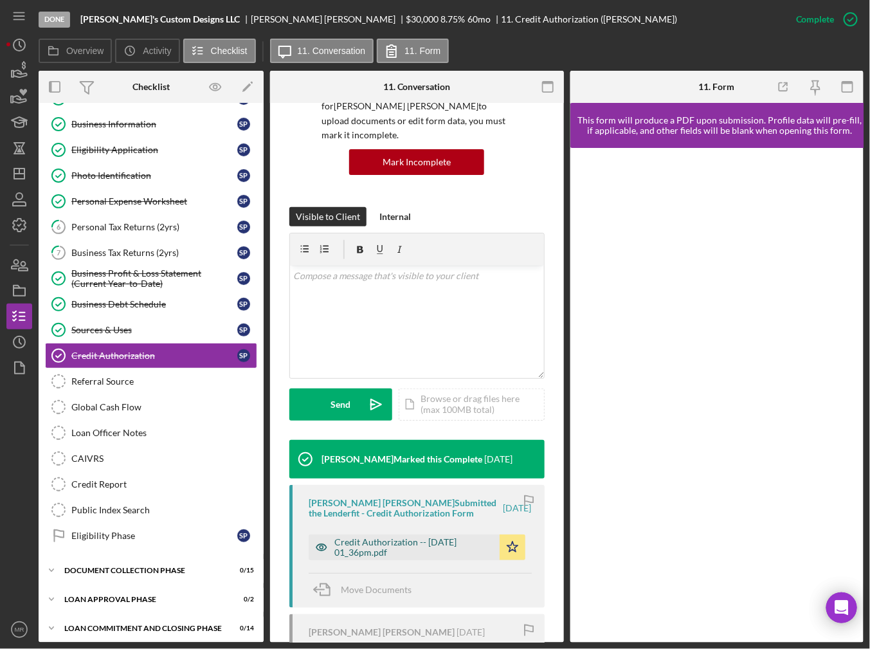
scroll to position [129, 0]
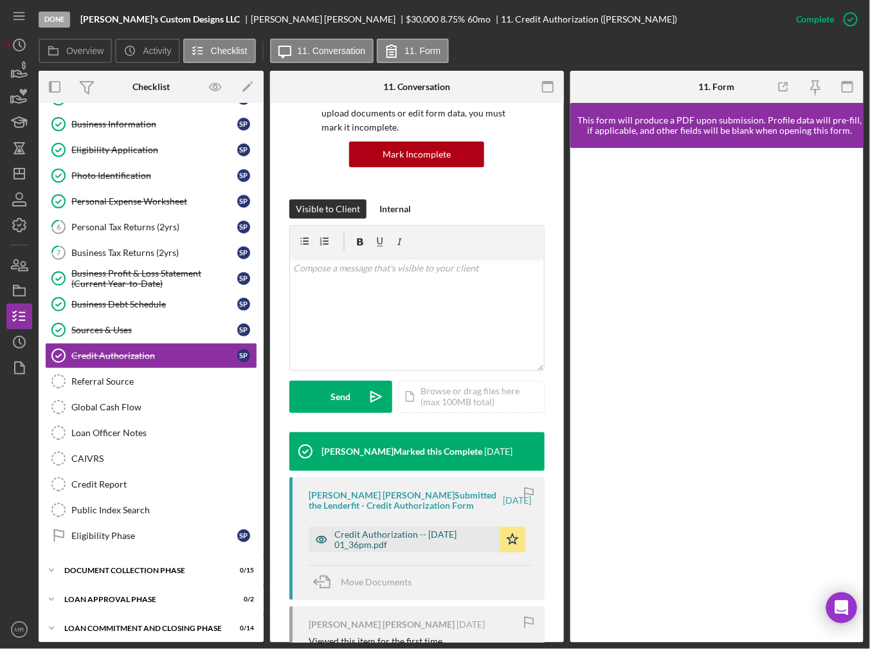
click at [400, 529] on div "Credit Authorization -- [DATE] 01_36pm.pdf" at bounding box center [413, 539] width 159 height 21
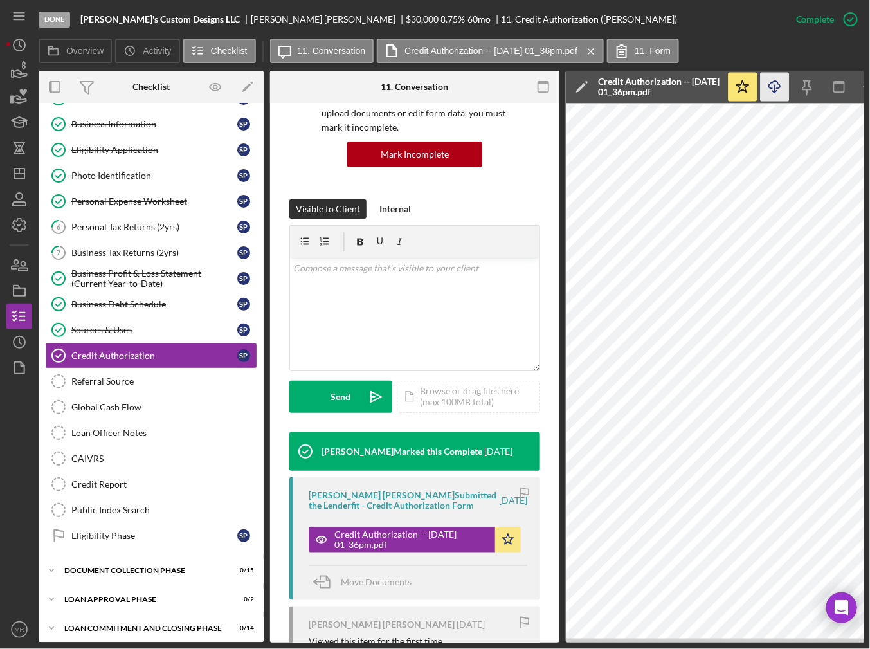
click at [765, 88] on icon "Icon/Download" at bounding box center [775, 87] width 29 height 29
click at [163, 538] on link "Eligibility Phase Eligibility Phase S P" at bounding box center [151, 536] width 212 height 26
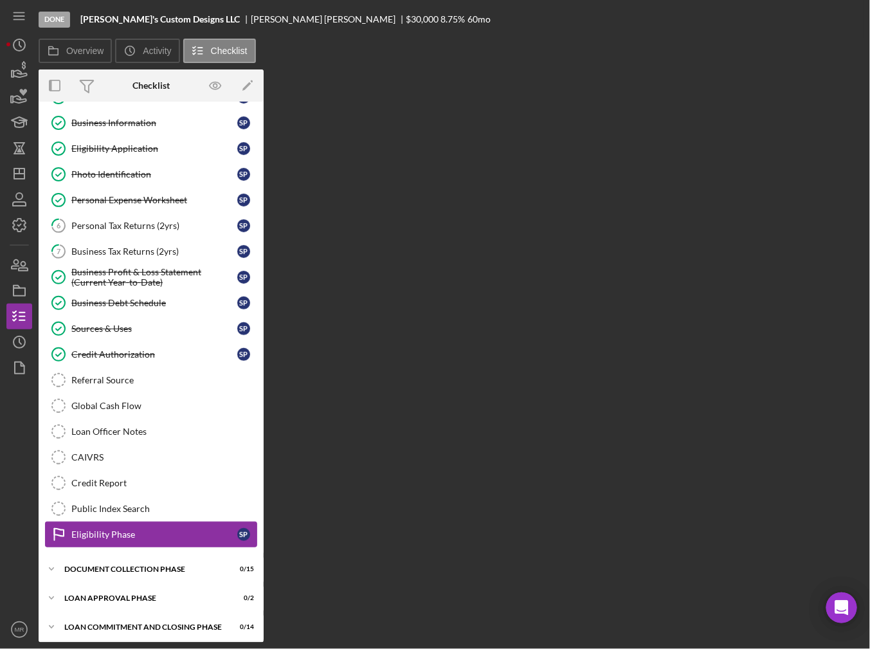
scroll to position [50, 0]
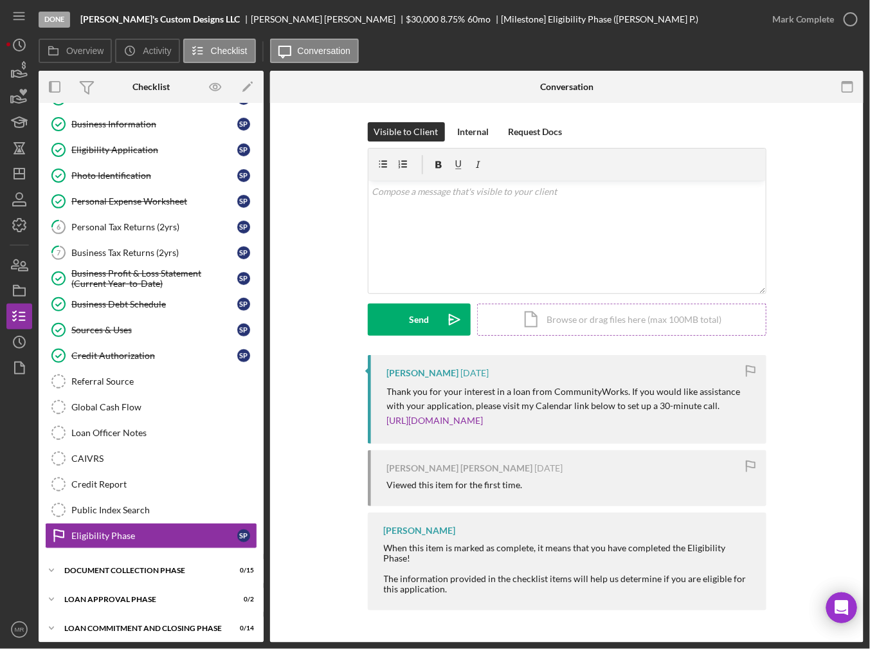
click at [576, 328] on div "Icon/Document Browse or drag files here (max 100MB total) Tap to choose files o…" at bounding box center [621, 319] width 289 height 32
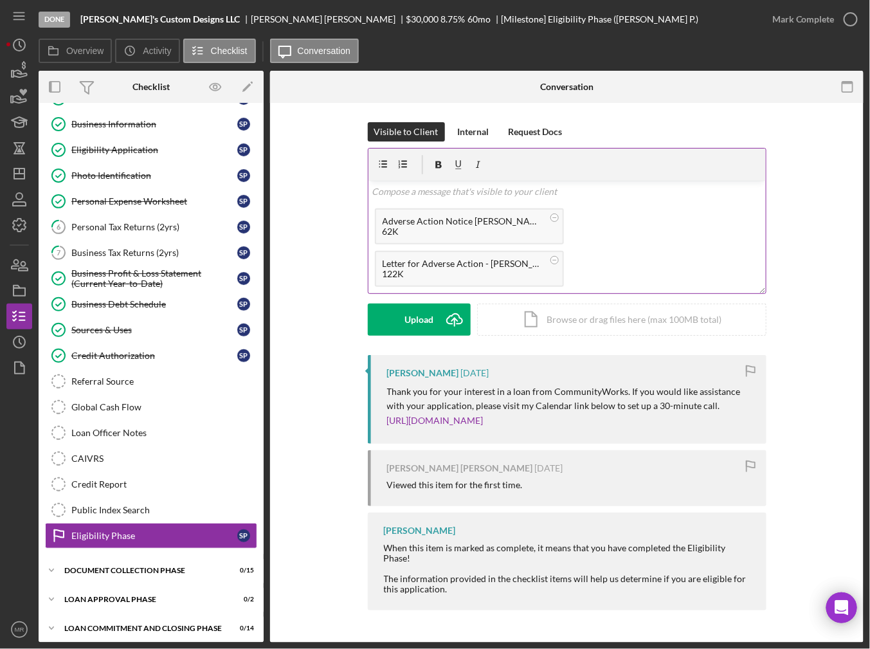
click at [482, 180] on div "v Color teal Color pink Remove color Add row above Add row below Add column bef…" at bounding box center [566, 175] width 397 height 53
click at [476, 202] on div "v Color teal Color pink Remove color Add row above Add row below Add column bef…" at bounding box center [566, 191] width 397 height 21
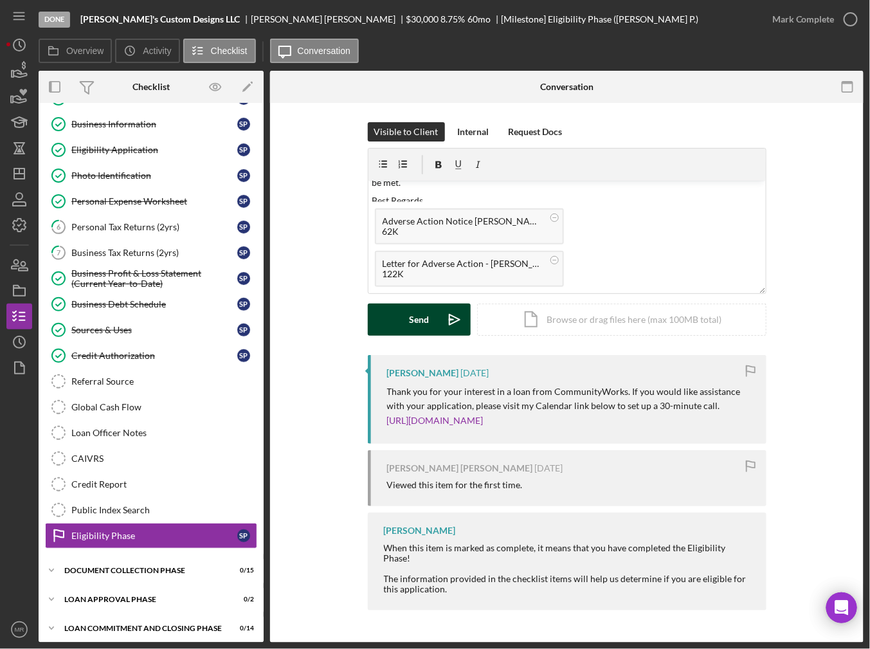
click at [408, 316] on button "Send Icon/icon-invite-send" at bounding box center [419, 319] width 103 height 32
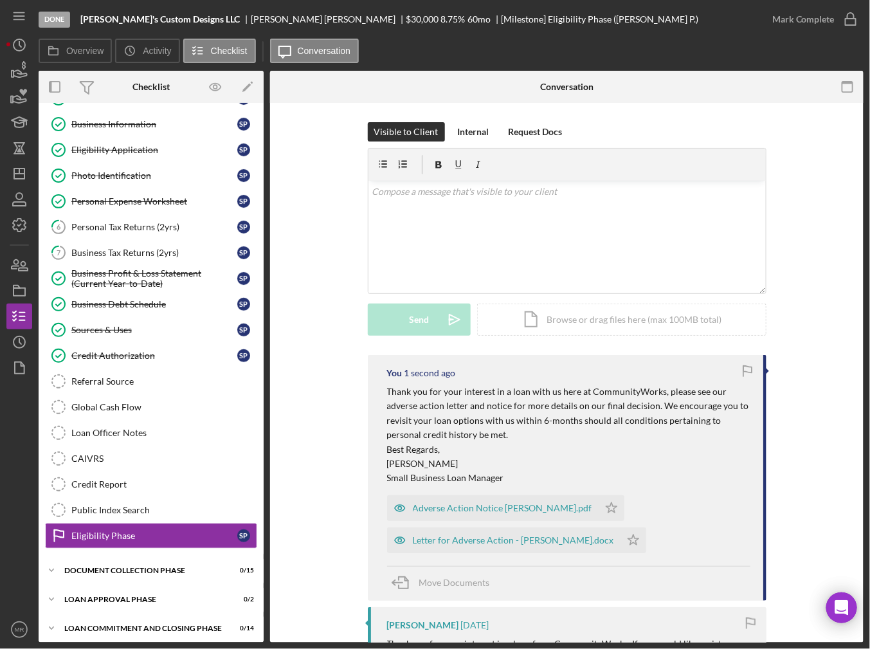
scroll to position [0, 0]
click at [599, 503] on icon "Icon/Star" at bounding box center [612, 508] width 26 height 26
click at [620, 541] on icon "Icon/Star" at bounding box center [633, 540] width 26 height 26
click at [17, 300] on icon "button" at bounding box center [19, 291] width 32 height 32
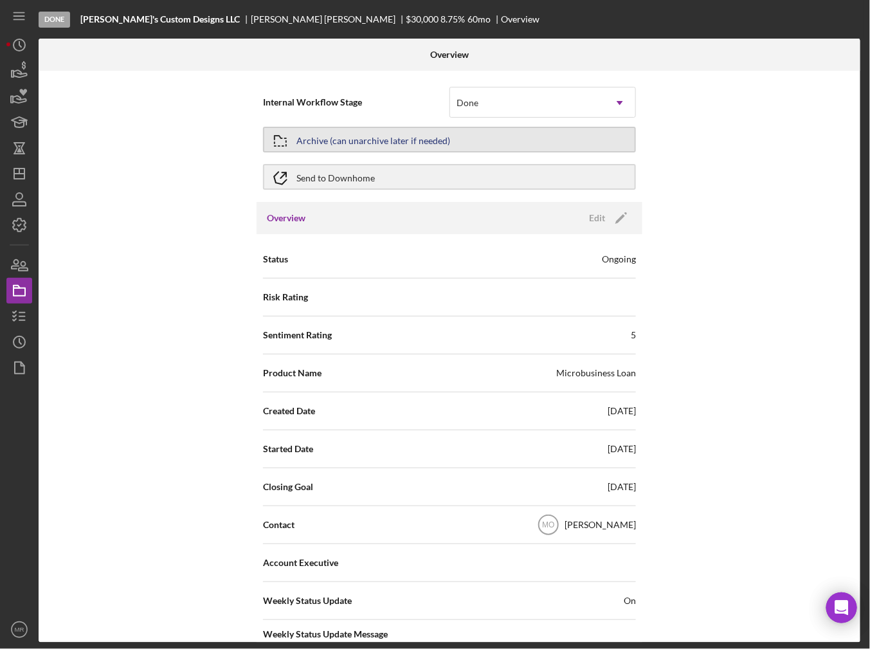
click at [373, 141] on div "Archive (can unarchive later if needed)" at bounding box center [373, 139] width 154 height 23
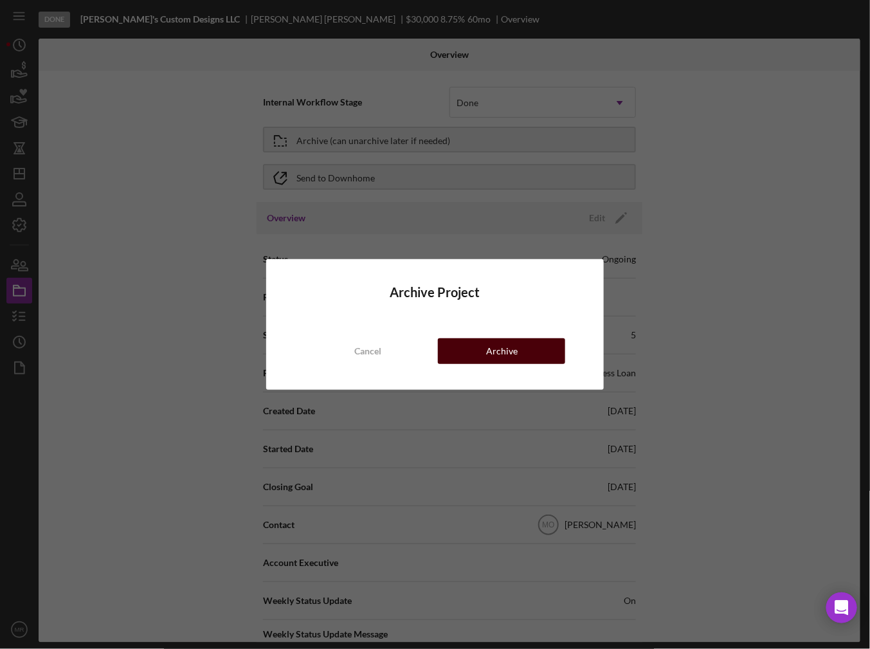
click at [463, 350] on button "Archive" at bounding box center [501, 351] width 127 height 26
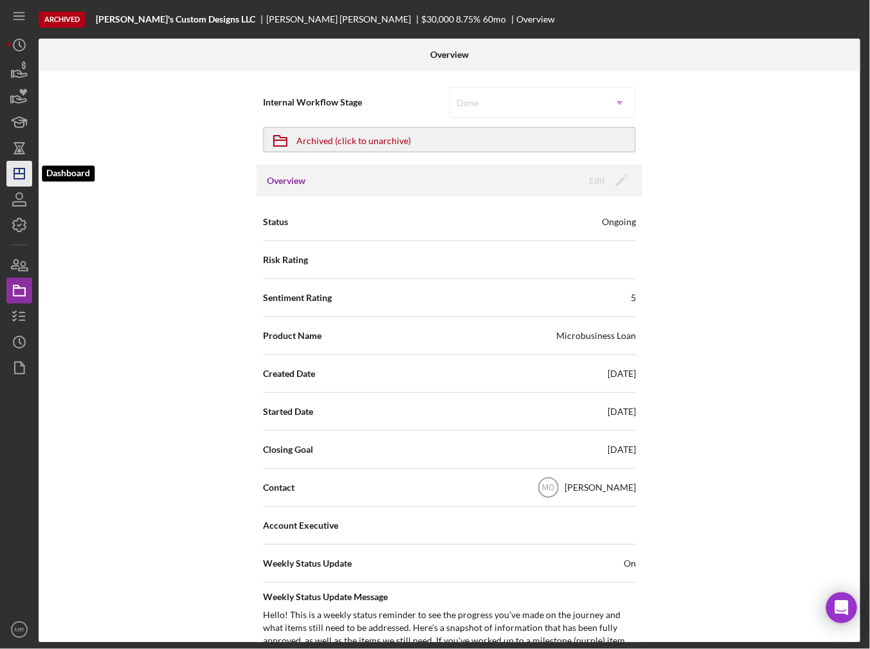
click at [13, 172] on icon "Icon/Dashboard" at bounding box center [19, 174] width 32 height 32
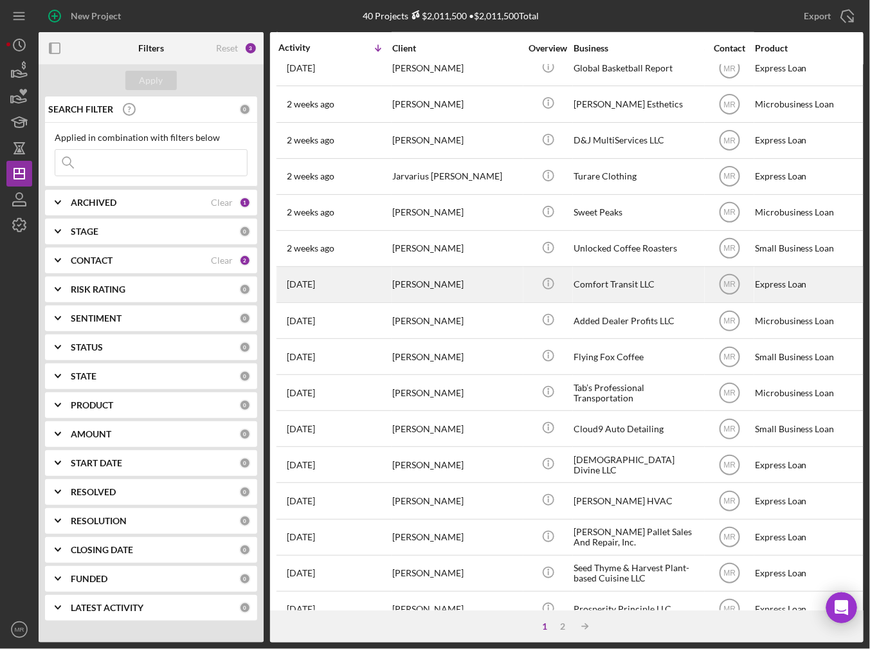
scroll to position [361, 0]
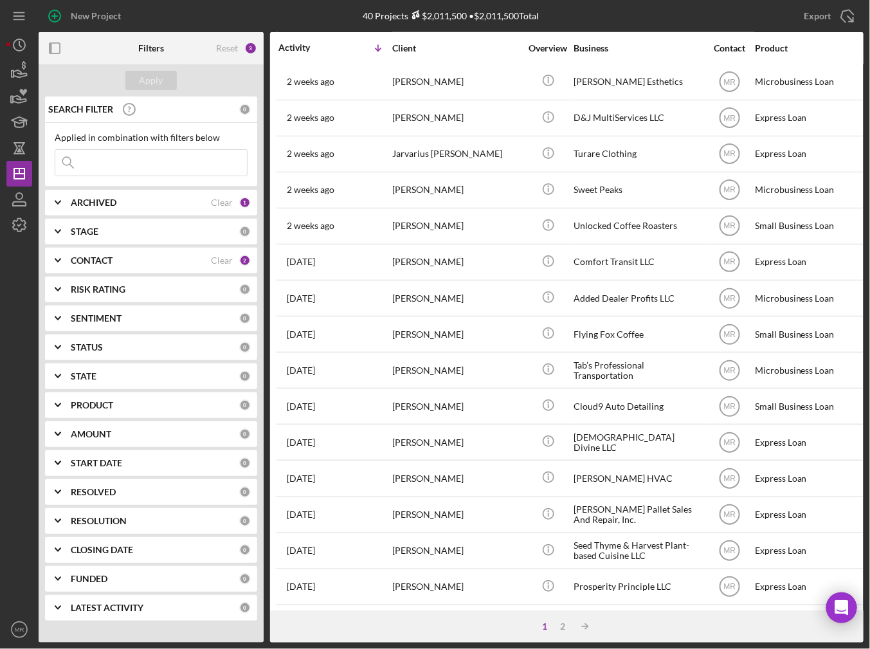
click at [563, 619] on div "1 2 Icon/Table Sort Arrow" at bounding box center [566, 626] width 593 height 32
click at [559, 626] on div "2" at bounding box center [563, 626] width 18 height 10
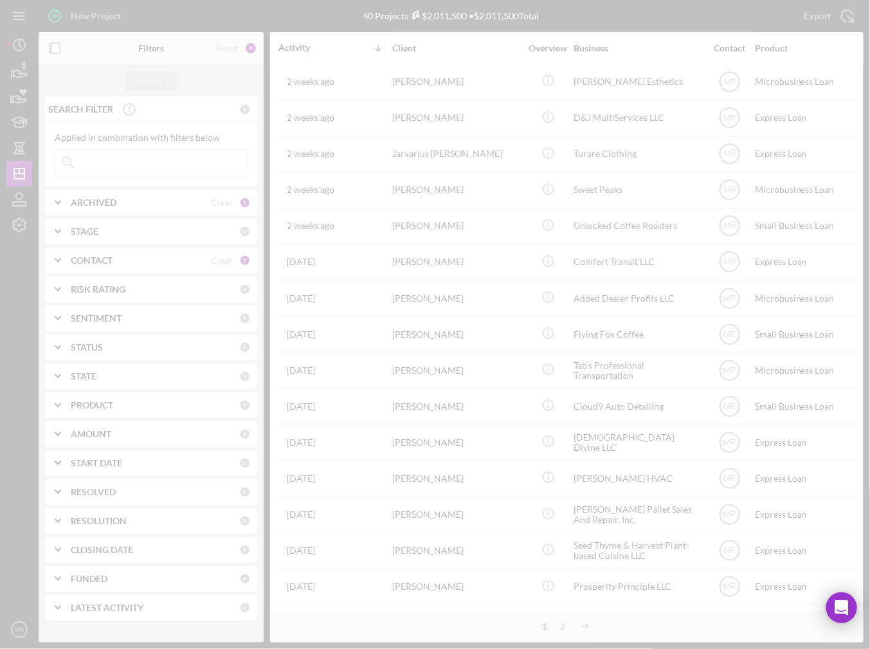
scroll to position [5, 0]
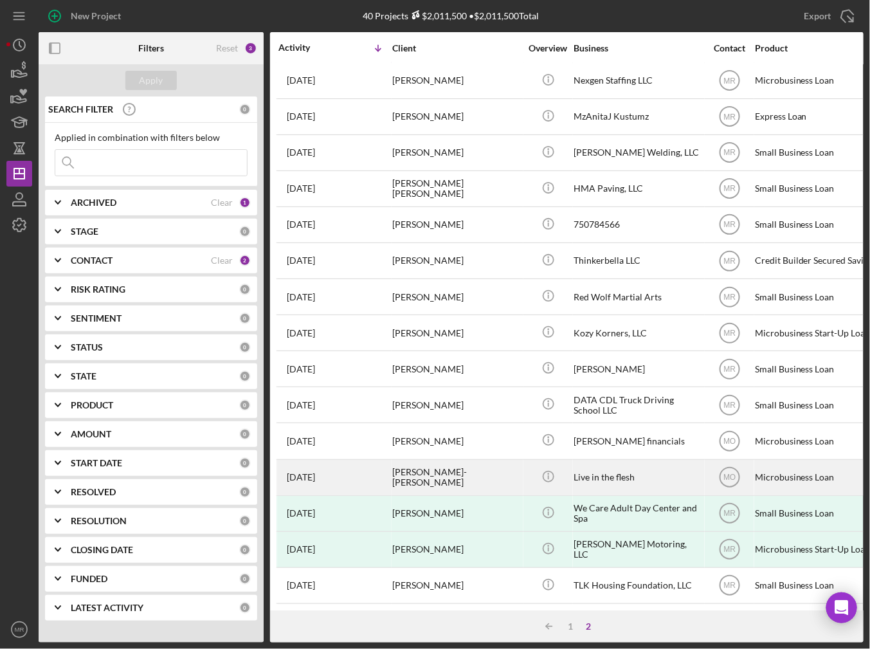
click at [526, 467] on div "Icon/Info" at bounding box center [548, 477] width 48 height 34
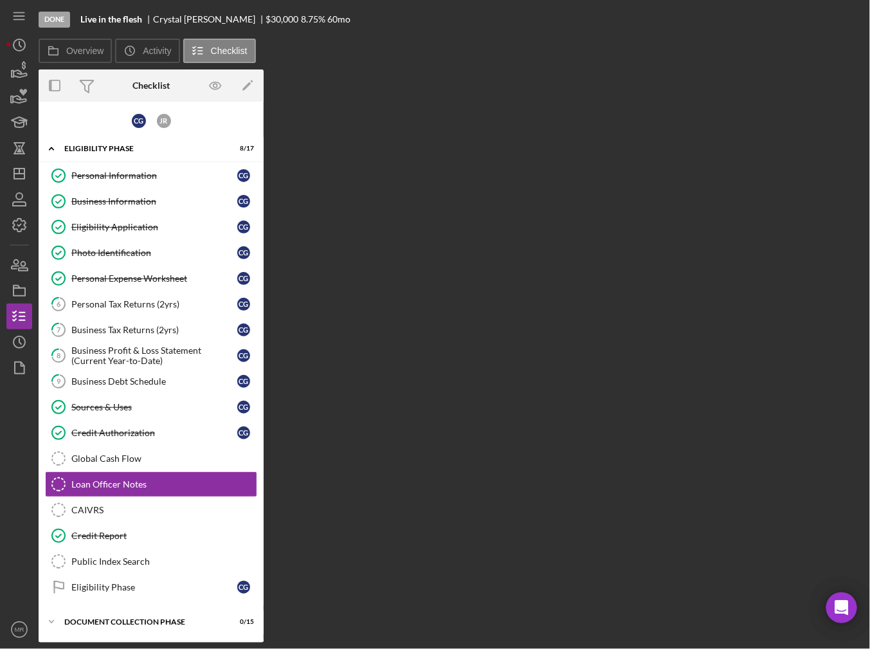
scroll to position [51, 0]
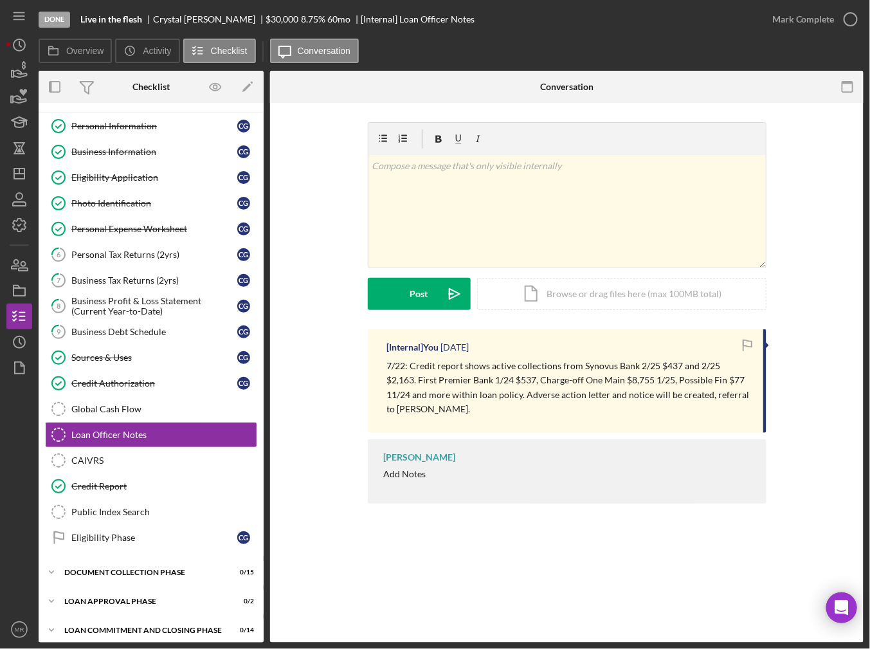
click at [453, 51] on div "Overview Icon/History Activity Checklist Icon/Message Conversation" at bounding box center [451, 52] width 825 height 26
click at [126, 131] on link "Personal Information Personal Information C G" at bounding box center [151, 126] width 212 height 26
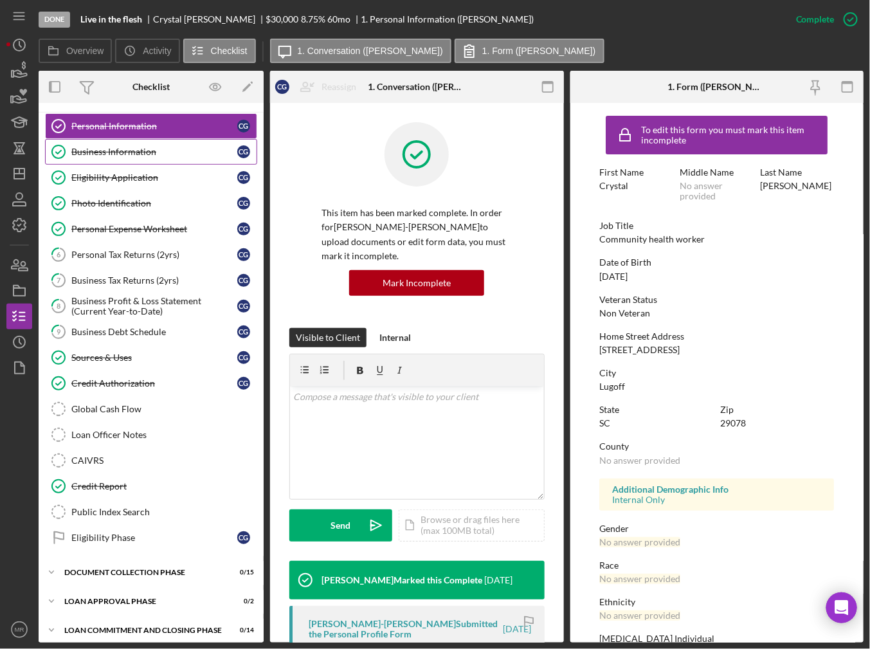
click at [133, 152] on div "Business Information" at bounding box center [154, 152] width 166 height 10
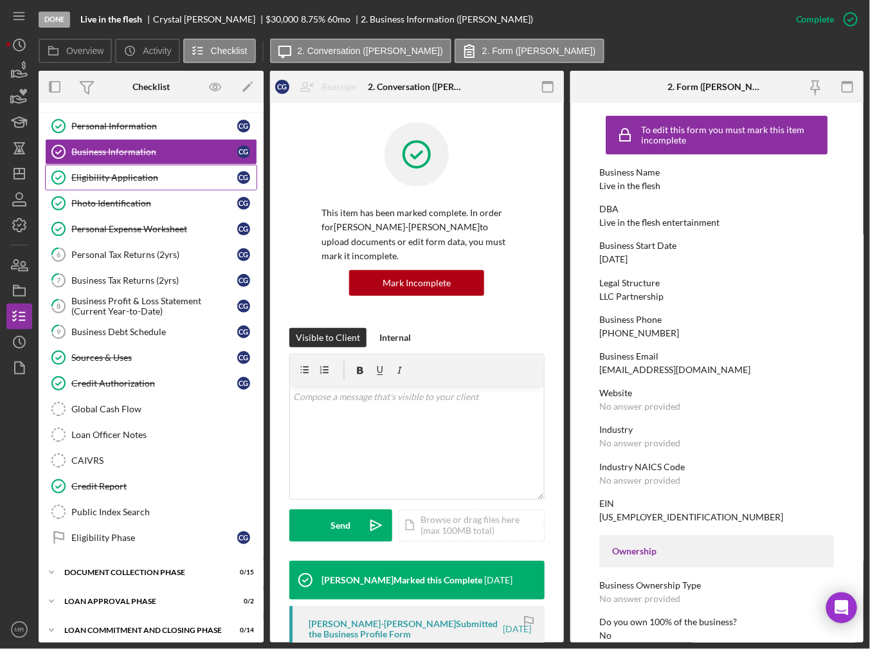
click at [143, 179] on div "Eligibility Application" at bounding box center [154, 177] width 166 height 10
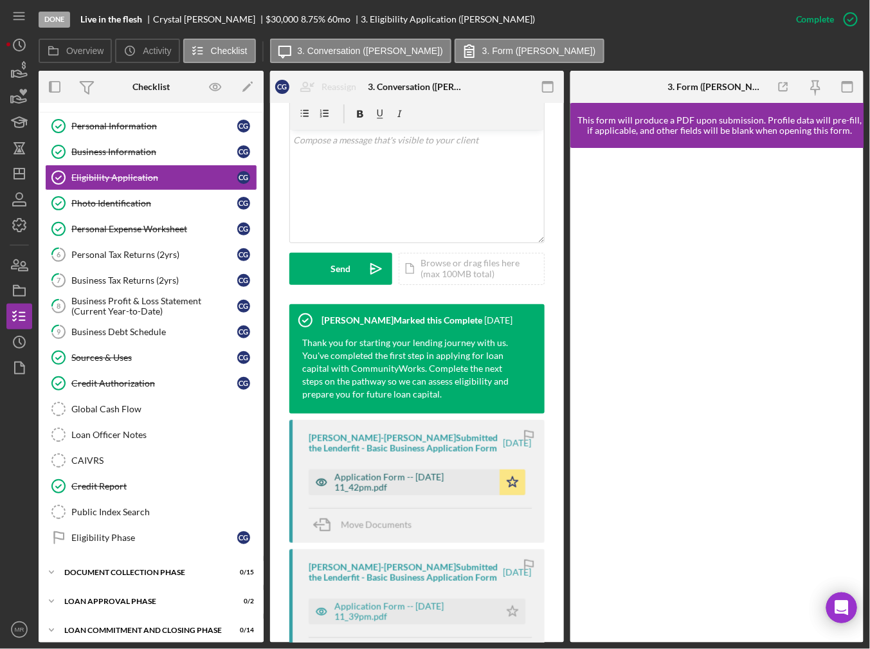
scroll to position [257, 0]
click at [401, 492] on div "Application Form -- [DATE] 11_42pm.pdf" at bounding box center [413, 481] width 159 height 21
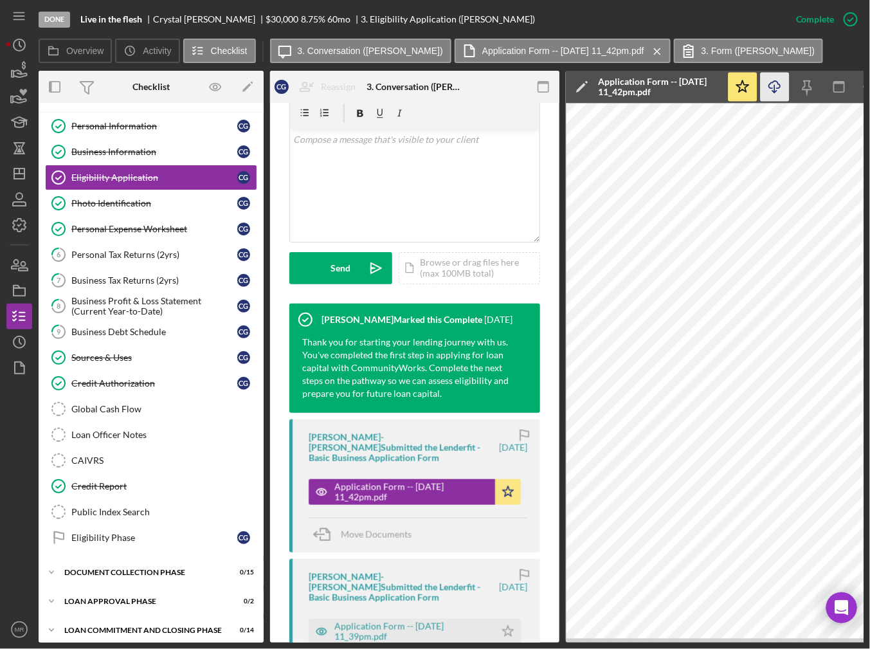
click at [779, 90] on icon "Icon/Download" at bounding box center [775, 87] width 29 height 29
click at [80, 202] on div "Photo Identification" at bounding box center [154, 203] width 166 height 10
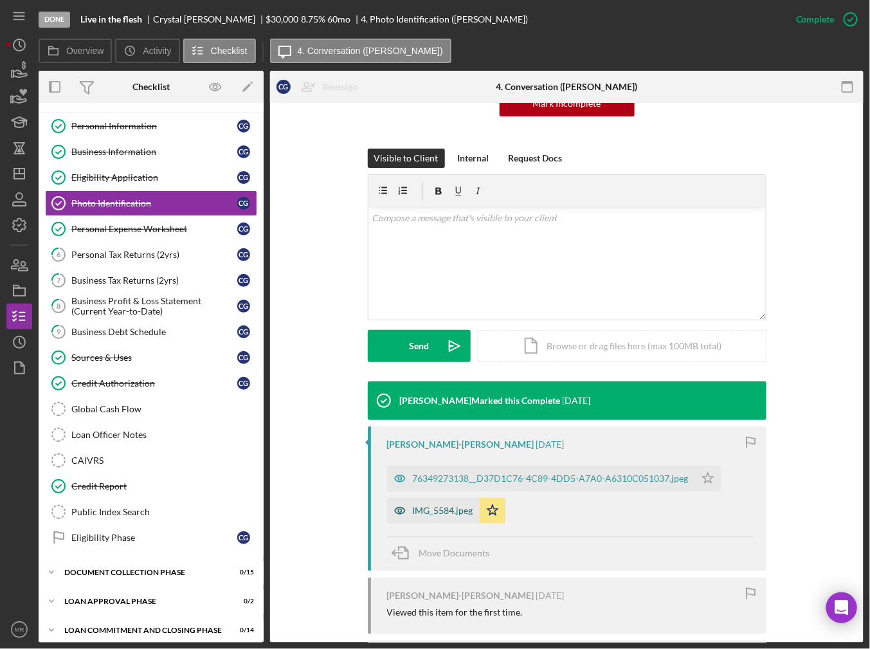
scroll to position [249, 0]
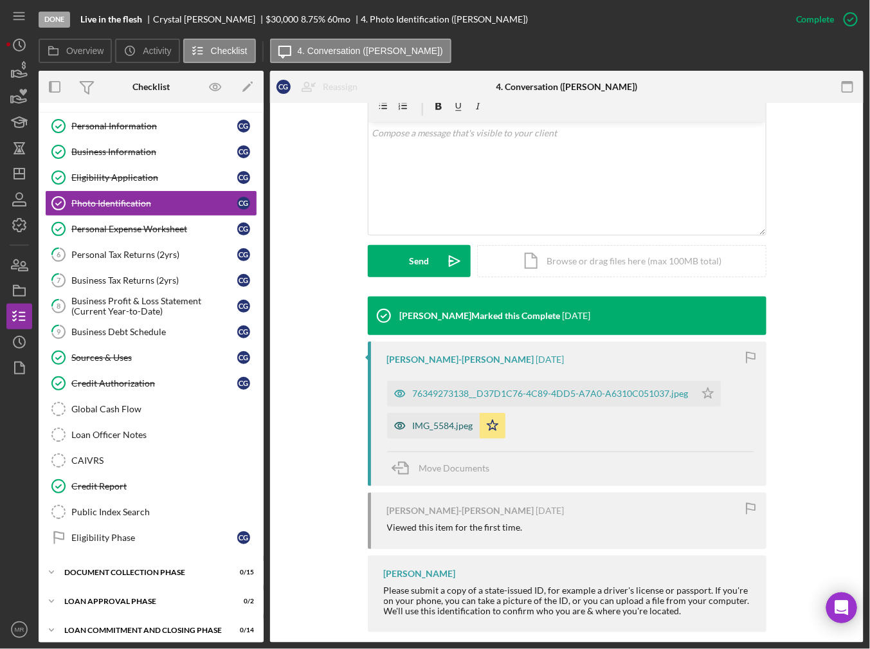
click at [437, 420] on div "IMG_5584.jpeg" at bounding box center [433, 426] width 93 height 26
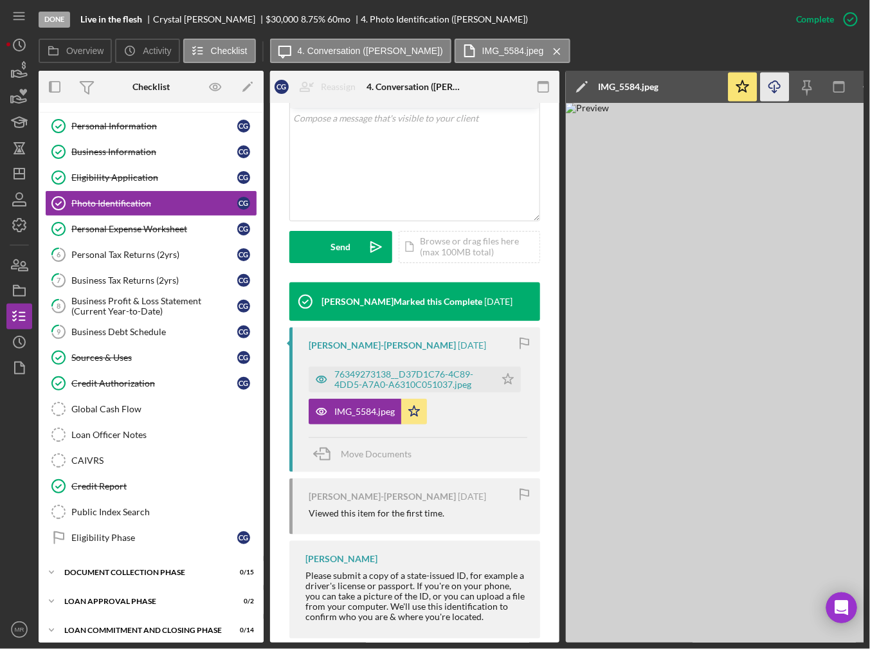
click at [777, 87] on icon "Icon/Download" at bounding box center [775, 87] width 29 height 29
click at [203, 224] on div "Personal Expense Worksheet" at bounding box center [154, 229] width 166 height 10
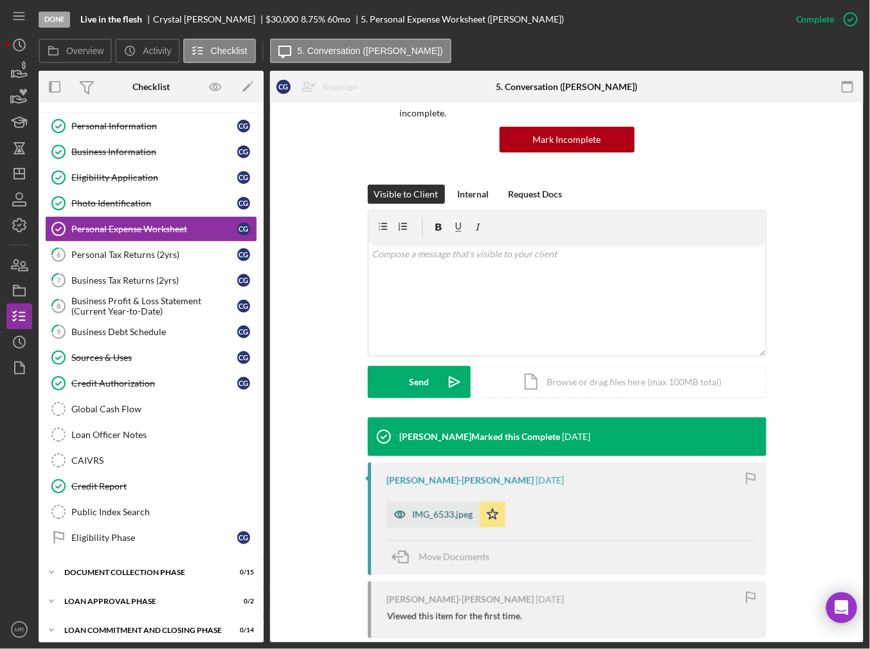
click at [446, 509] on div "IMG_6533.jpeg" at bounding box center [443, 514] width 60 height 10
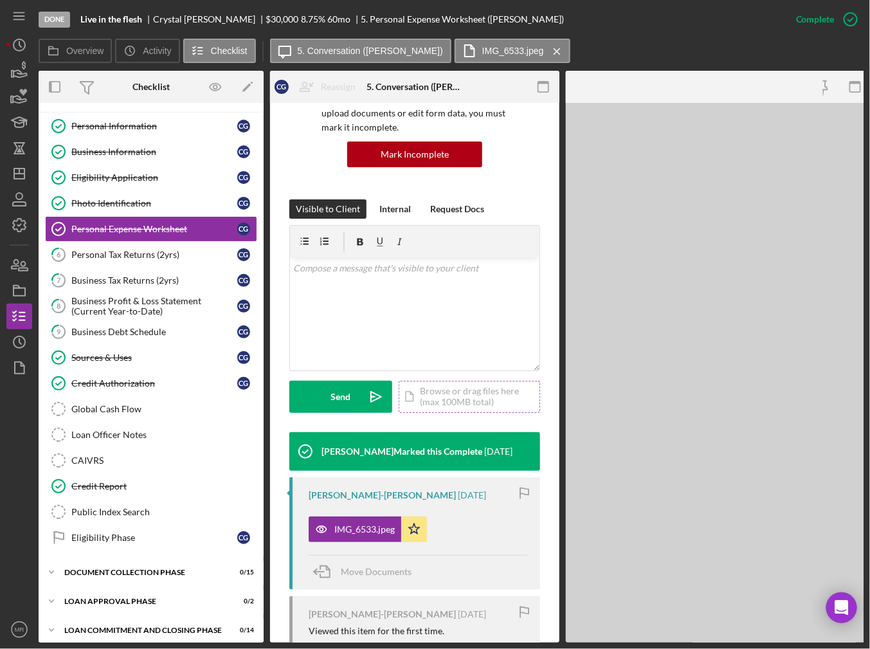
scroll to position [143, 0]
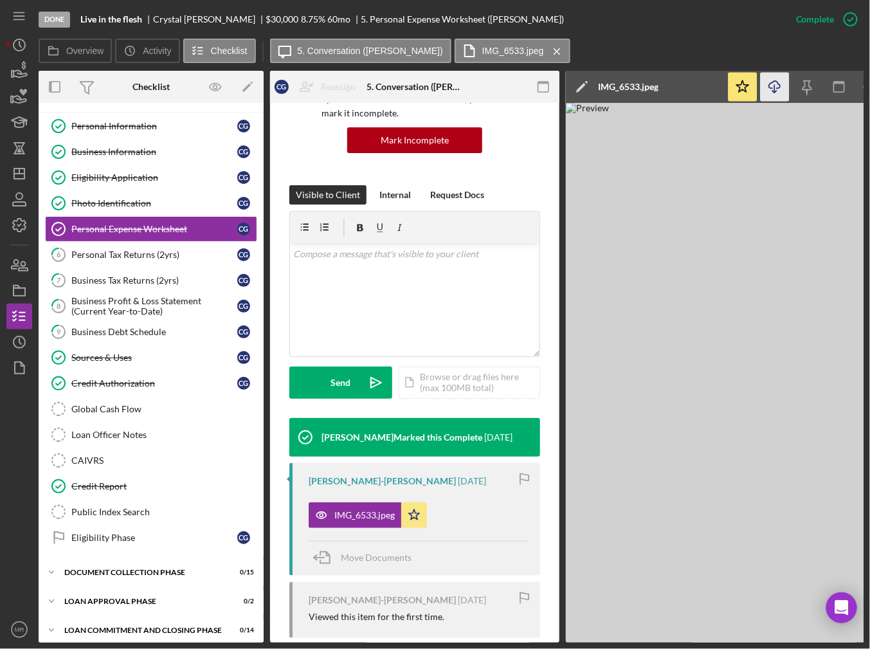
click at [776, 81] on icon "button" at bounding box center [774, 84] width 11 height 7
click at [190, 254] on div "Personal Tax Returns (2yrs)" at bounding box center [154, 254] width 166 height 10
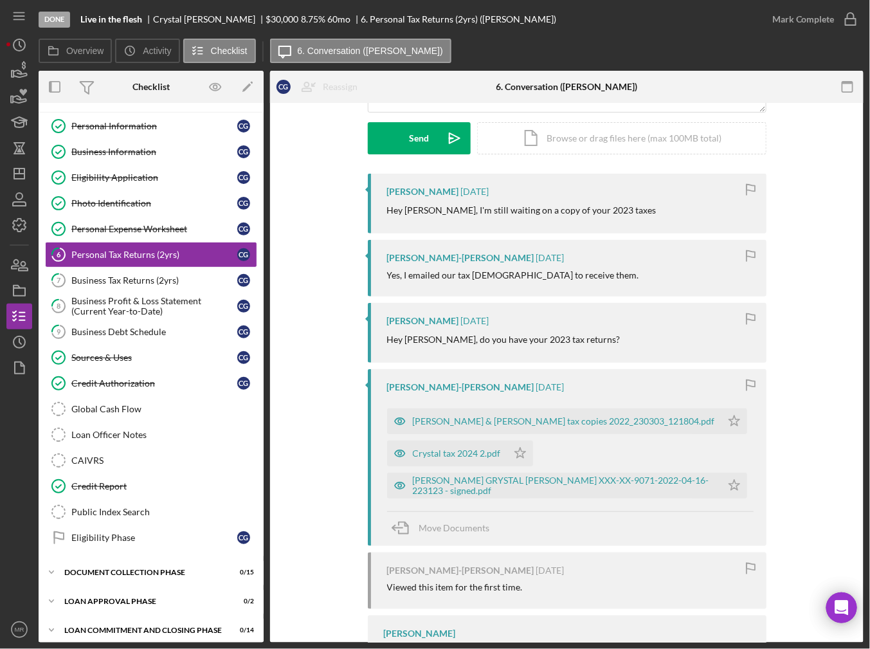
scroll to position [245, 0]
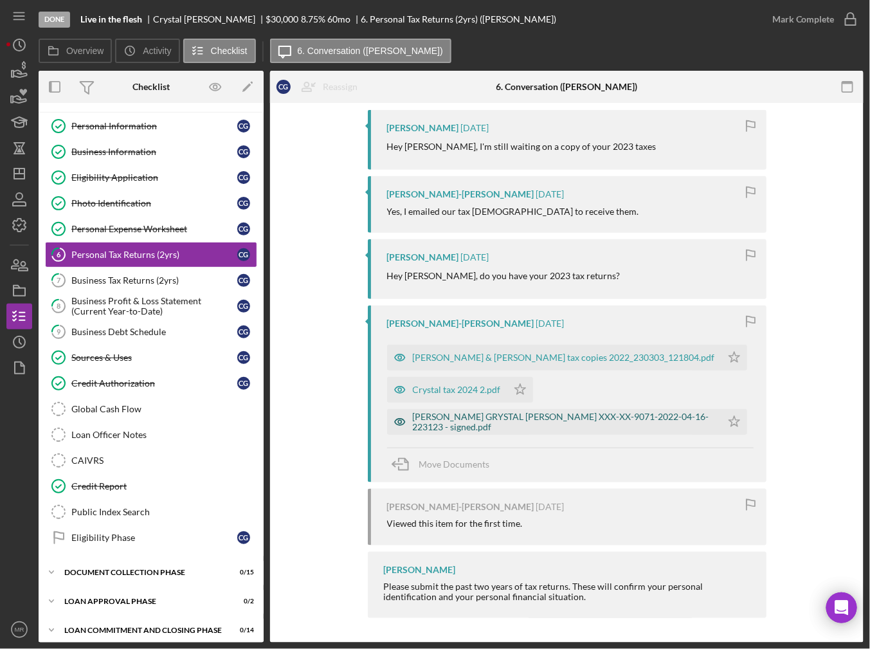
click at [500, 418] on div "[PERSON_NAME] GRYSTAL [PERSON_NAME] XXX-XX-9071-2022-04-16-223123 - signed.pdf" at bounding box center [564, 421] width 302 height 21
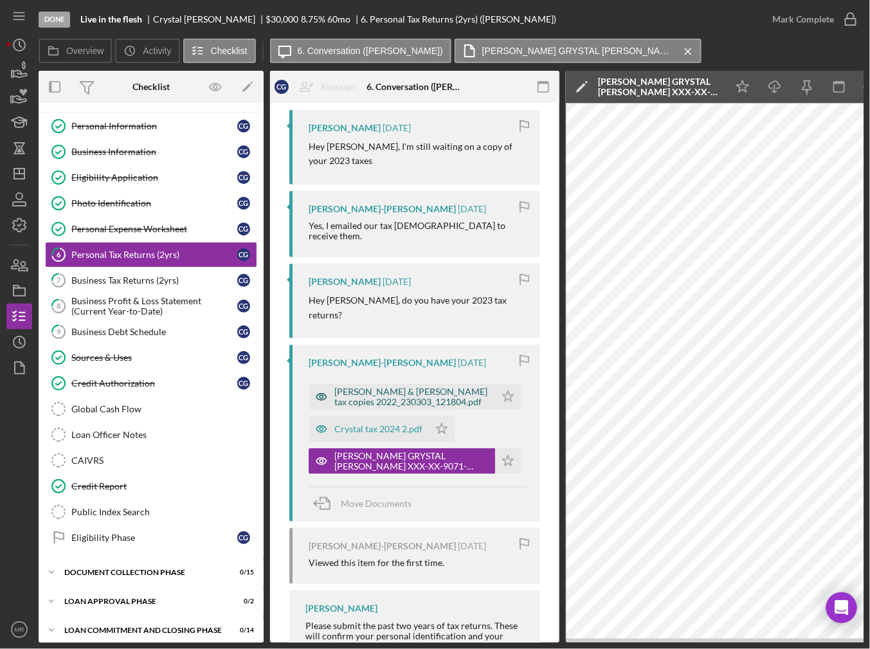
click at [386, 386] on div "[PERSON_NAME] & [PERSON_NAME] tax copies 2022_230303_121804.pdf" at bounding box center [411, 396] width 154 height 21
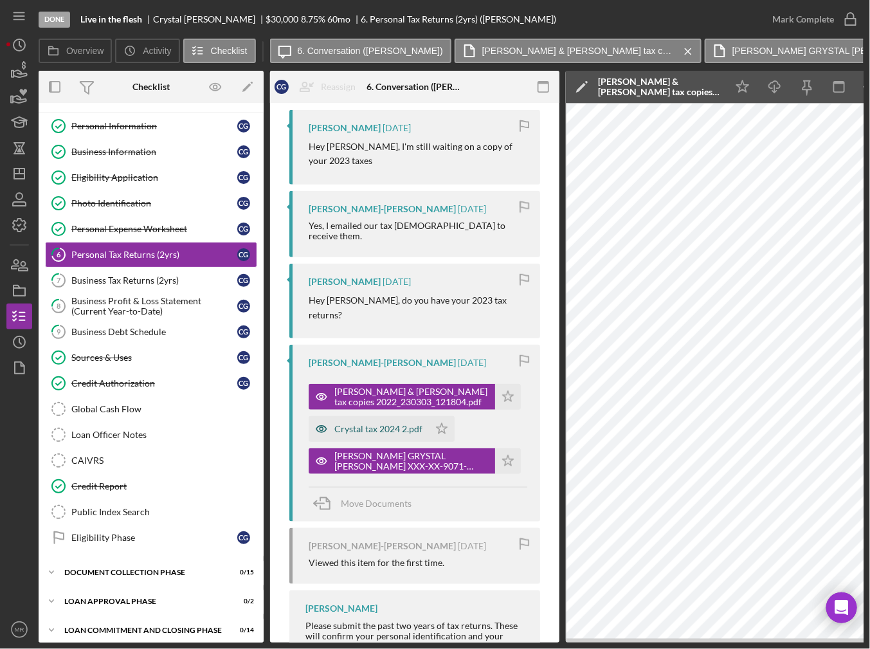
click at [388, 416] on div "Crystal tax 2024 2.pdf" at bounding box center [369, 429] width 120 height 26
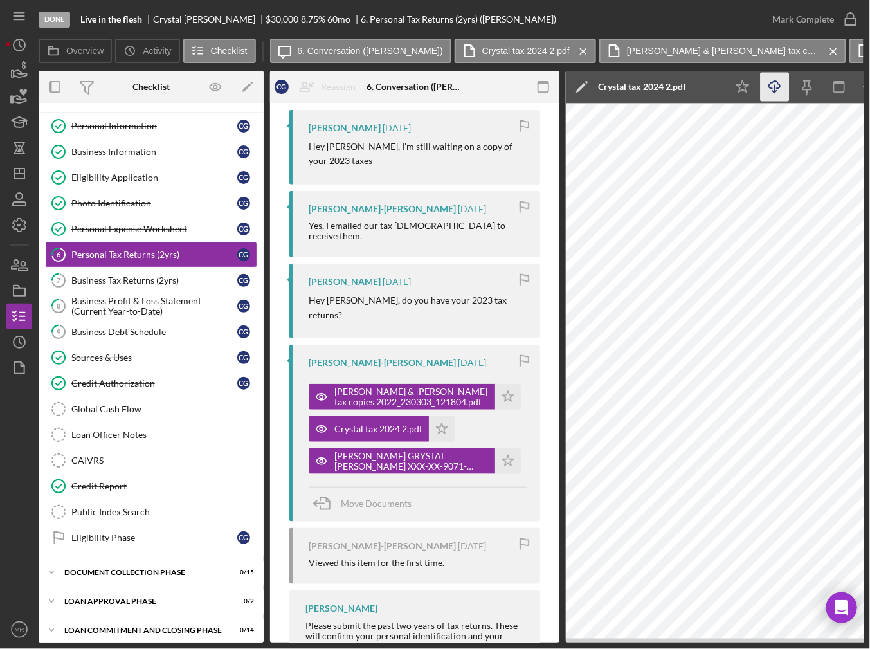
click at [779, 95] on icon "Icon/Download" at bounding box center [775, 87] width 29 height 29
click at [386, 386] on div "[PERSON_NAME] & [PERSON_NAME] tax copies 2022_230303_121804.pdf" at bounding box center [411, 396] width 154 height 21
click at [152, 352] on div "Sources & Uses" at bounding box center [154, 357] width 166 height 10
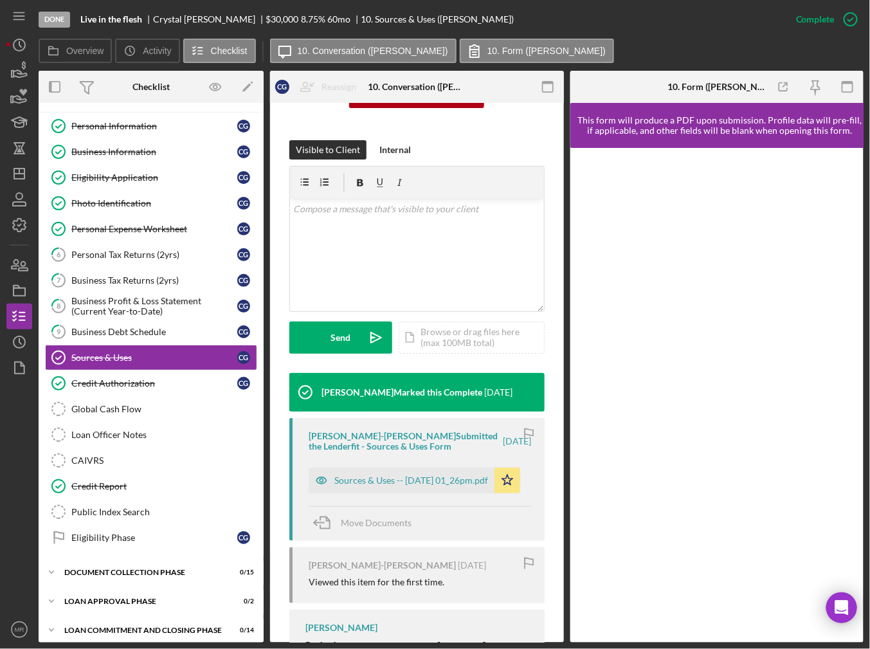
scroll to position [193, 0]
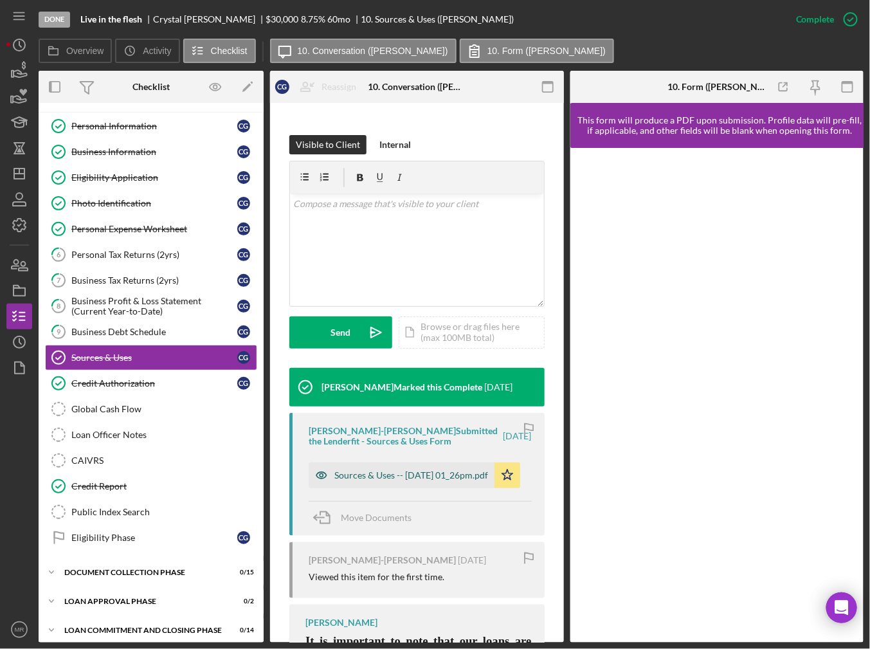
drag, startPoint x: 417, startPoint y: 474, endPoint x: 428, endPoint y: 461, distance: 17.8
click at [418, 474] on div "Sources & Uses -- [DATE] 01_26pm.pdf" at bounding box center [411, 475] width 154 height 10
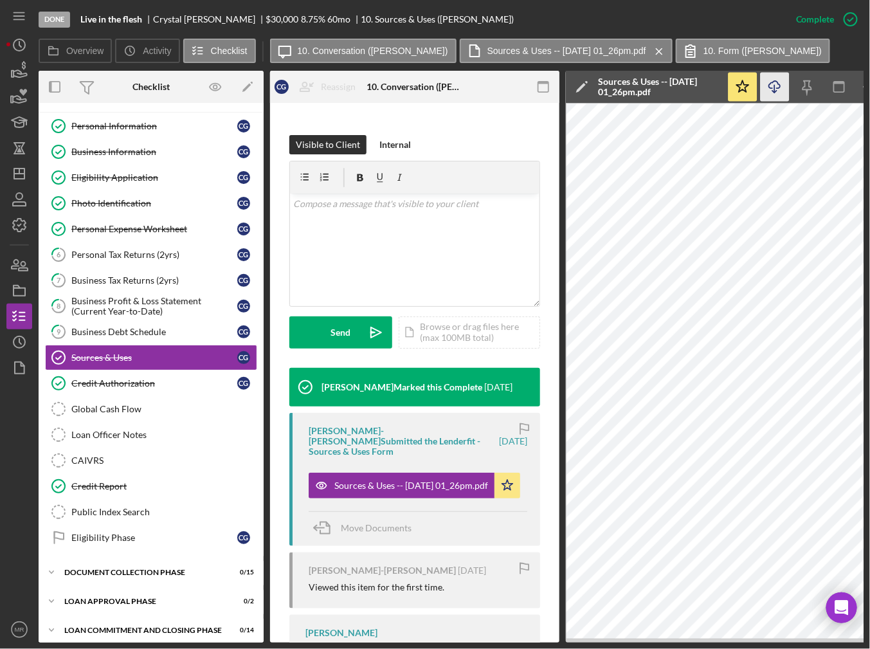
click at [772, 86] on icon "Icon/Download" at bounding box center [775, 87] width 29 height 29
click at [152, 380] on div "Credit Authorization" at bounding box center [154, 383] width 166 height 10
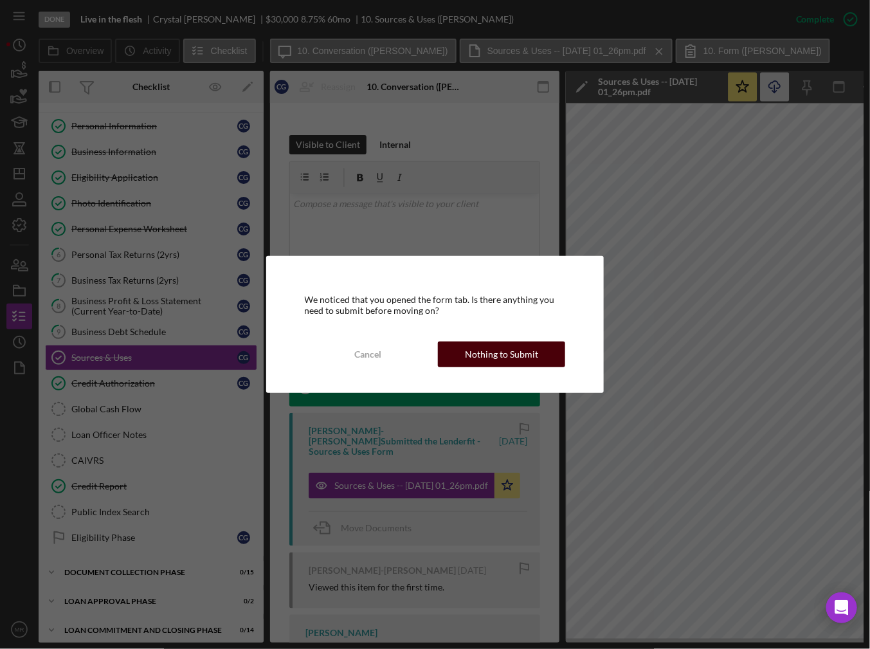
click at [473, 363] on div "Nothing to Submit" at bounding box center [501, 354] width 73 height 26
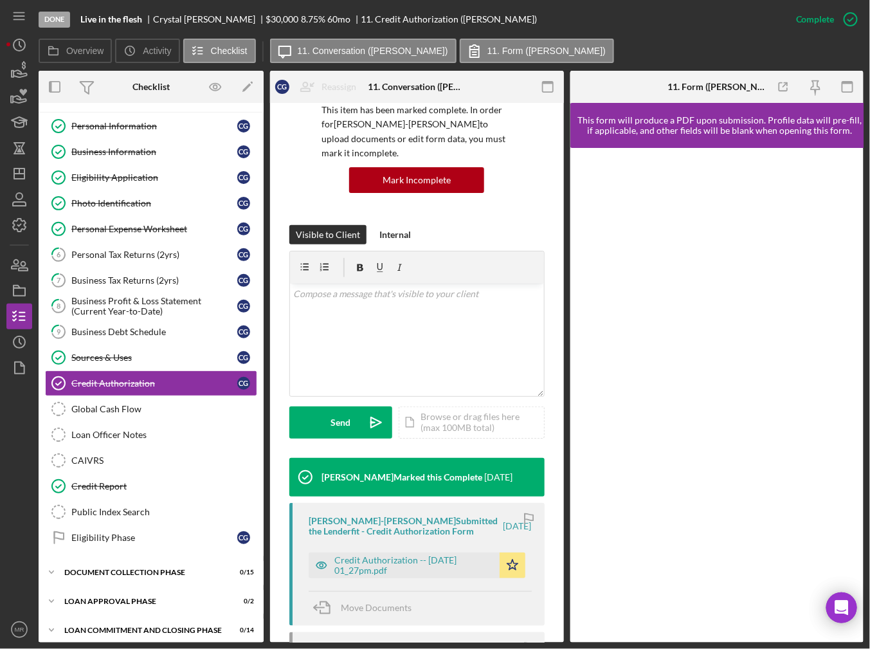
scroll to position [129, 0]
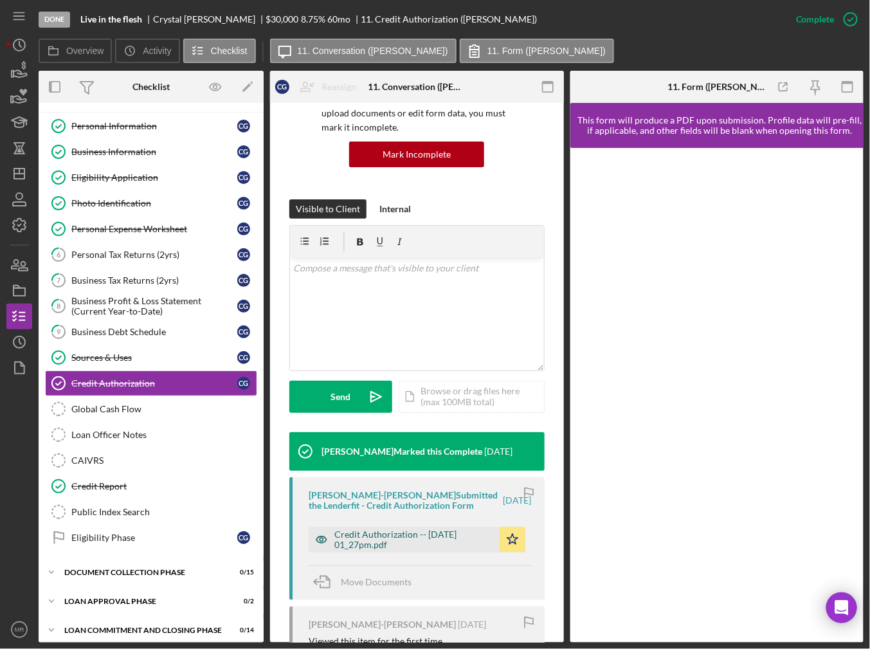
click at [358, 539] on div "Credit Authorization -- [DATE] 01_27pm.pdf" at bounding box center [413, 539] width 159 height 21
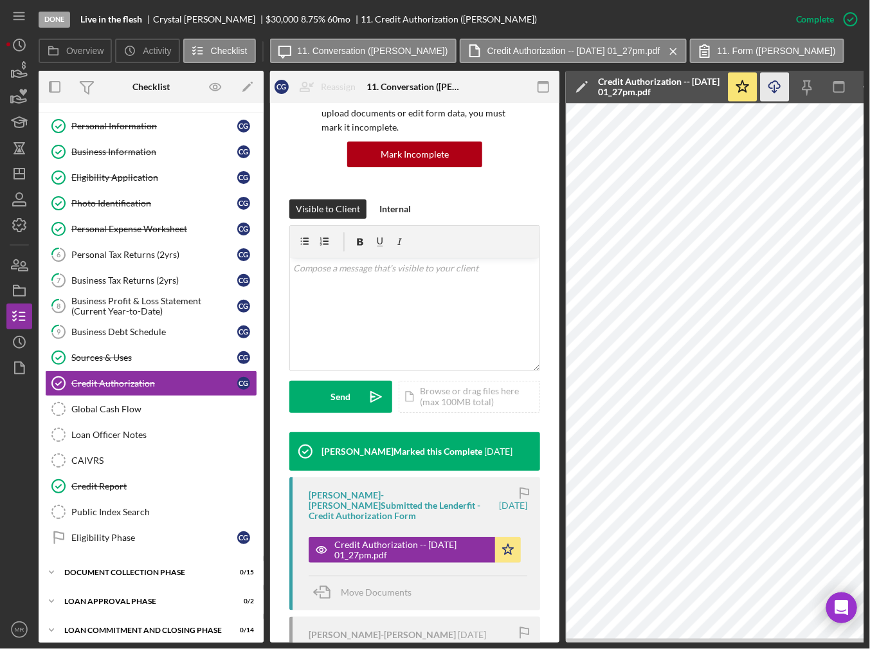
click at [769, 89] on icon "Icon/Download" at bounding box center [775, 87] width 29 height 29
click at [8, 285] on icon "button" at bounding box center [19, 291] width 32 height 32
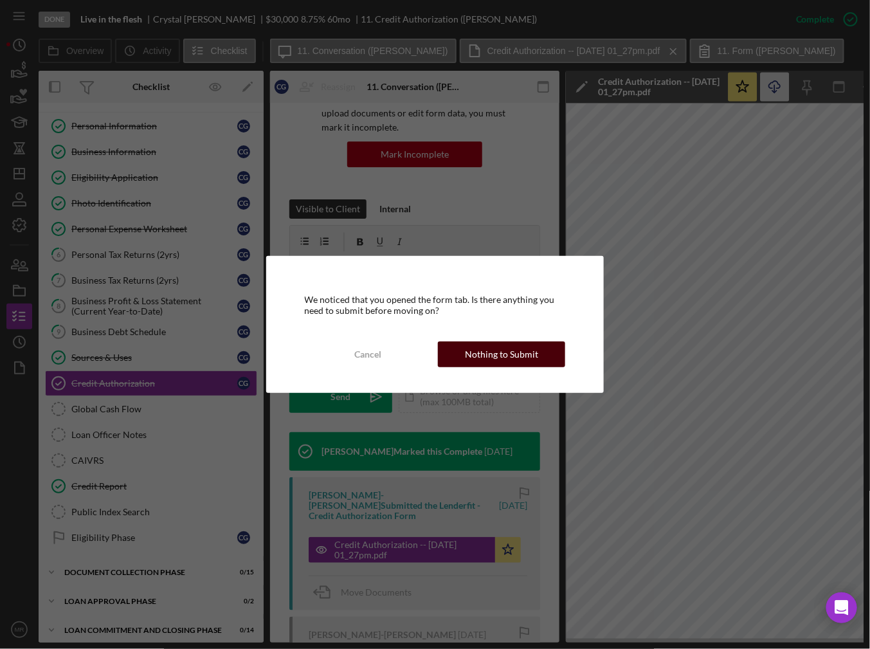
click at [538, 354] on button "Nothing to Submit" at bounding box center [501, 354] width 127 height 26
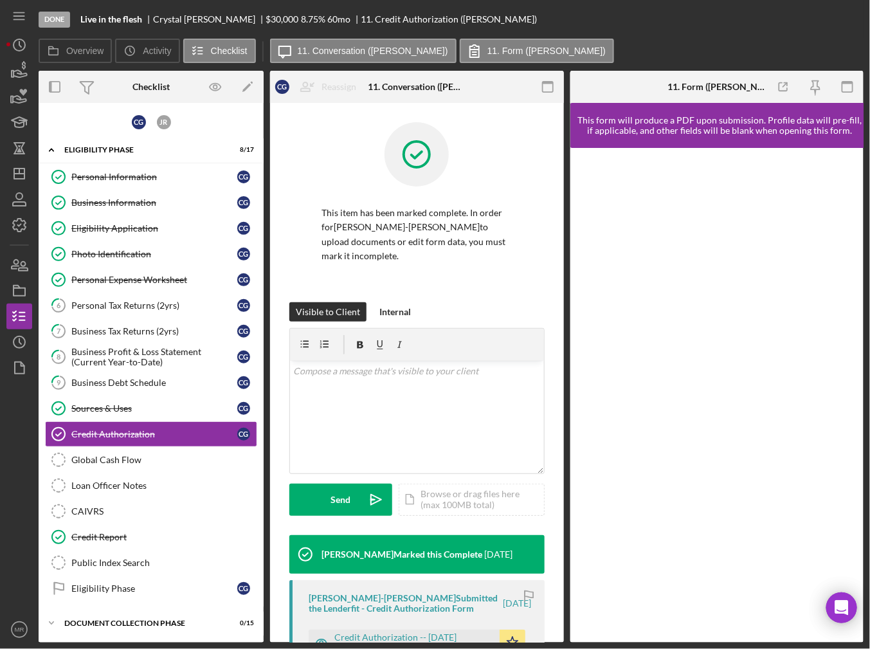
scroll to position [52, 0]
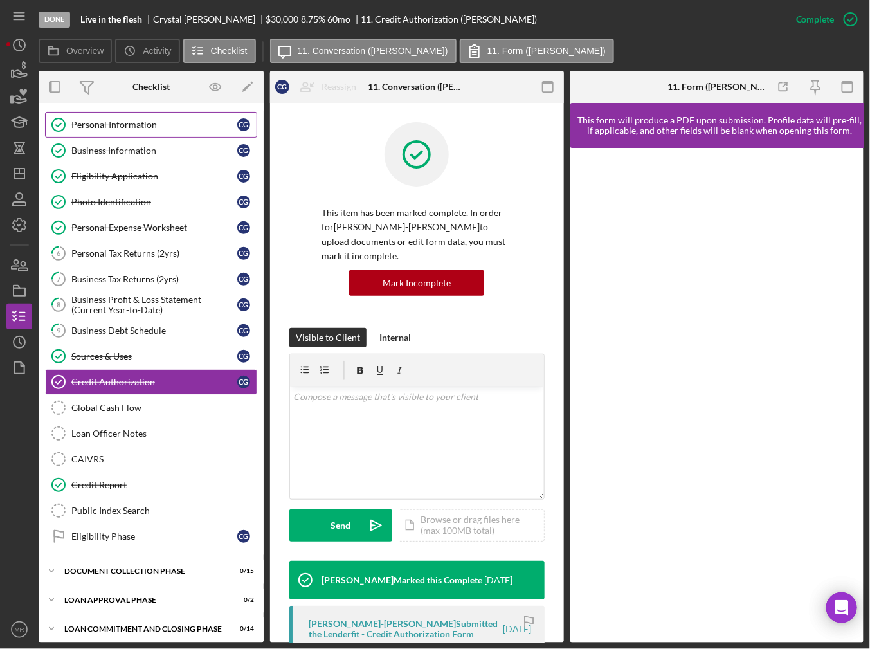
click at [143, 126] on div "Personal Information" at bounding box center [154, 125] width 166 height 10
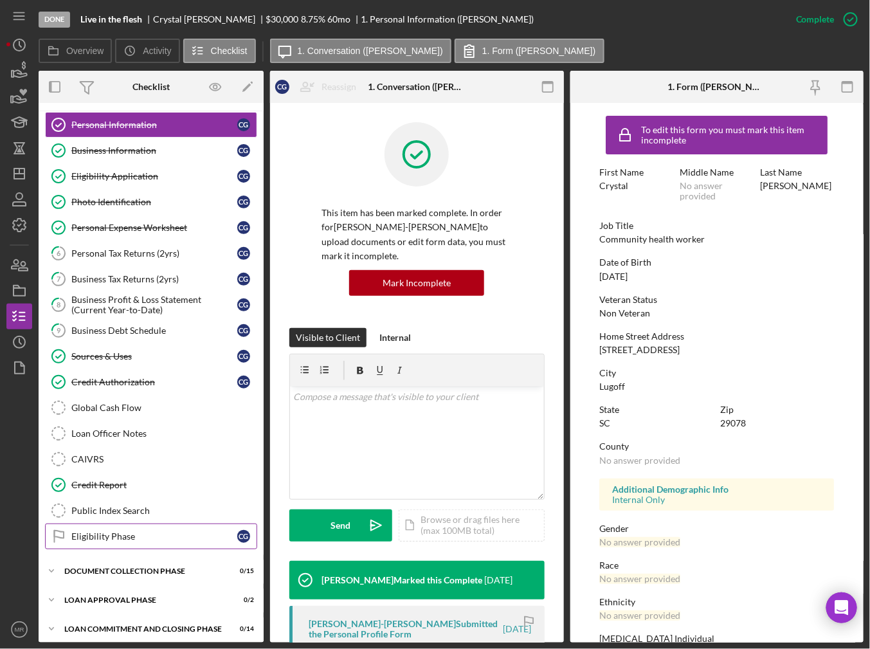
click at [133, 531] on div "Eligibility Phase" at bounding box center [154, 536] width 166 height 10
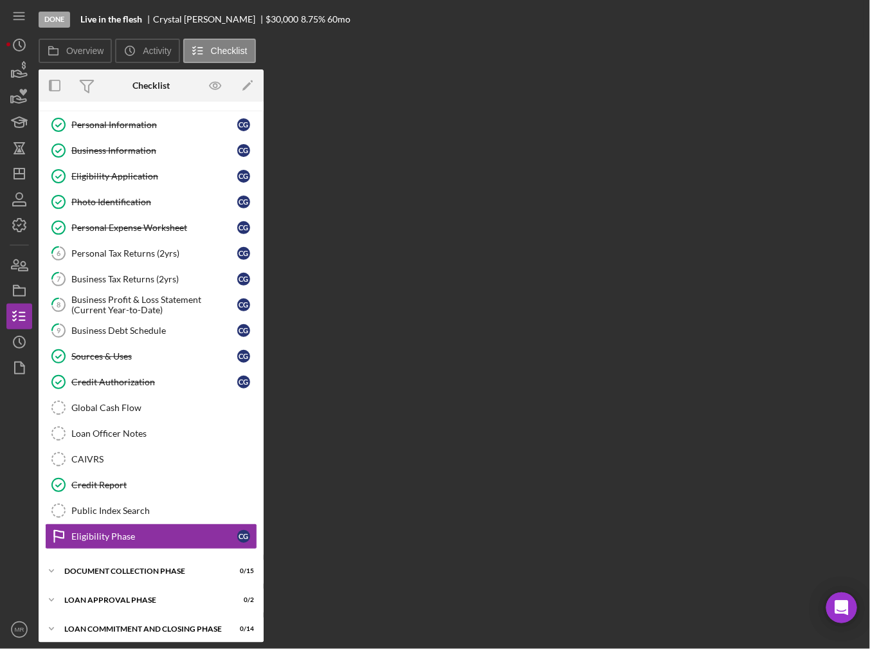
scroll to position [52, 0]
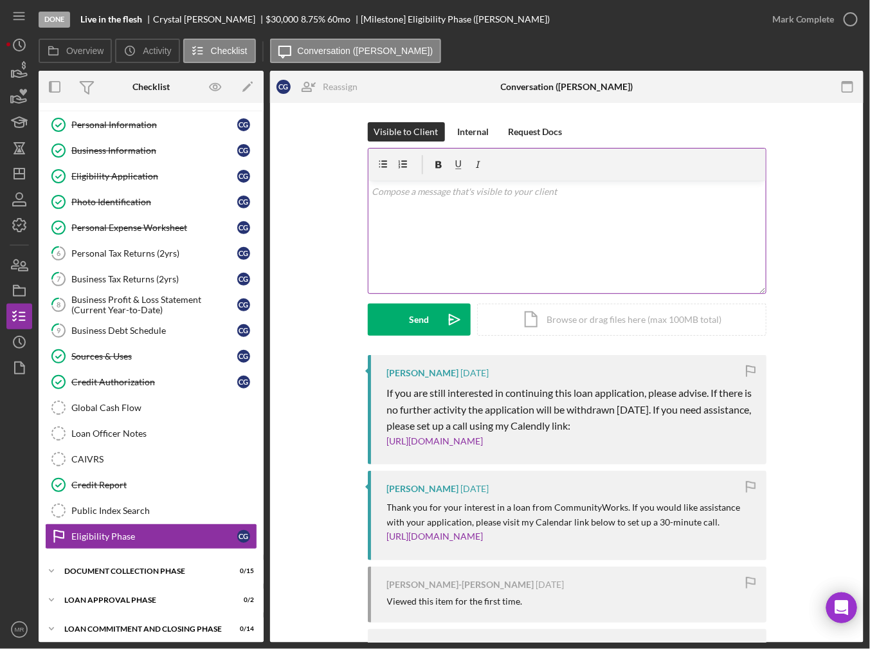
click at [483, 231] on div "v Color teal Color pink Remove color Add row above Add row below Add column bef…" at bounding box center [566, 237] width 397 height 113
click at [521, 241] on div "v Color teal Color pink Remove color Add row above Add row below Add column bef…" at bounding box center [566, 237] width 397 height 113
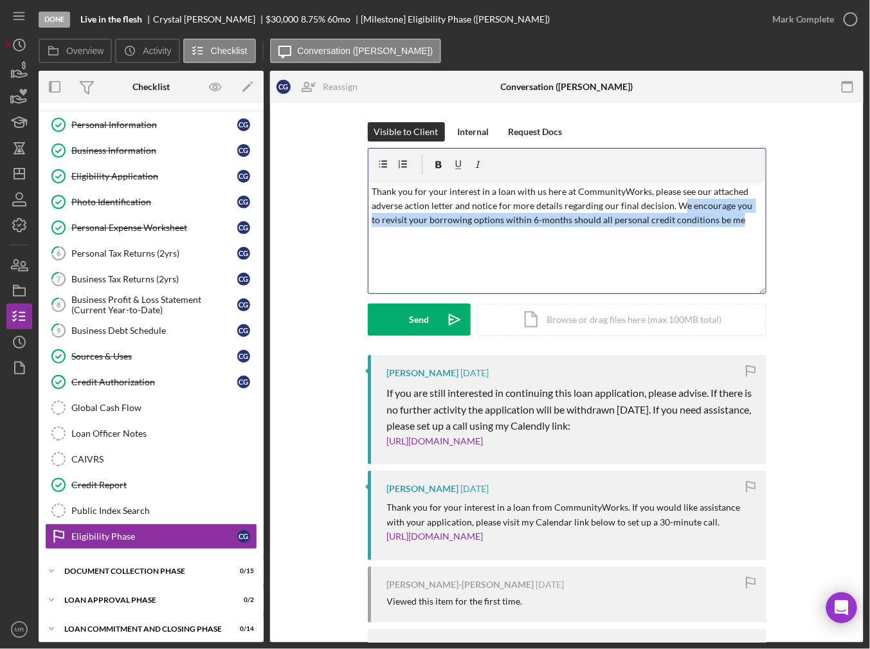
drag, startPoint x: 674, startPoint y: 203, endPoint x: 766, endPoint y: 250, distance: 104.1
click at [766, 250] on div "Visible to Client Internal Request Docs v Color teal Color pink Remove color Ad…" at bounding box center [566, 238] width 555 height 233
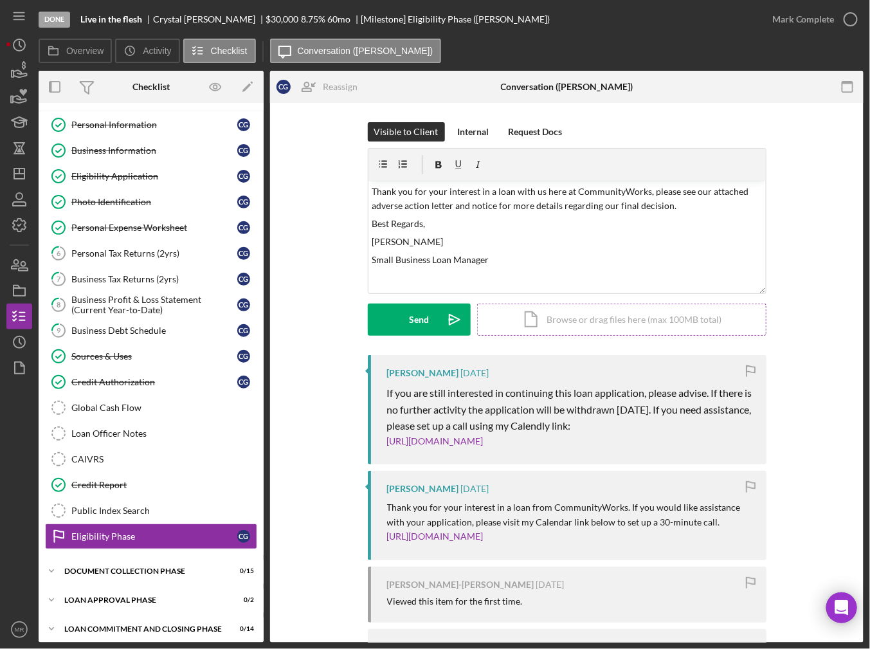
click at [627, 312] on div "Icon/Document Browse or drag files here (max 100MB total) Tap to choose files o…" at bounding box center [621, 319] width 289 height 32
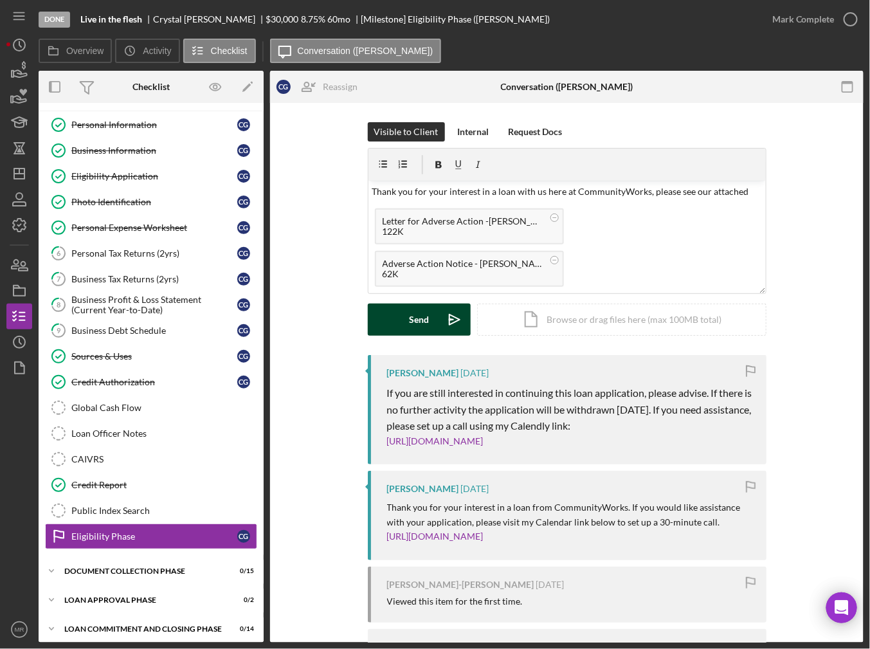
click at [428, 308] on button "Send Icon/icon-invite-send" at bounding box center [419, 319] width 103 height 32
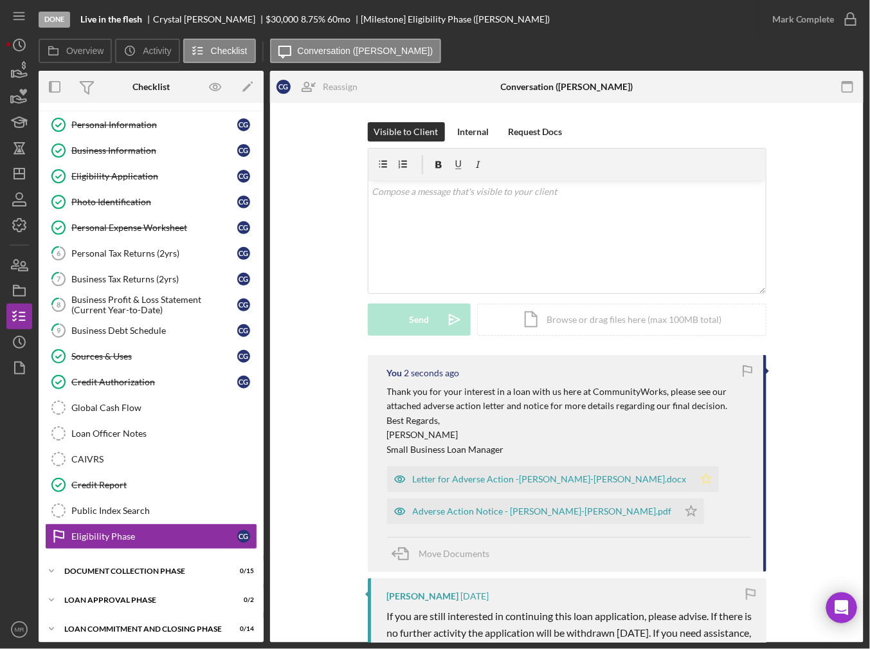
click at [693, 480] on icon "Icon/Star" at bounding box center [706, 479] width 26 height 26
click at [678, 507] on icon "Icon/Star" at bounding box center [691, 511] width 26 height 26
click at [24, 291] on icon "button" at bounding box center [19, 291] width 32 height 32
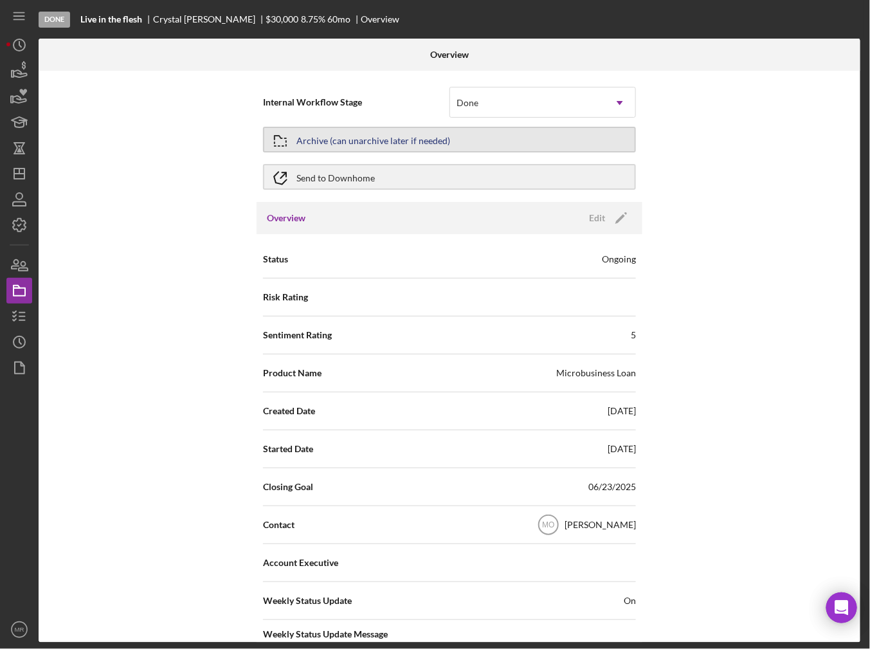
click at [323, 132] on div "Archive (can unarchive later if needed)" at bounding box center [373, 139] width 154 height 23
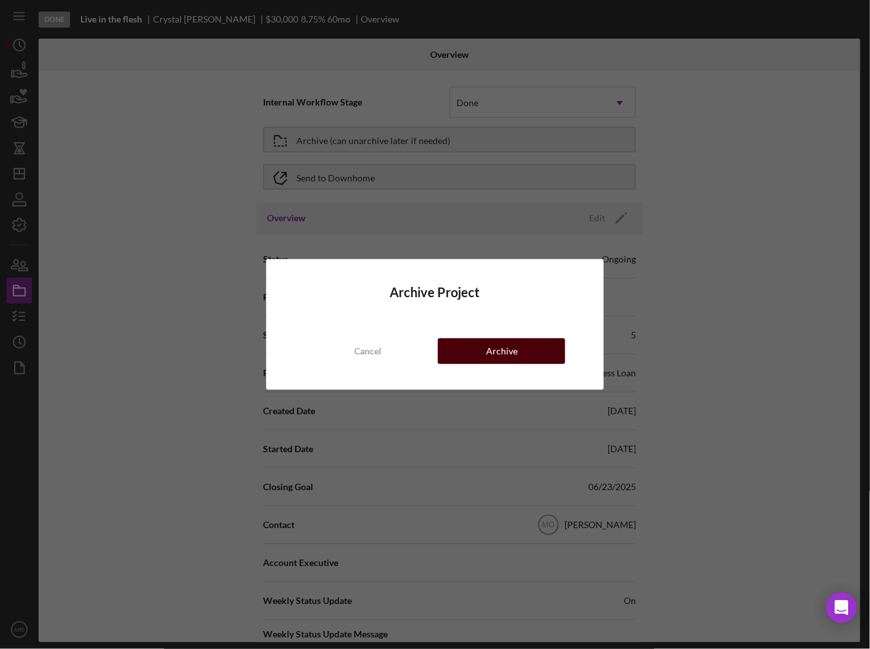
click at [521, 353] on button "Archive" at bounding box center [501, 351] width 127 height 26
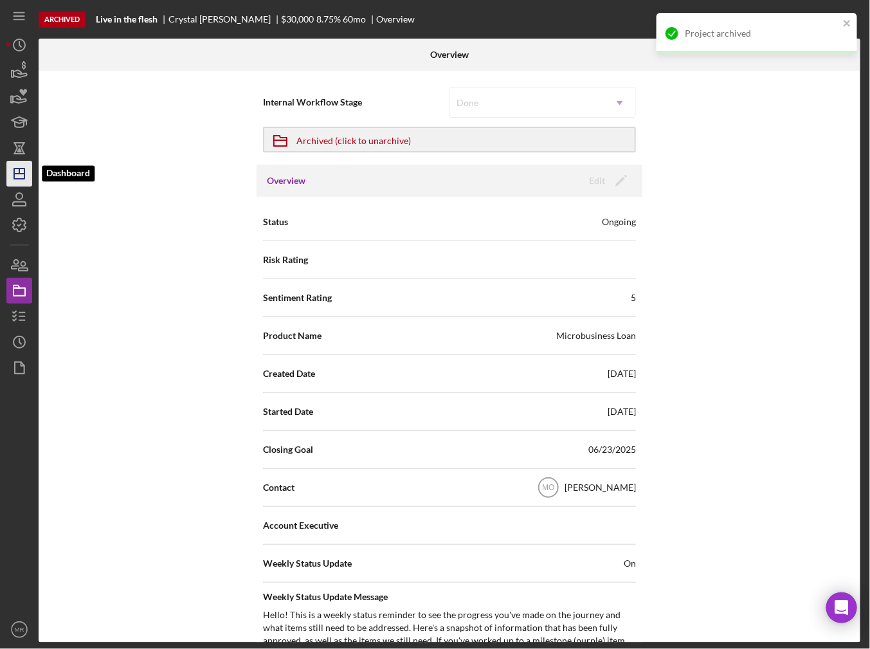
click at [8, 173] on icon "Icon/Dashboard" at bounding box center [19, 174] width 32 height 32
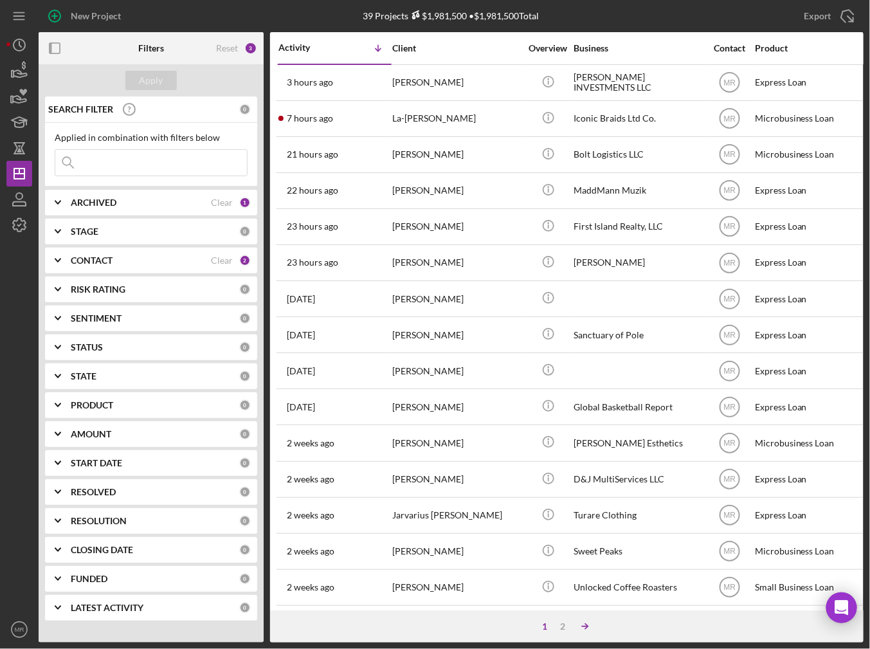
click at [572, 627] on icon "Icon/Table Sort Arrow" at bounding box center [585, 626] width 26 height 26
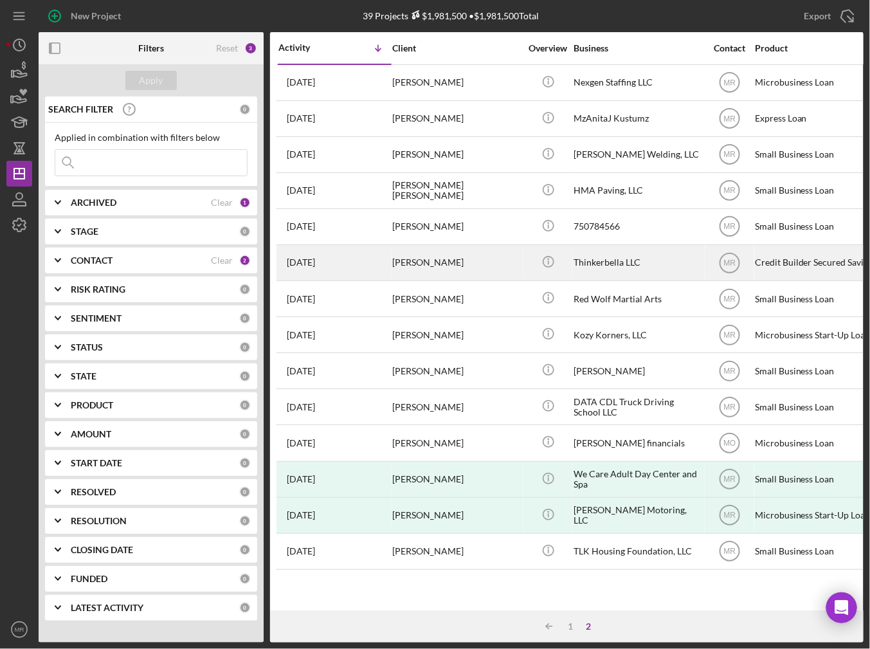
click at [495, 263] on div "[PERSON_NAME]" at bounding box center [456, 263] width 129 height 34
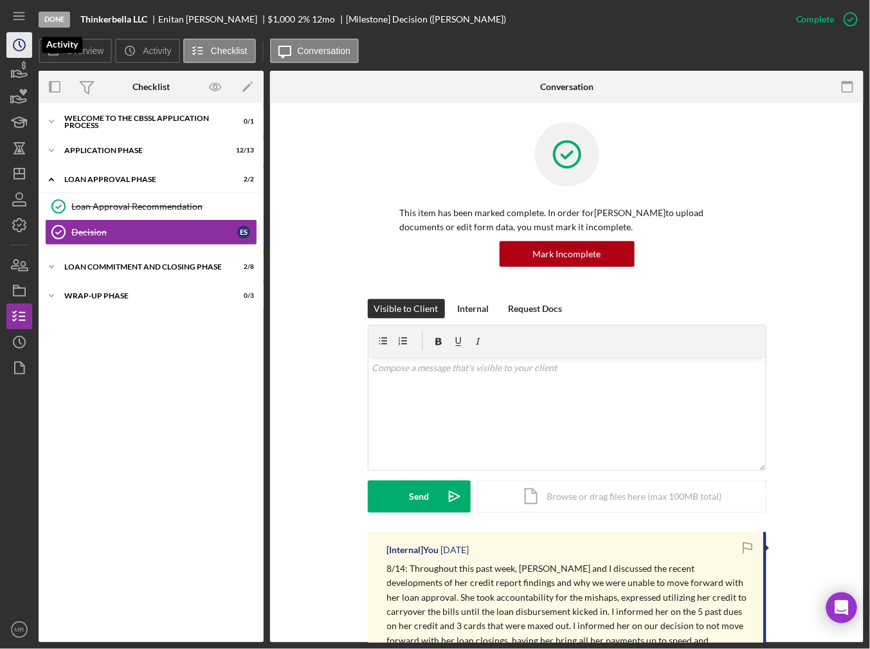
click at [9, 48] on icon "Icon/History" at bounding box center [19, 45] width 32 height 32
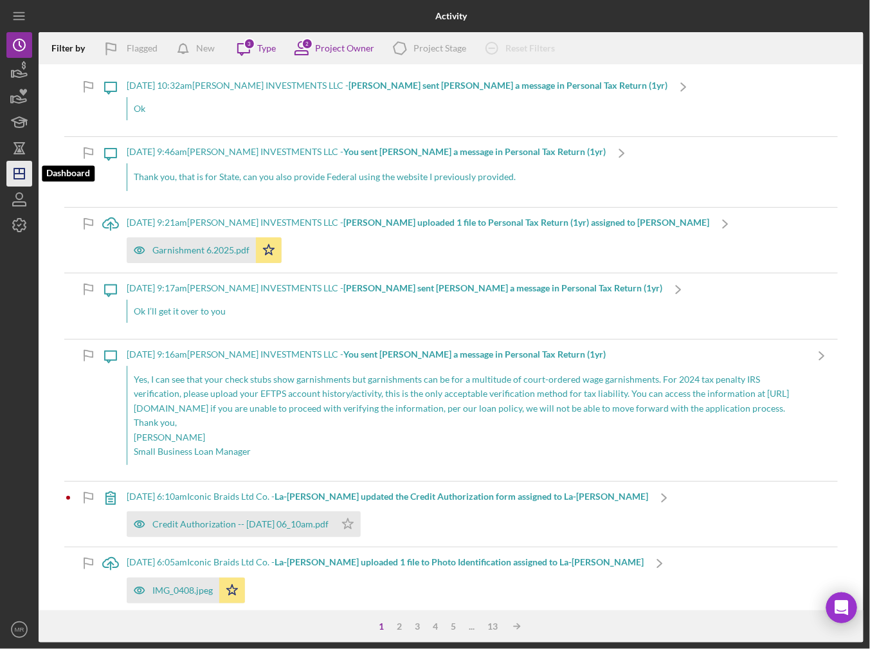
click at [29, 180] on icon "Icon/Dashboard" at bounding box center [19, 174] width 32 height 32
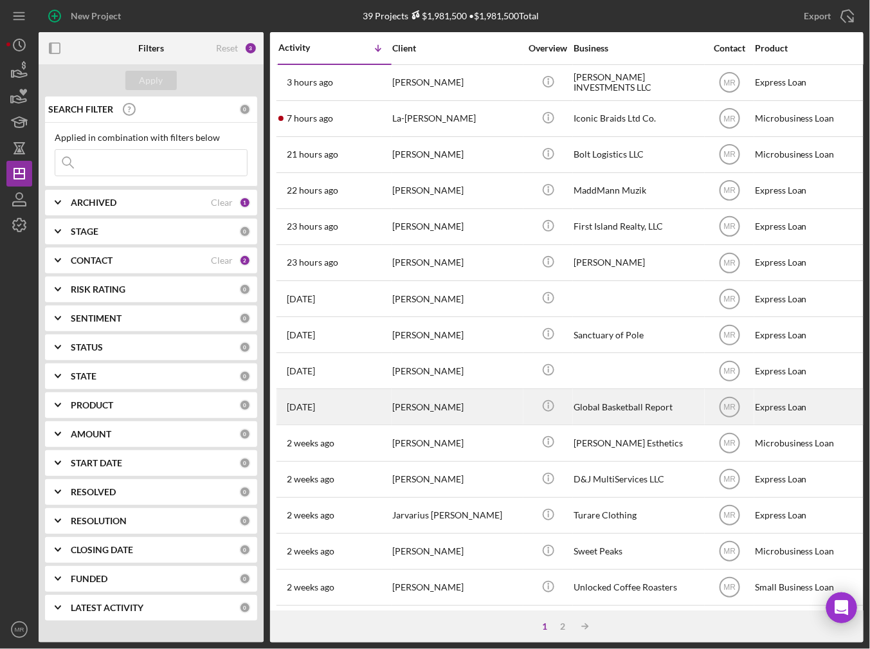
click at [505, 410] on div "[PERSON_NAME]" at bounding box center [456, 407] width 129 height 34
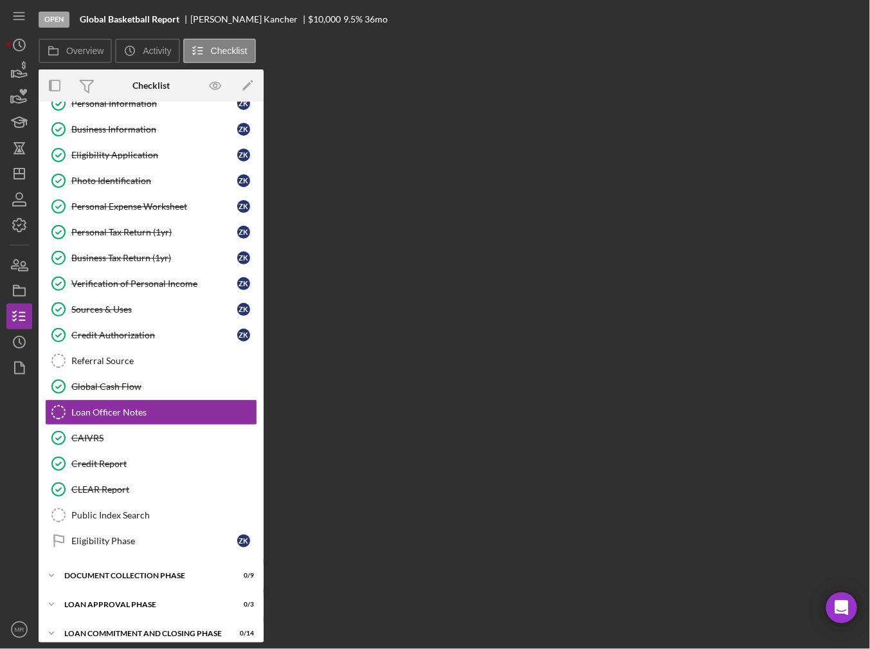
scroll to position [49, 0]
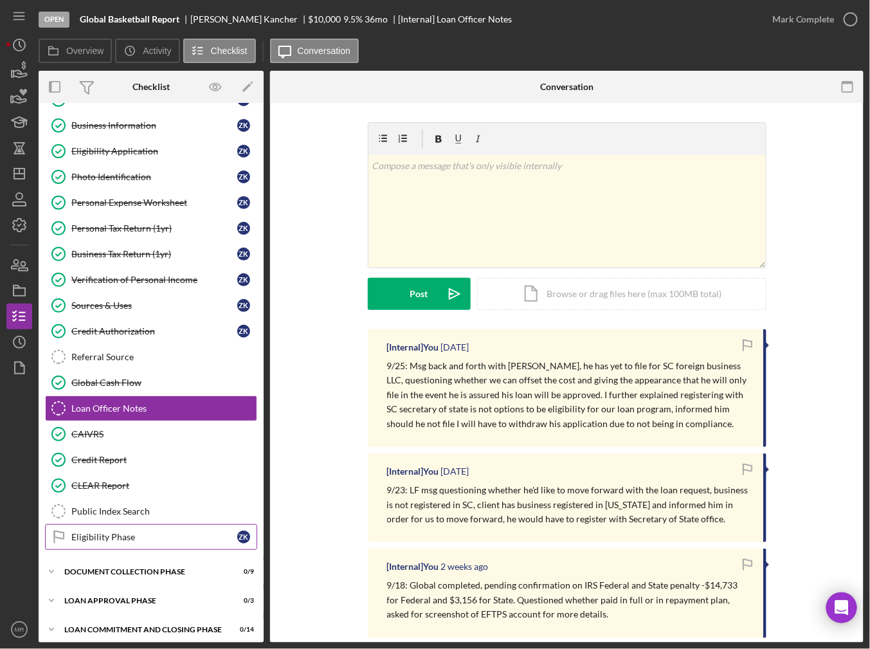
click at [105, 535] on div "Eligibility Phase" at bounding box center [154, 537] width 166 height 10
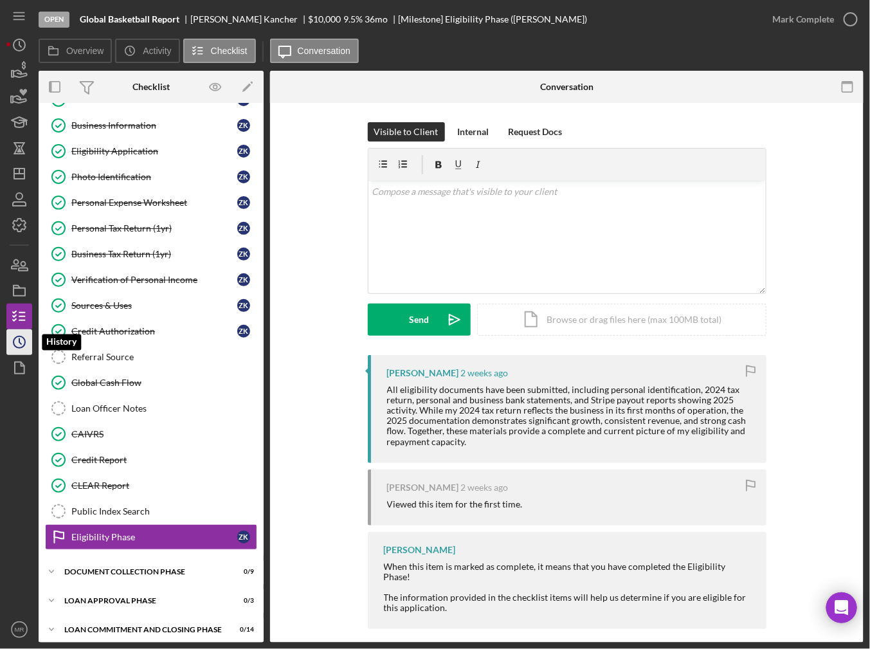
click at [31, 337] on icon "Icon/History" at bounding box center [19, 342] width 32 height 32
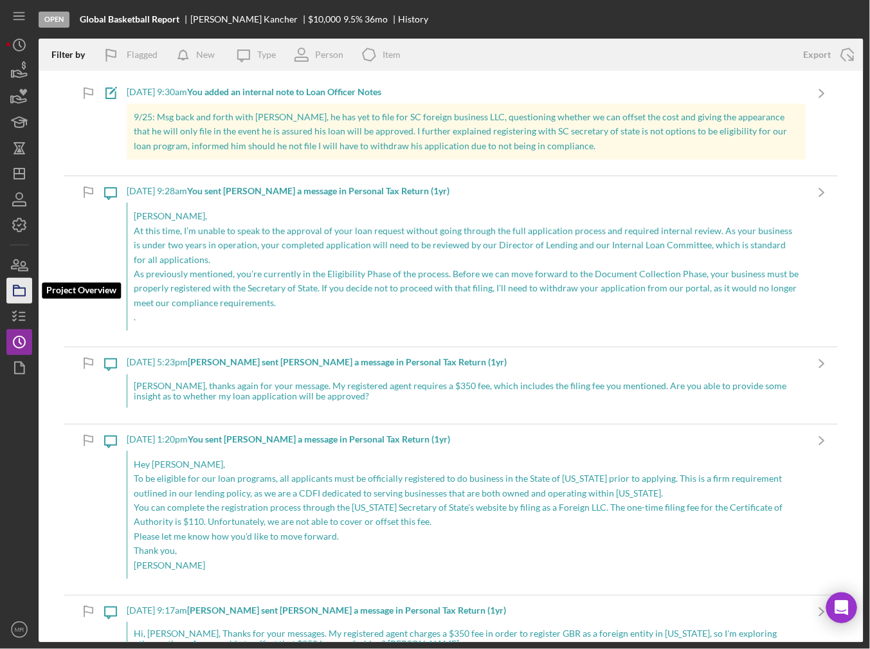
click at [9, 282] on icon "button" at bounding box center [19, 291] width 32 height 32
click at [19, 174] on icon "Icon/Dashboard" at bounding box center [19, 174] width 32 height 32
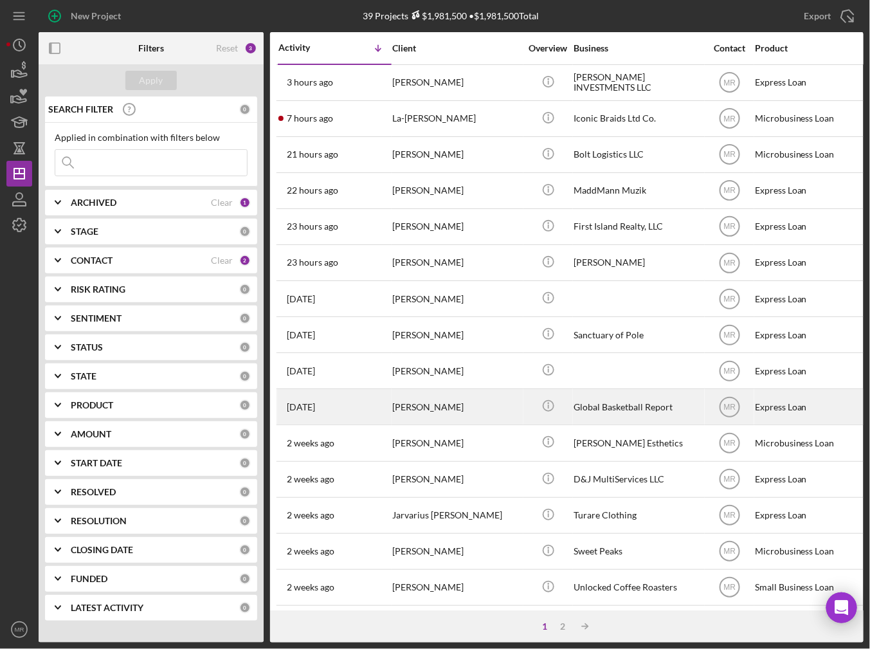
click at [370, 402] on div "[DATE] [PERSON_NAME]" at bounding box center [334, 407] width 113 height 34
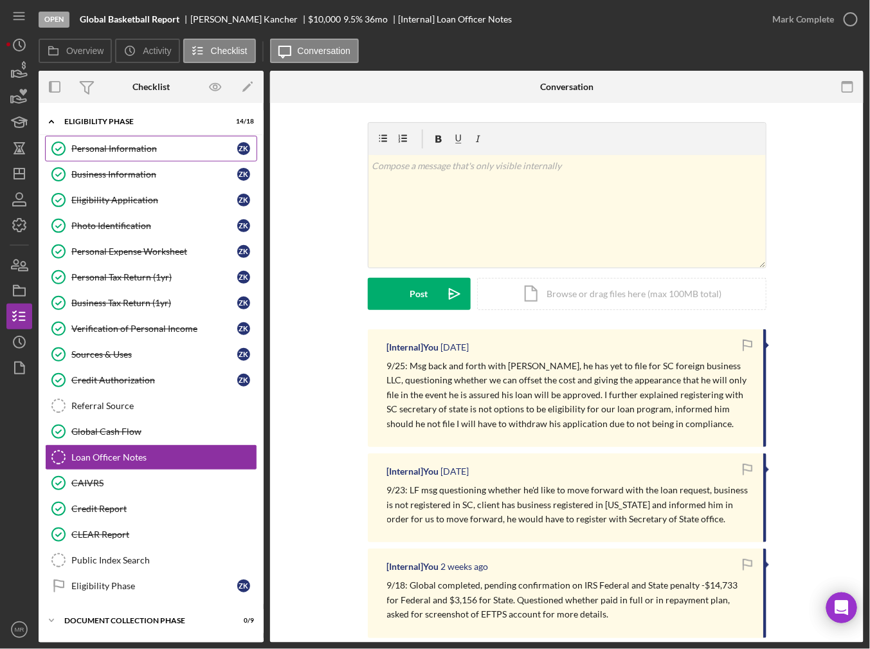
click at [123, 149] on div "Personal Information" at bounding box center [154, 148] width 166 height 10
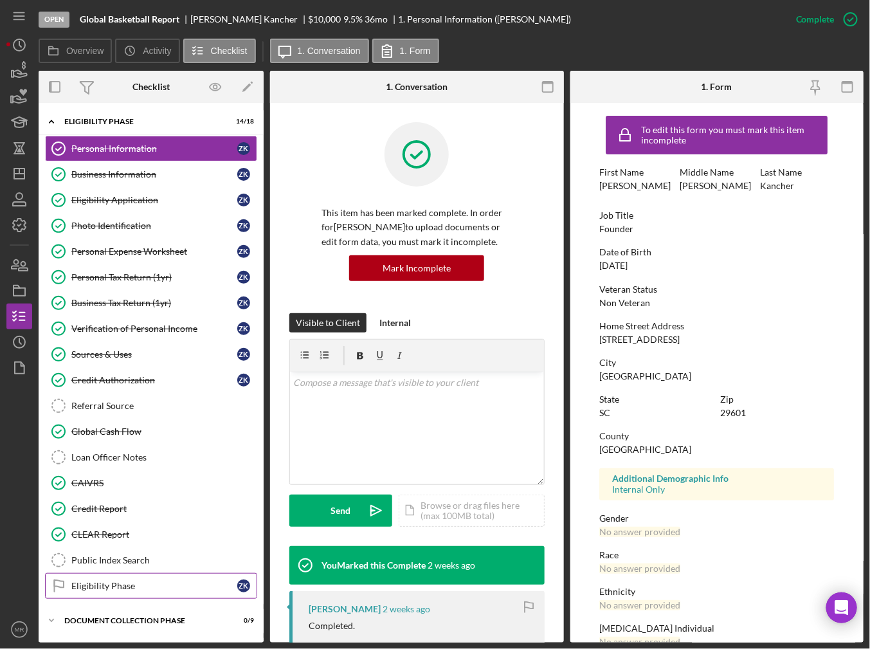
click at [124, 581] on div "Eligibility Phase" at bounding box center [154, 586] width 166 height 10
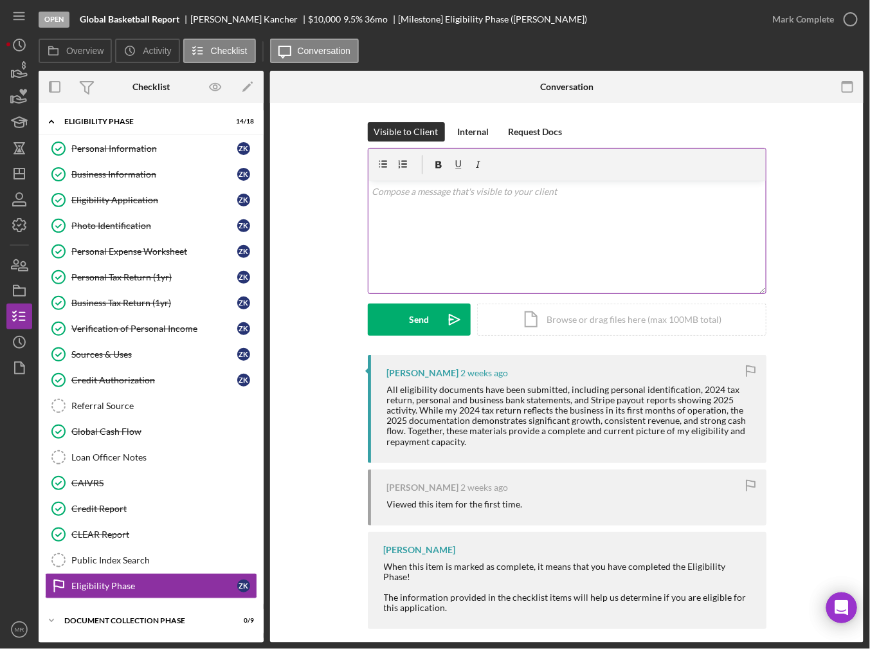
click at [435, 231] on div "v Color teal Color pink Remove color Add row above Add row below Add column bef…" at bounding box center [566, 237] width 397 height 113
drag, startPoint x: 435, startPoint y: 231, endPoint x: 429, endPoint y: 188, distance: 42.9
click at [429, 188] on p "[PERSON_NAME]," at bounding box center [567, 192] width 390 height 14
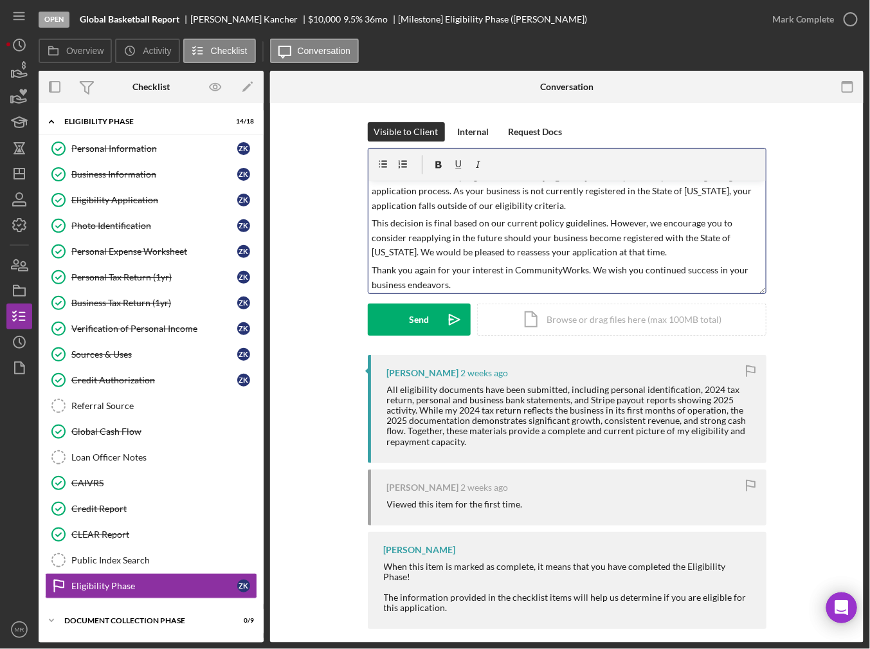
scroll to position [130, 0]
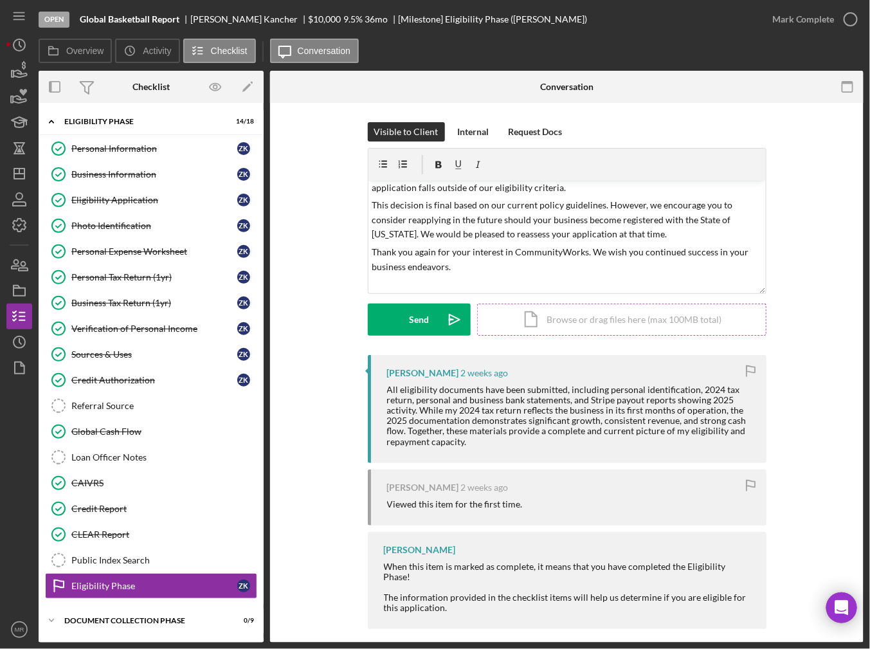
click at [552, 310] on div "Icon/Document Browse or drag files here (max 100MB total) Tap to choose files o…" at bounding box center [621, 319] width 289 height 32
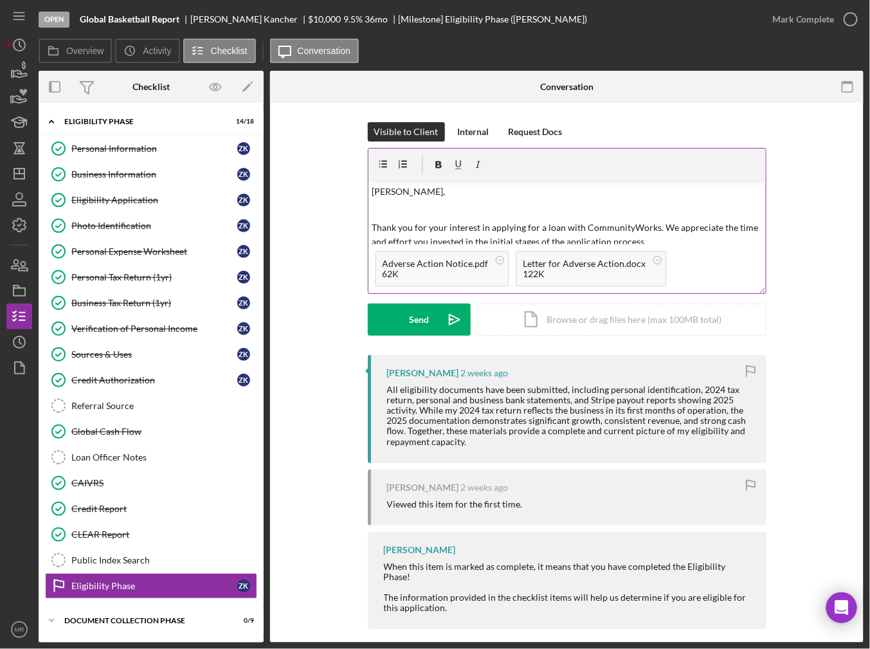
scroll to position [180, 0]
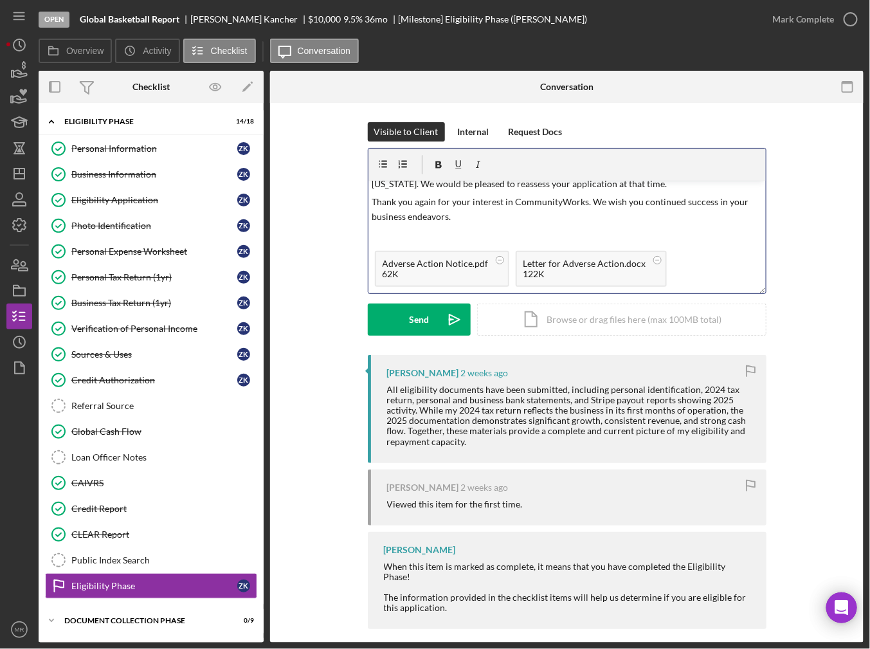
click at [501, 220] on p "Thank you again for your interest in CommunityWorks. We wish you continued succ…" at bounding box center [567, 209] width 390 height 29
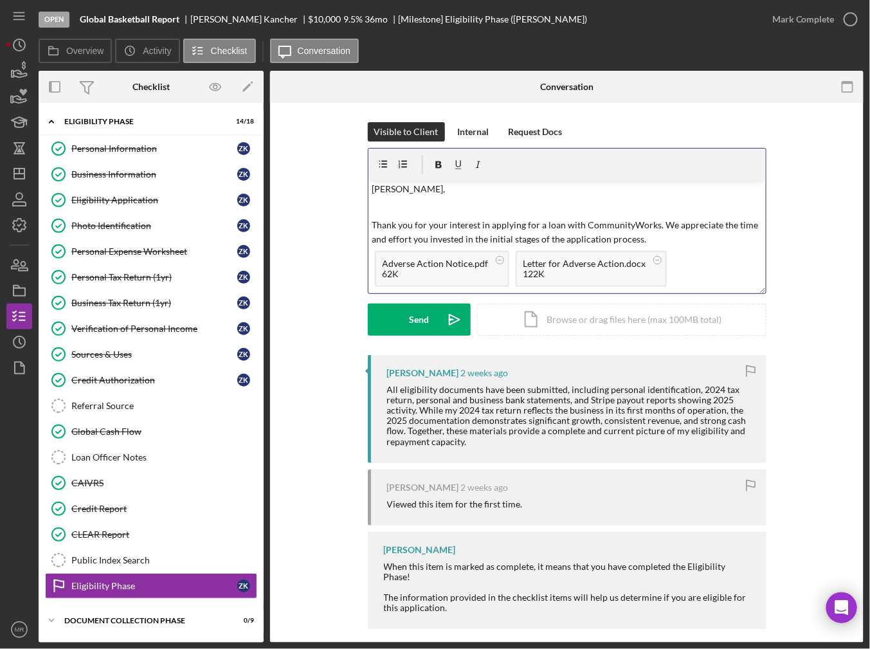
scroll to position [0, 0]
click at [410, 211] on p at bounding box center [567, 210] width 390 height 14
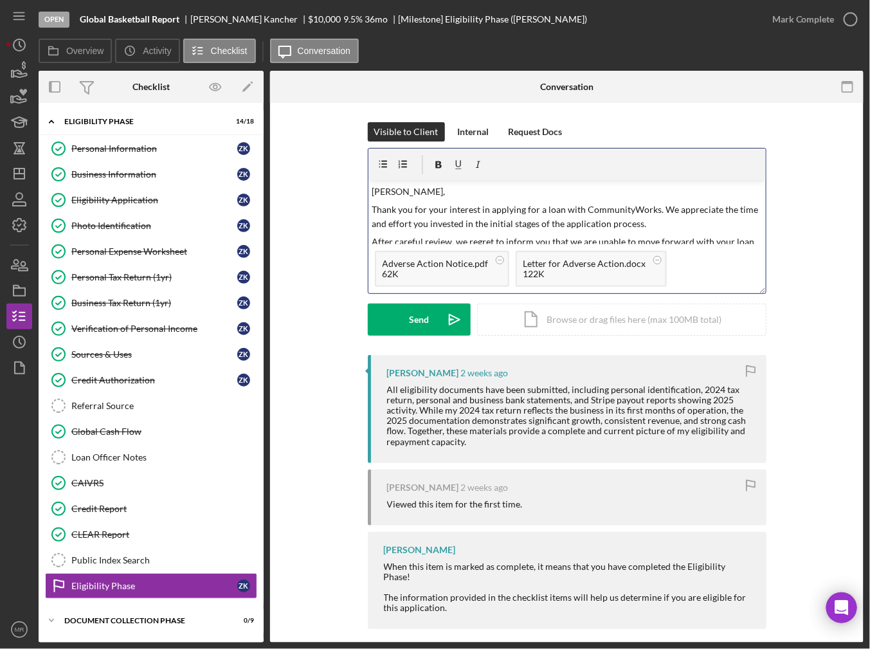
click at [636, 209] on p "Thank you for your interest in applying for a loan with CommunityWorks. We appr…" at bounding box center [567, 217] width 390 height 29
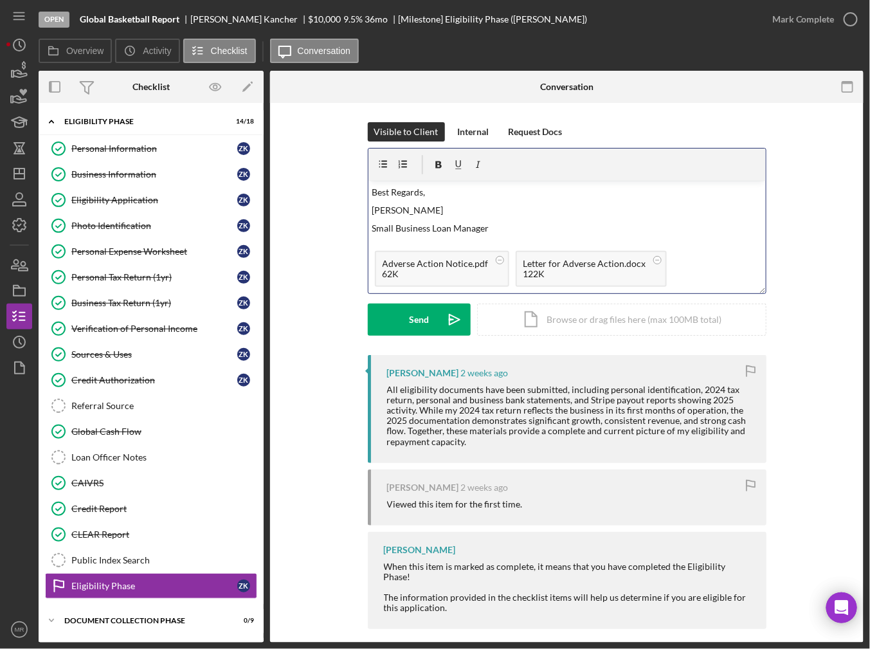
scroll to position [217, 0]
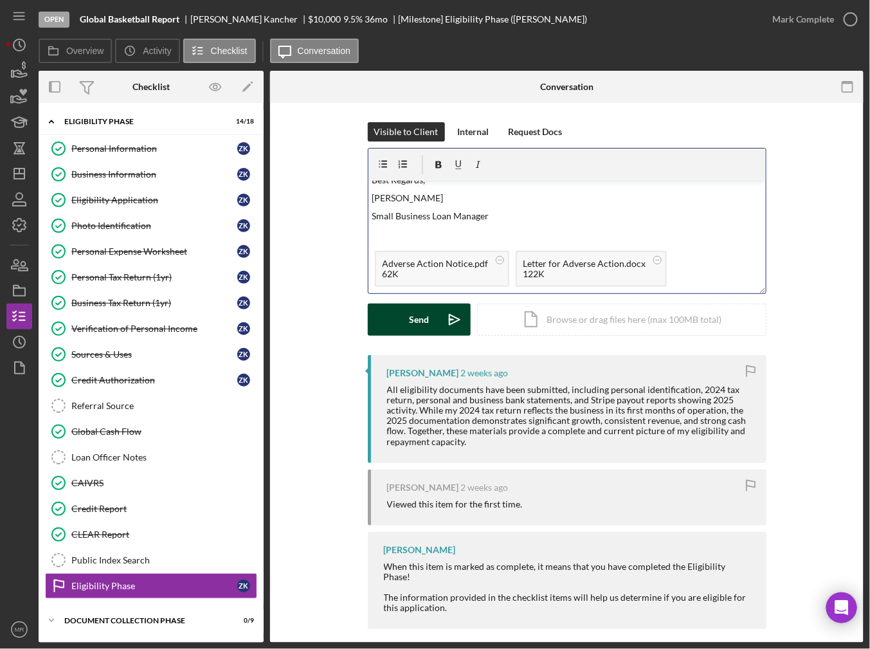
click at [415, 314] on div "Send" at bounding box center [419, 319] width 20 height 32
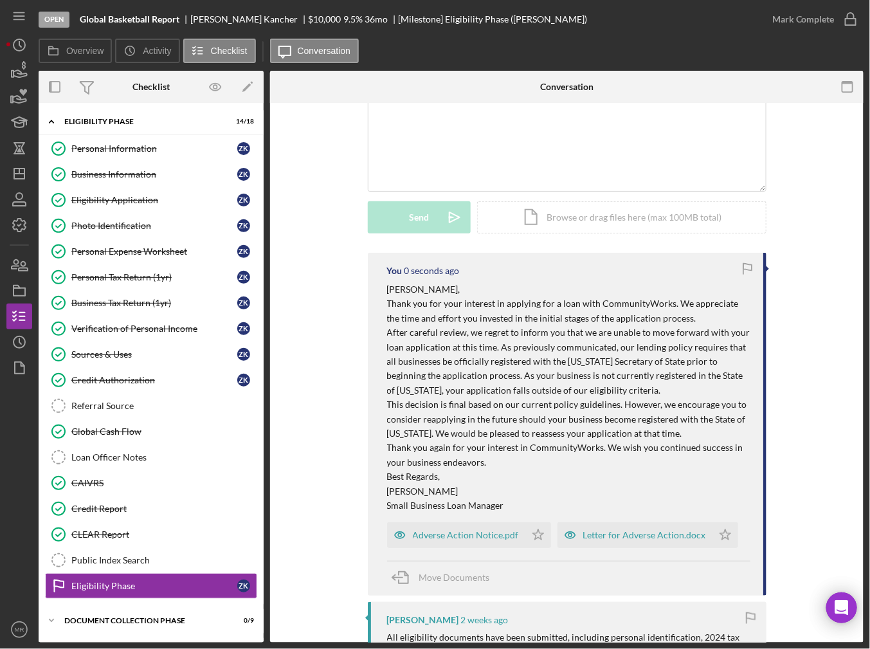
scroll to position [129, 0]
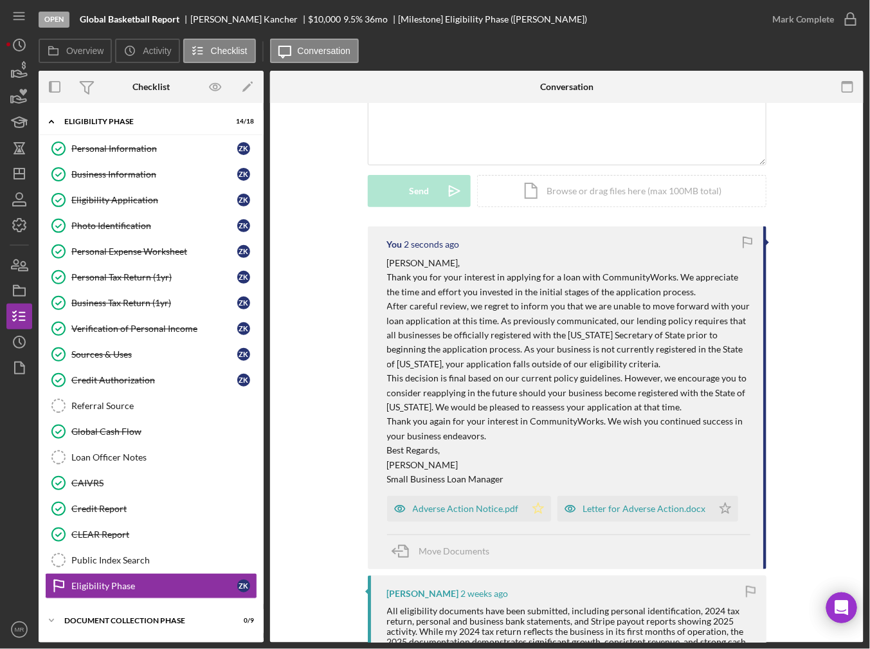
click at [532, 507] on polygon "button" at bounding box center [537, 508] width 11 height 10
click at [723, 508] on icon "Icon/Star" at bounding box center [725, 509] width 26 height 26
click at [26, 291] on icon "button" at bounding box center [19, 291] width 32 height 32
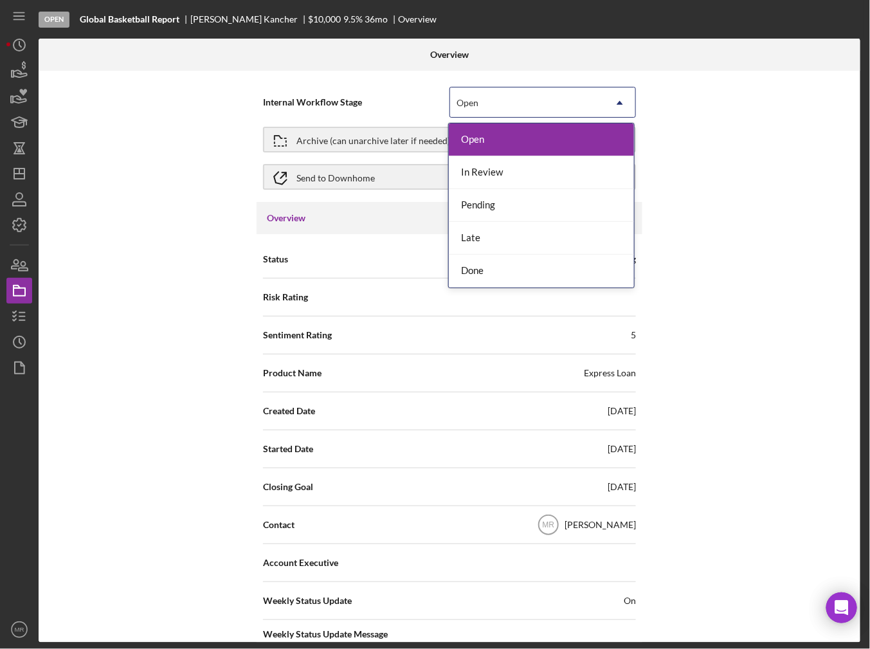
click at [476, 109] on div "Open" at bounding box center [527, 103] width 154 height 30
click at [467, 266] on div "Done" at bounding box center [541, 271] width 185 height 33
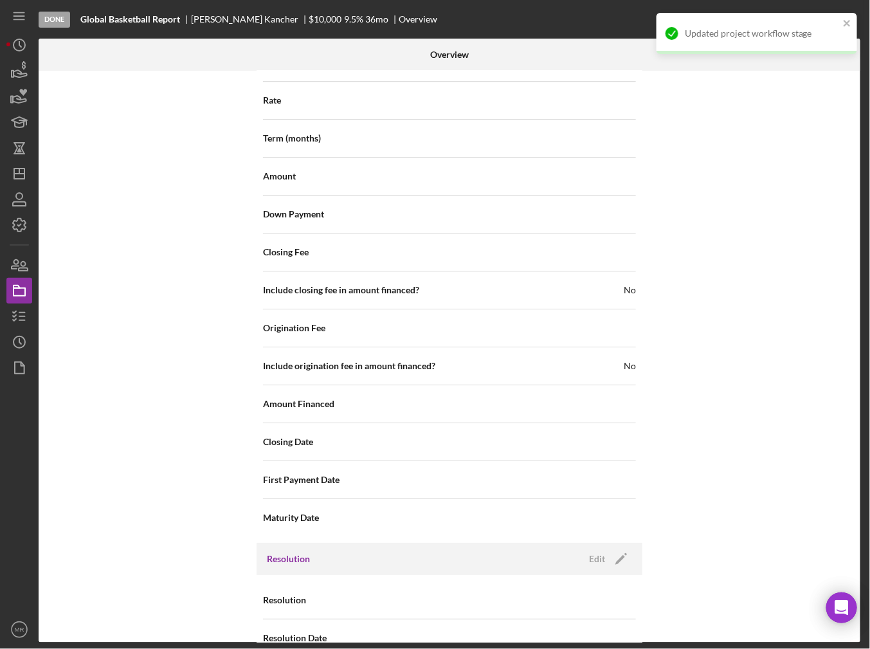
scroll to position [1371, 0]
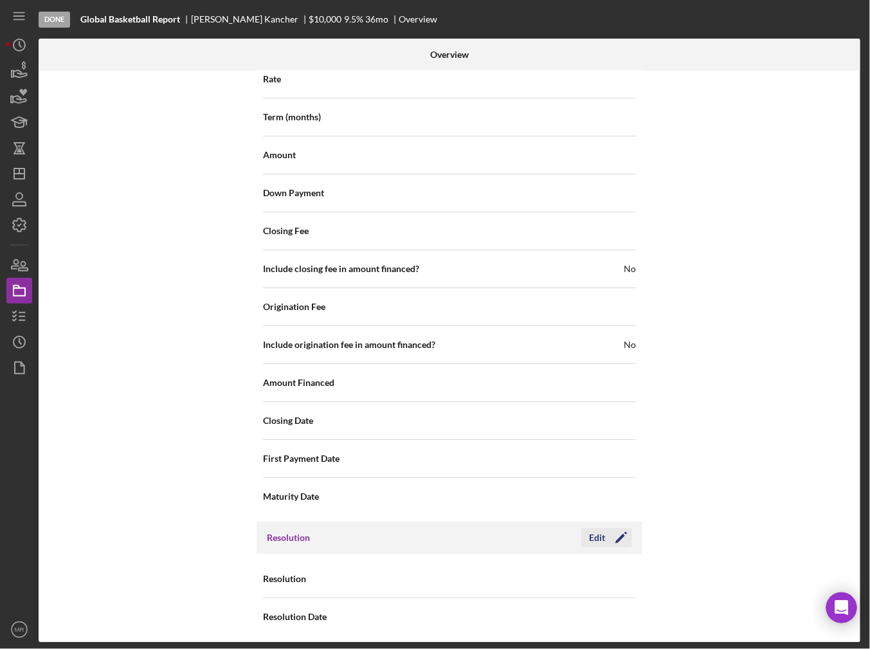
click at [602, 532] on button "Edit Icon/Edit" at bounding box center [606, 537] width 51 height 19
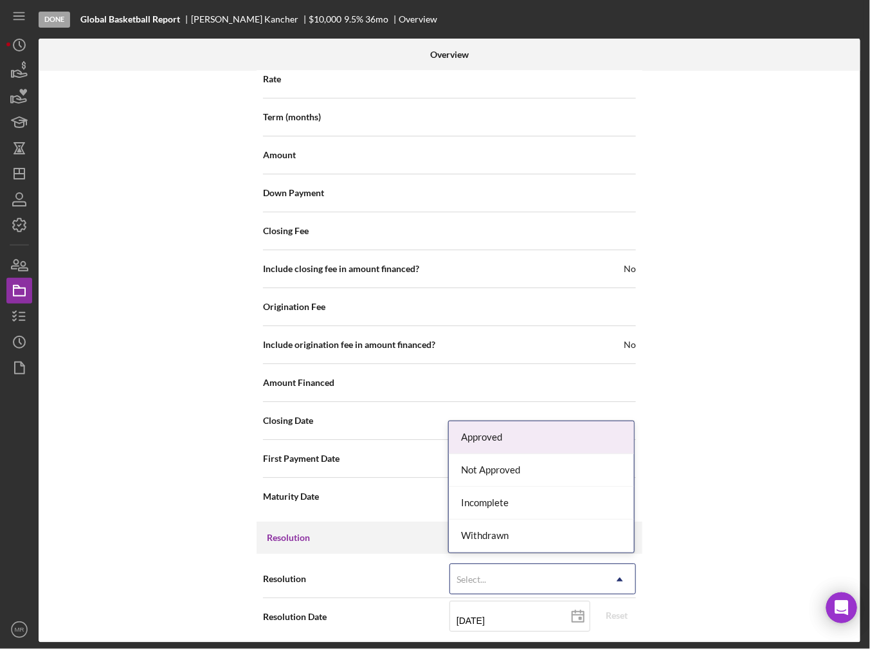
click at [593, 568] on div "Select..." at bounding box center [527, 579] width 154 height 30
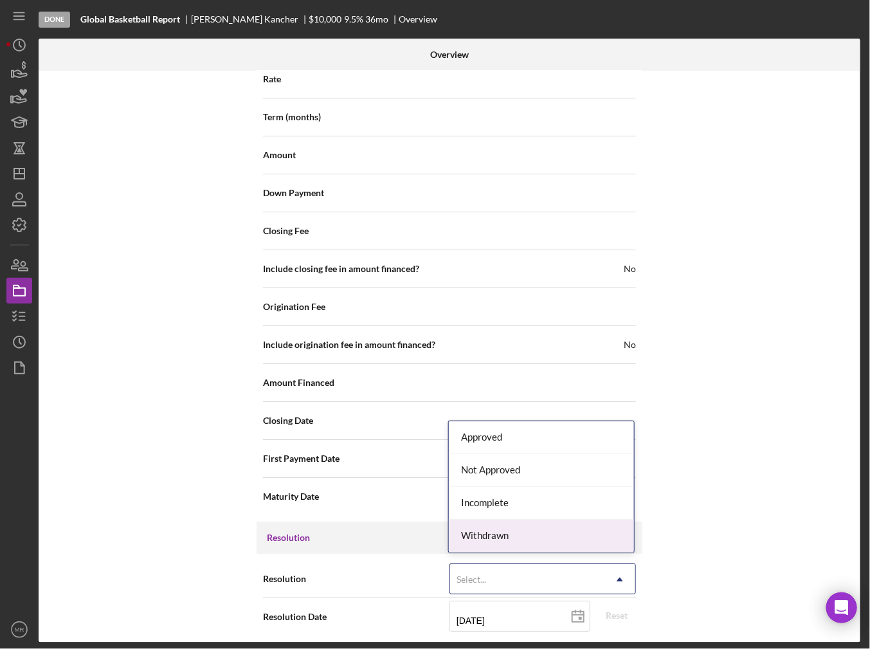
click at [572, 538] on div "Withdrawn" at bounding box center [541, 535] width 185 height 33
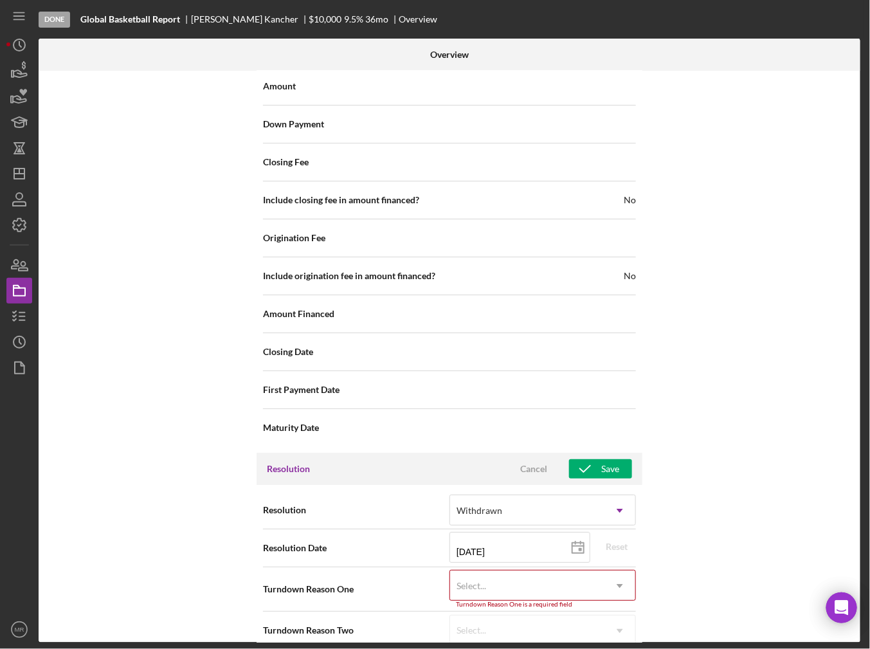
scroll to position [1453, 0]
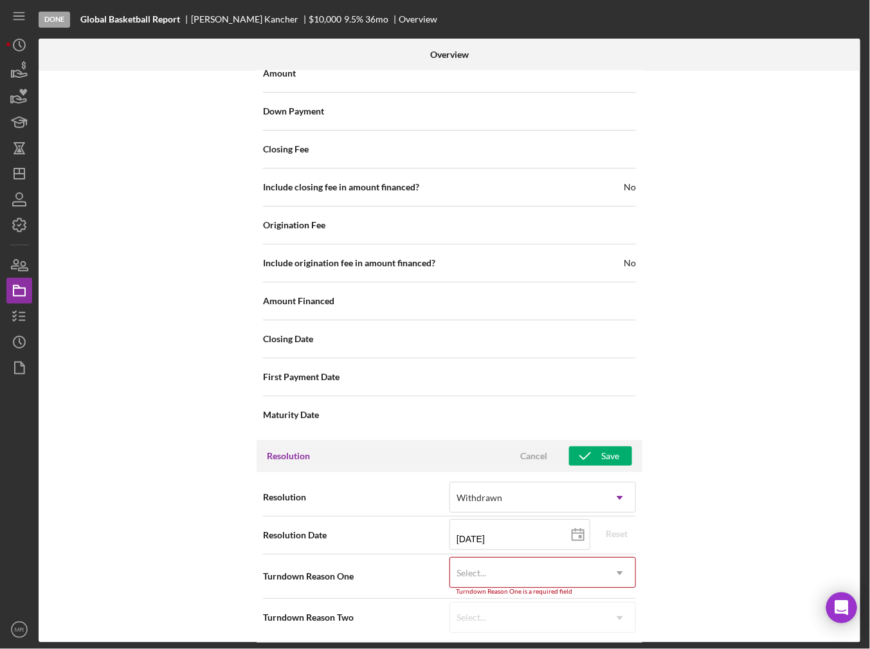
click at [564, 568] on div "Select..." at bounding box center [527, 573] width 154 height 30
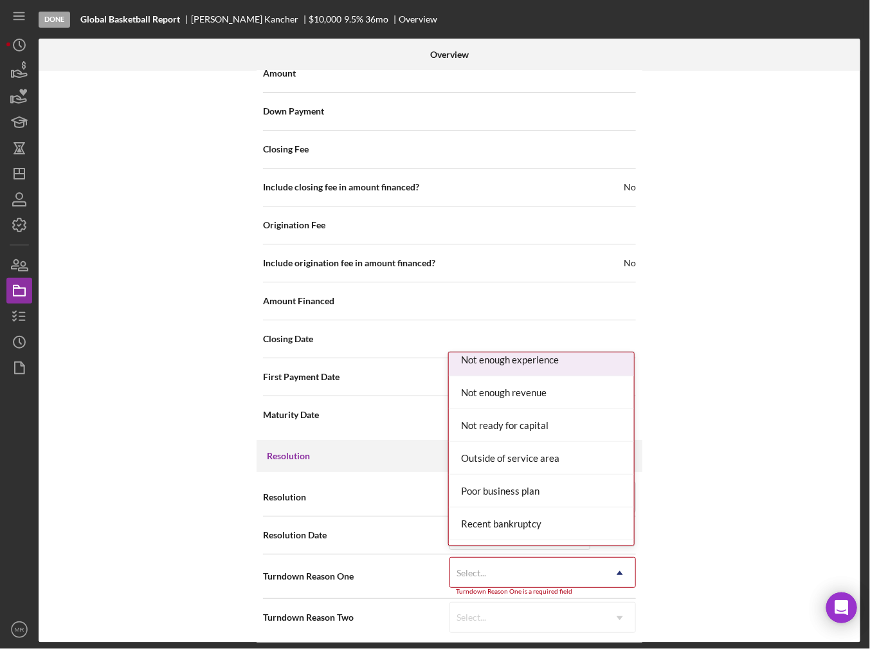
scroll to position [1029, 0]
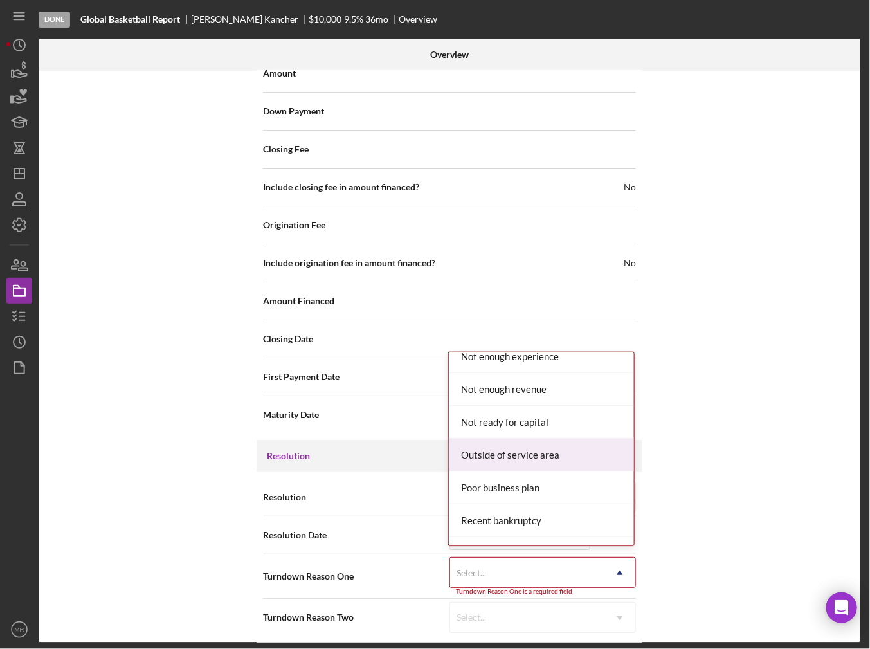
click at [548, 452] on div "Outside of service area" at bounding box center [541, 454] width 185 height 33
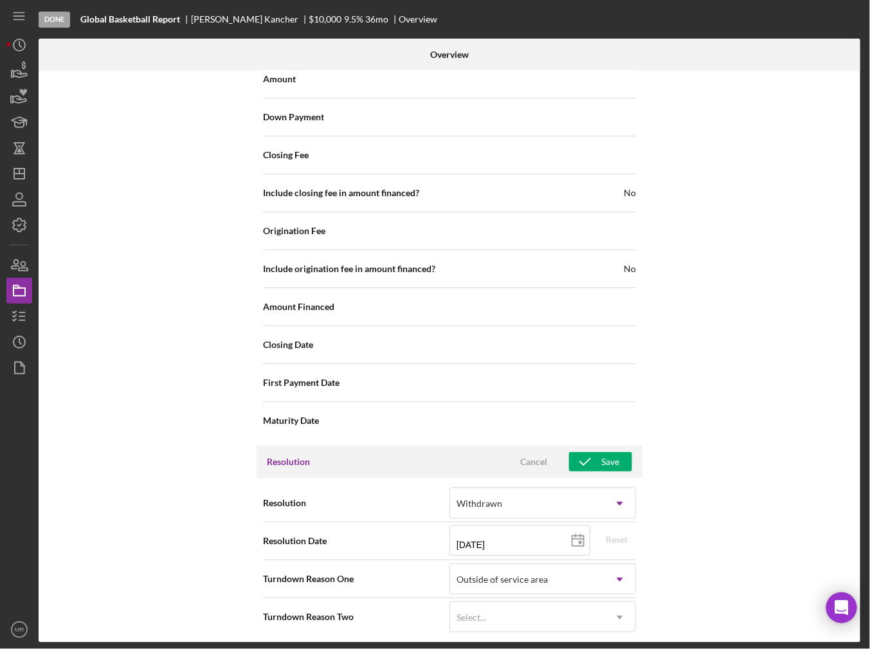
click at [603, 629] on div "Turndown Reason Two Select... Icon/Dropdown Arrow" at bounding box center [449, 616] width 373 height 37
click at [599, 615] on div "Select..." at bounding box center [527, 617] width 154 height 30
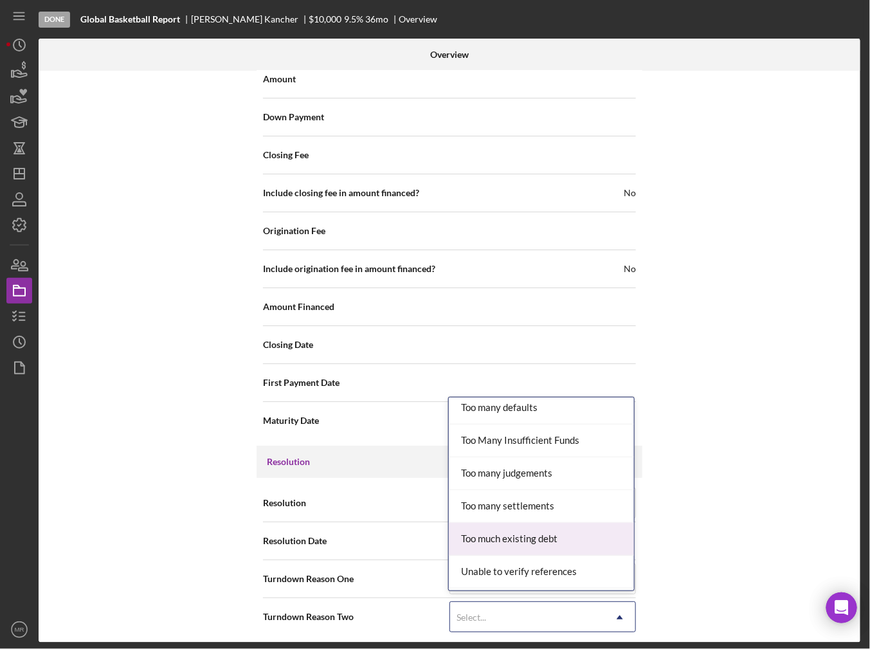
scroll to position [1407, 0]
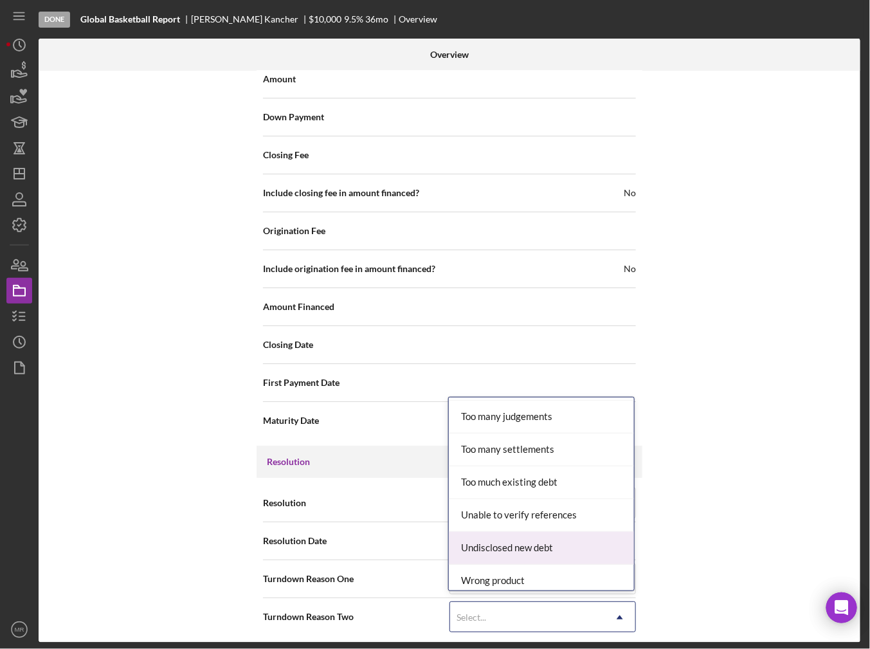
click at [706, 519] on div "Internal Workflow Stage Done Icon/Dropdown Arrow Archive (can unarchive later i…" at bounding box center [450, 357] width 822 height 572
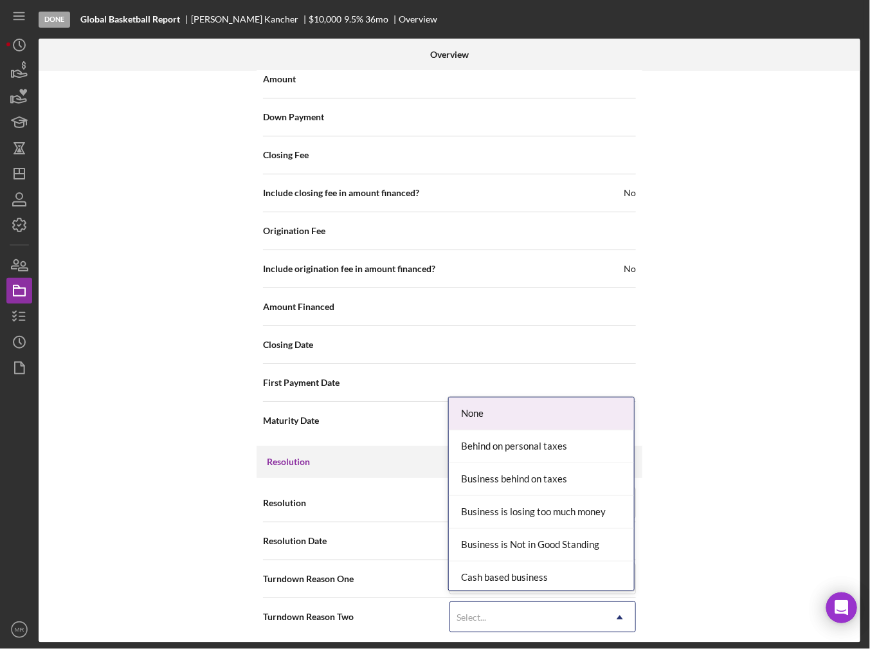
click at [569, 616] on div "Select..." at bounding box center [527, 617] width 154 height 30
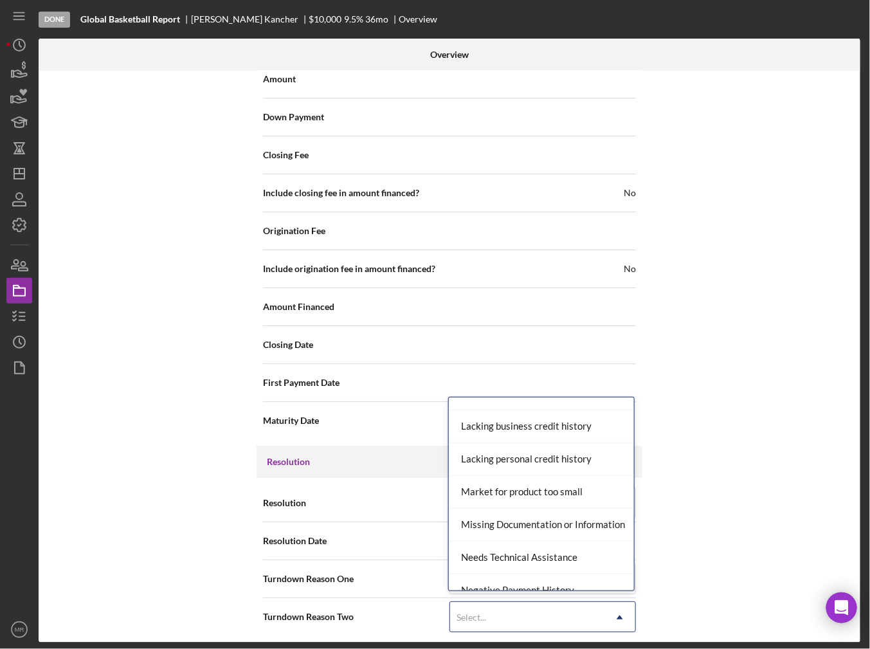
scroll to position [707, 0]
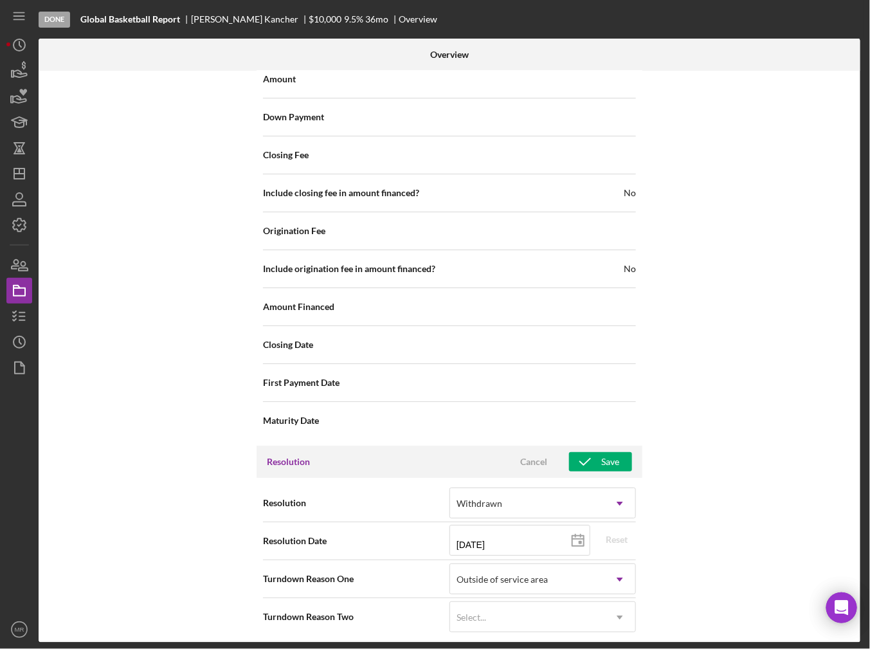
click at [678, 551] on div "Internal Workflow Stage Done Icon/Dropdown Arrow Archive (can unarchive later i…" at bounding box center [450, 357] width 822 height 572
click at [586, 575] on div "Outside of service area" at bounding box center [527, 579] width 154 height 30
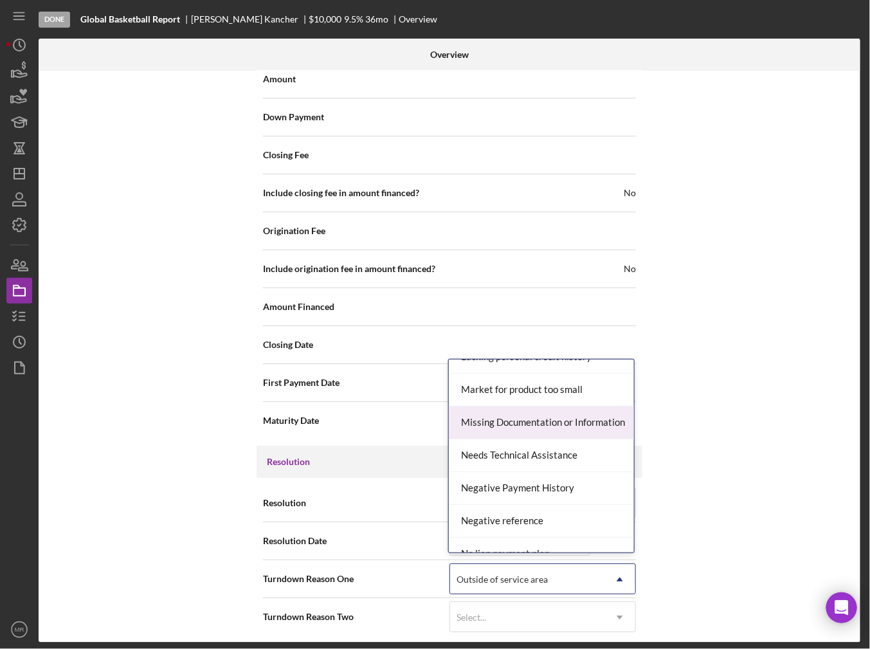
click at [502, 426] on div "Missing Documentation or Information" at bounding box center [541, 422] width 185 height 33
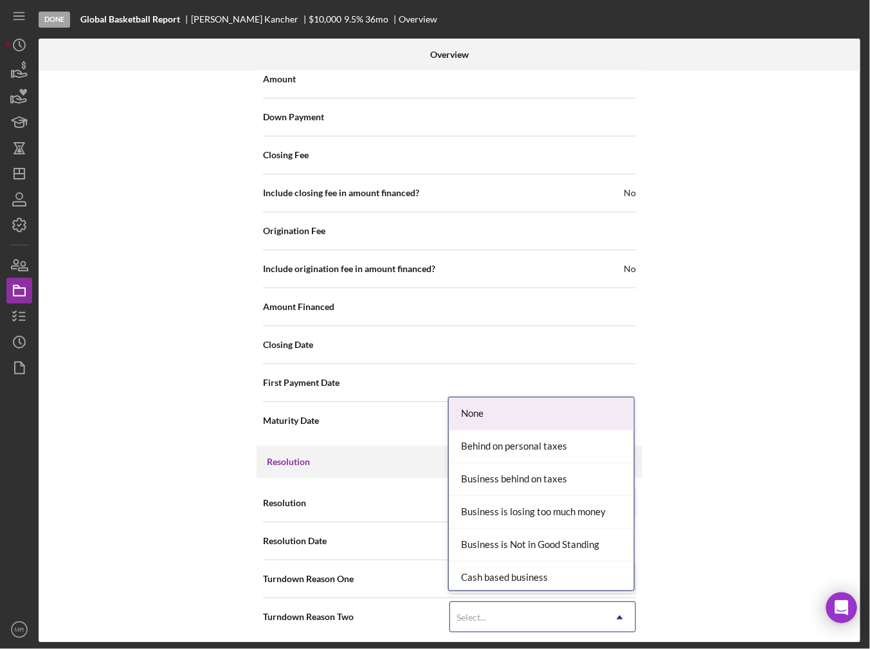
click at [537, 609] on div "Select..." at bounding box center [527, 617] width 154 height 30
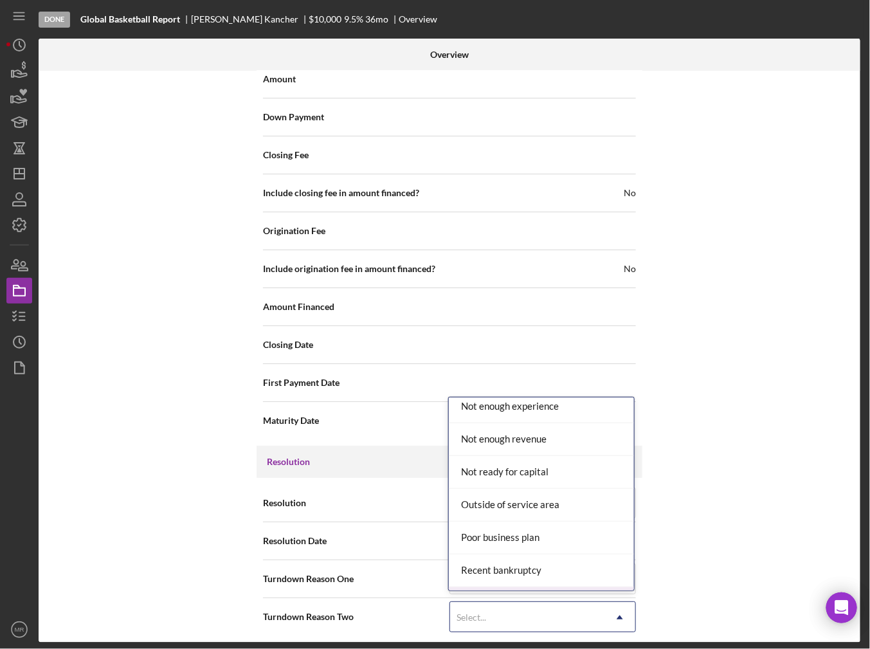
scroll to position [1021, 0]
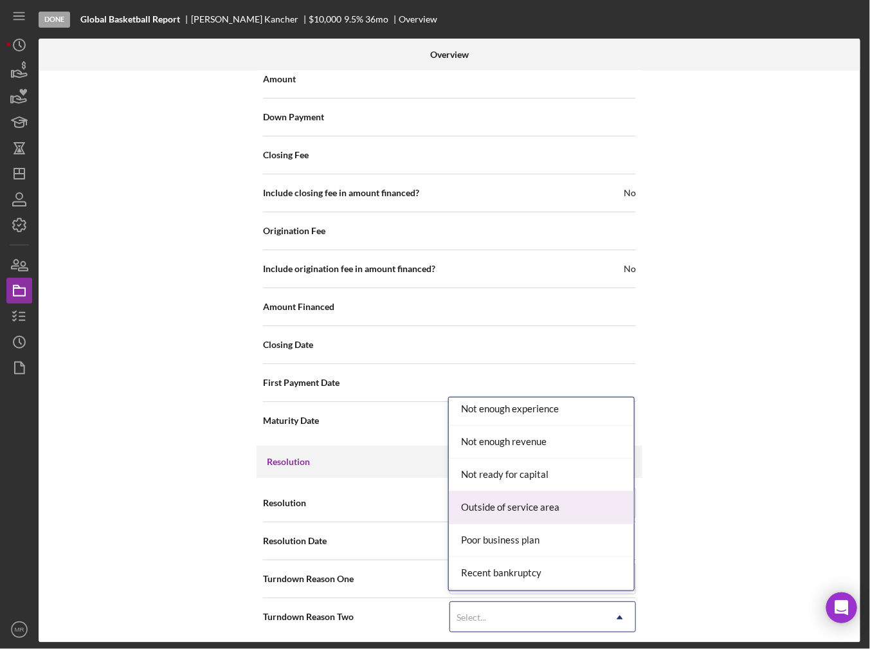
click at [536, 510] on div "Outside of service area" at bounding box center [541, 507] width 185 height 33
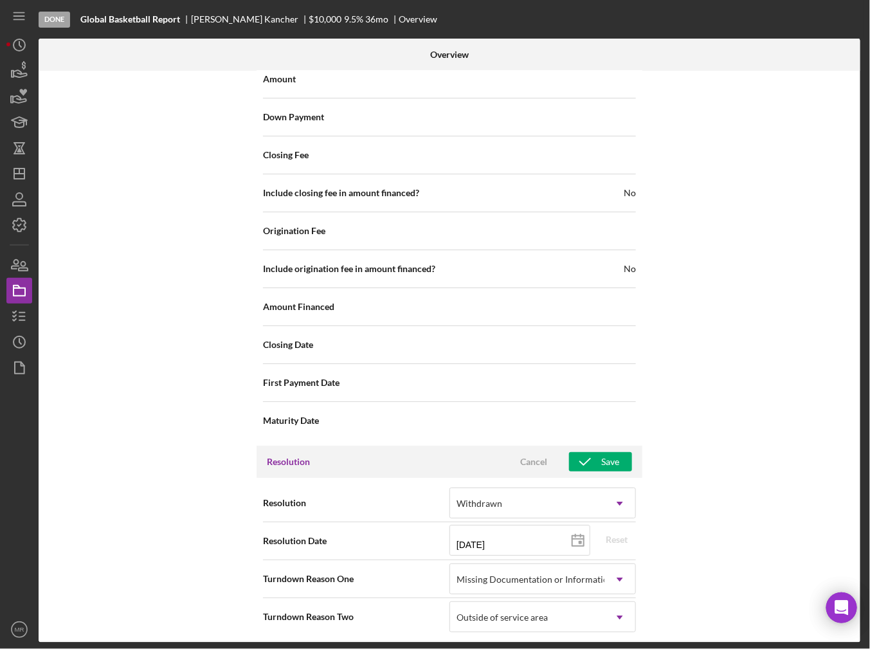
click at [684, 505] on div "Internal Workflow Stage Done Icon/Dropdown Arrow Archive (can unarchive later i…" at bounding box center [450, 357] width 822 height 572
click at [607, 456] on div "Save" at bounding box center [610, 461] width 18 height 19
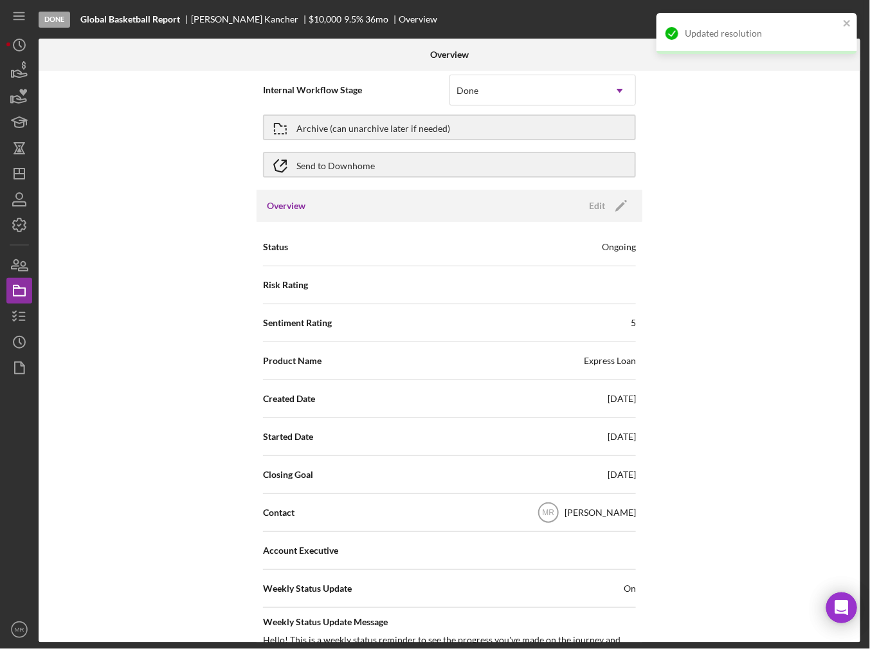
scroll to position [0, 0]
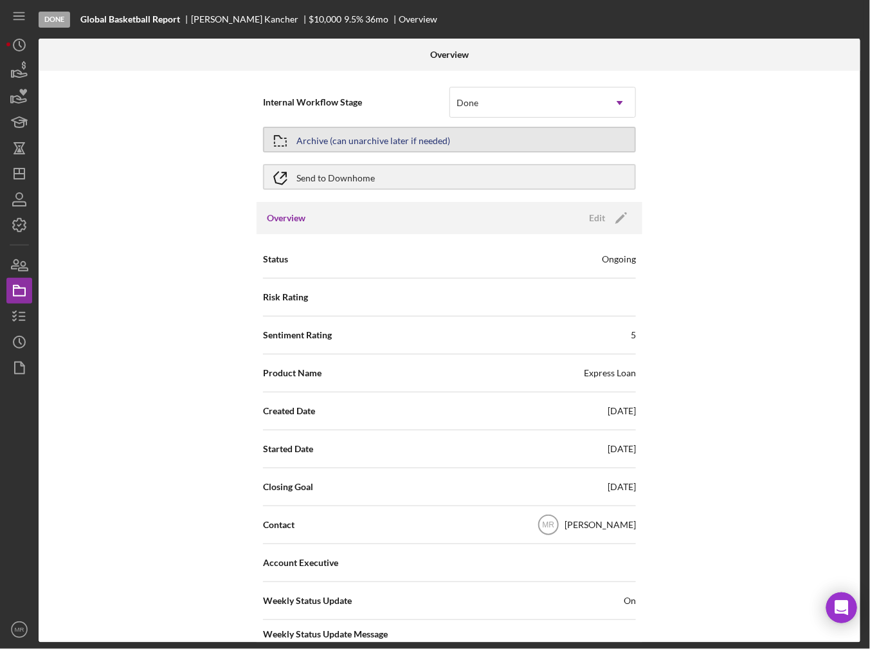
click at [410, 135] on div "Archive (can unarchive later if needed)" at bounding box center [373, 139] width 154 height 23
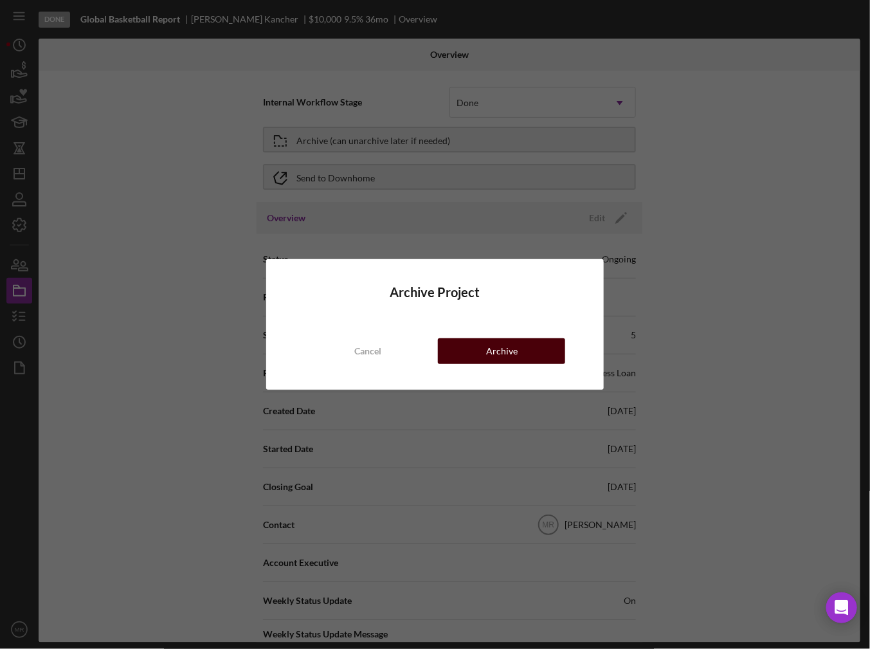
click at [512, 348] on div "Archive" at bounding box center [502, 351] width 32 height 26
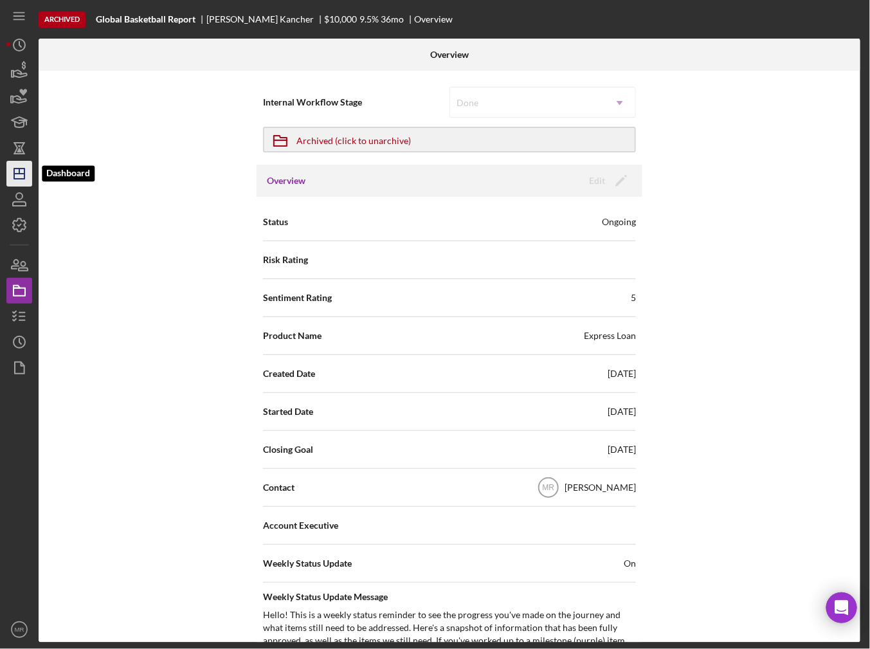
click at [28, 178] on icon "Icon/Dashboard" at bounding box center [19, 174] width 32 height 32
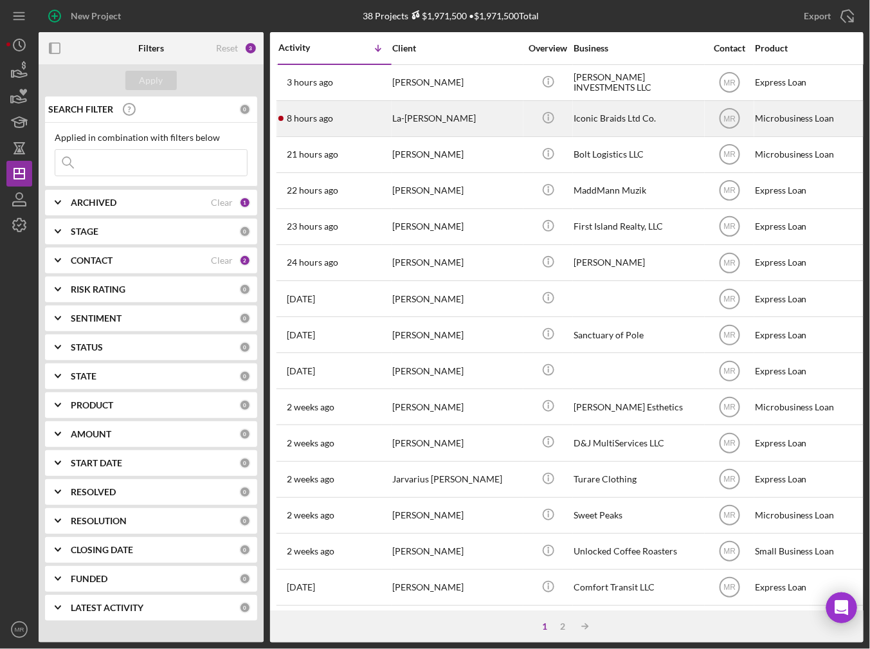
click at [343, 113] on div "8 hours ago La-[PERSON_NAME]" at bounding box center [334, 119] width 113 height 34
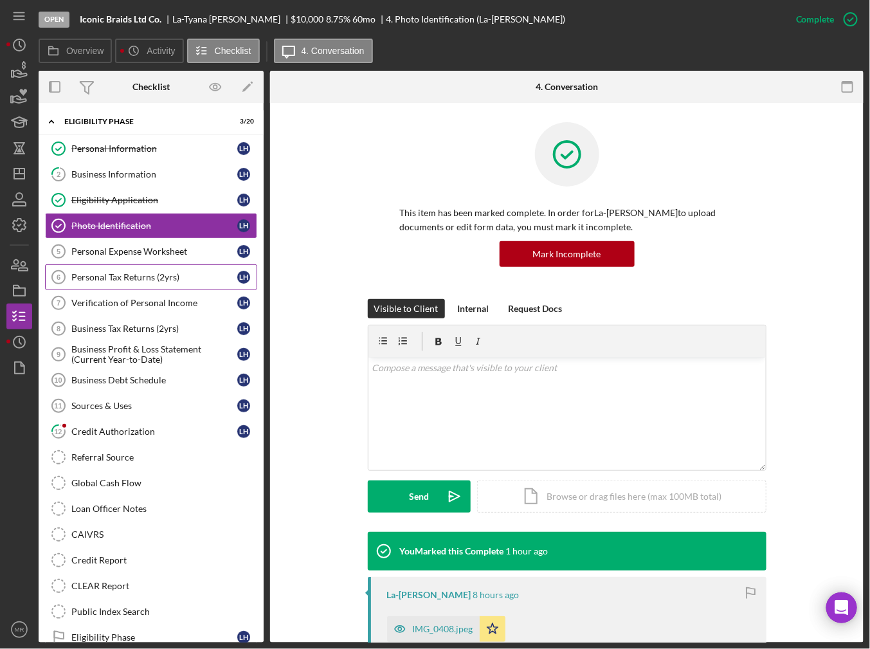
click at [129, 279] on div "Personal Tax Returns (2yrs)" at bounding box center [154, 277] width 166 height 10
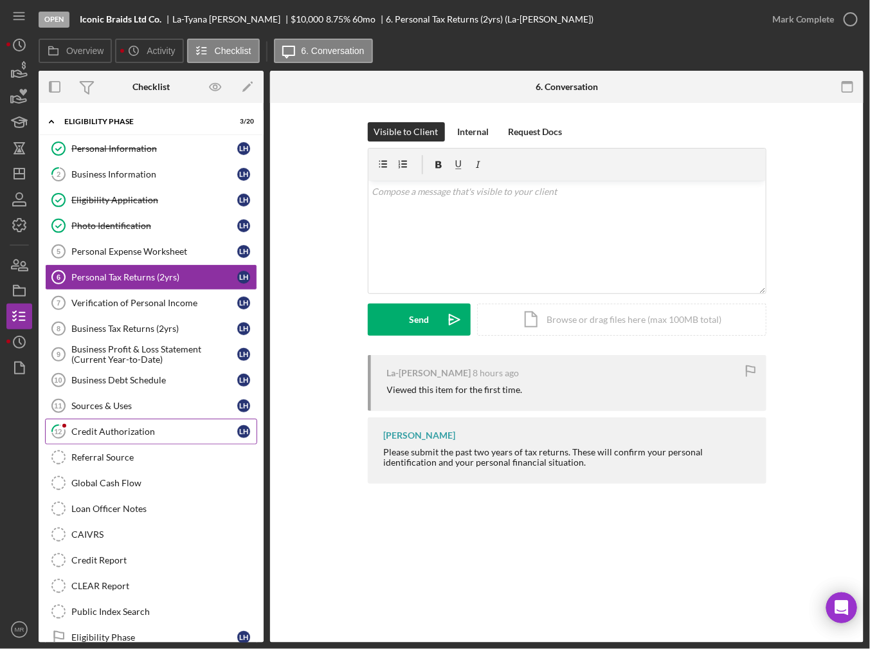
click at [109, 431] on div "Credit Authorization" at bounding box center [154, 431] width 166 height 10
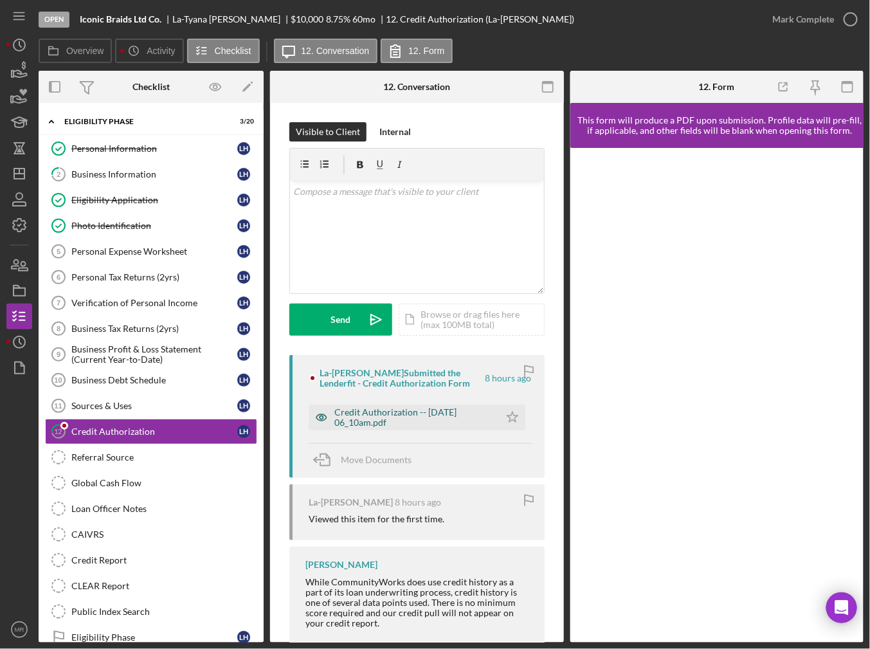
click at [474, 415] on div "Credit Authorization -- [DATE] 06_10am.pdf" at bounding box center [413, 417] width 159 height 21
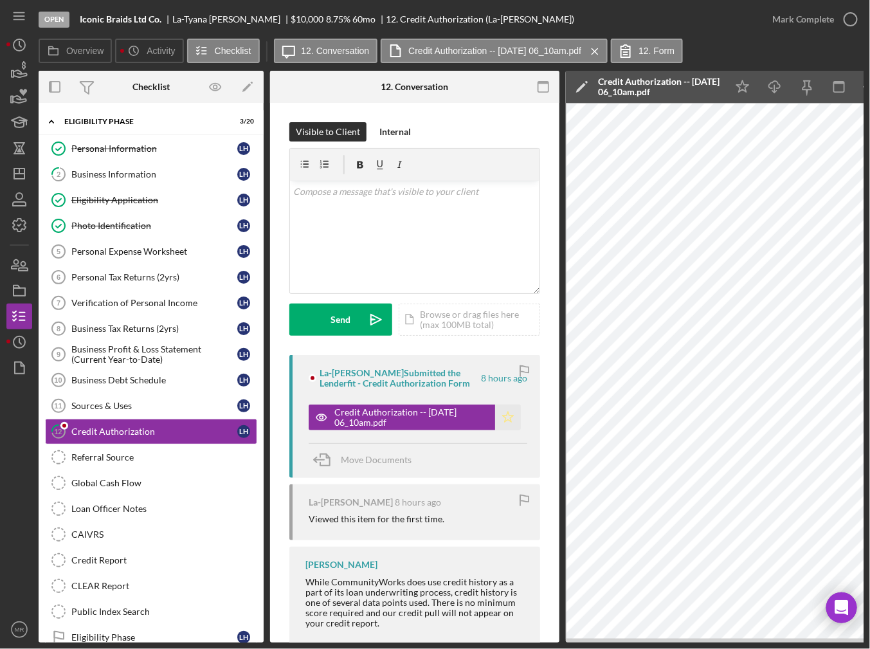
click at [503, 419] on icon "Icon/Star" at bounding box center [508, 417] width 26 height 26
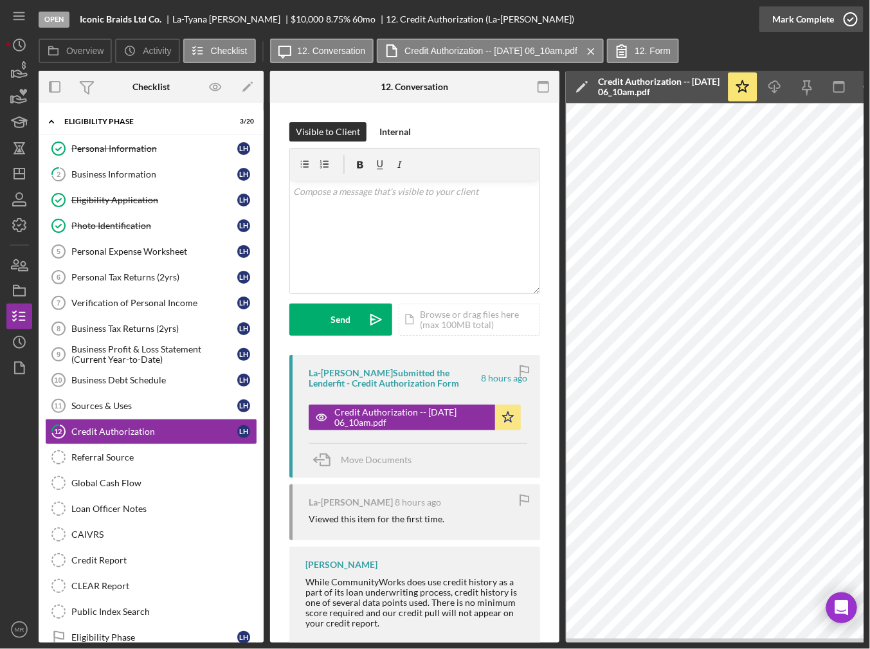
click at [838, 28] on icon "button" at bounding box center [850, 19] width 32 height 32
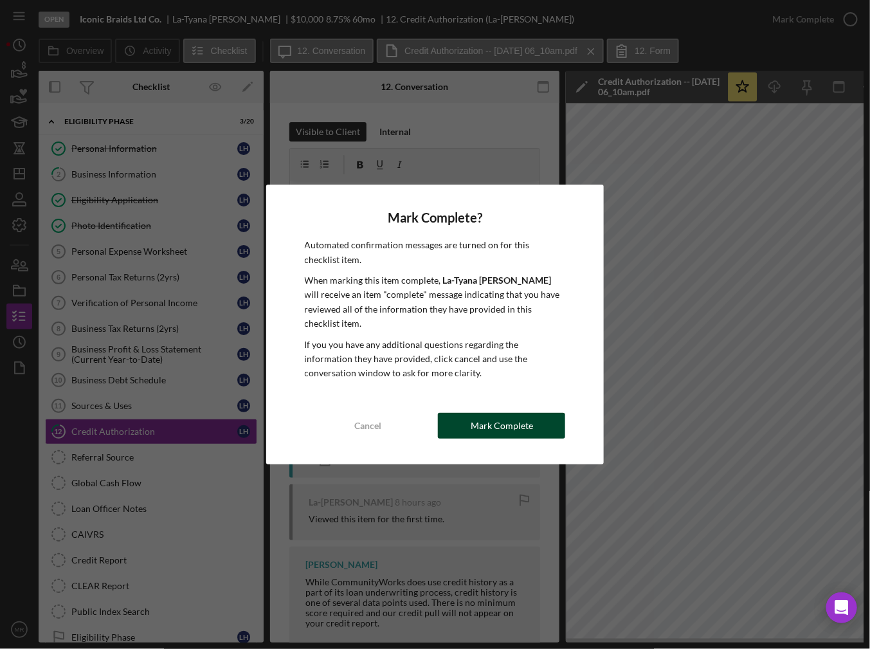
click at [477, 424] on div "Mark Complete" at bounding box center [502, 426] width 62 height 26
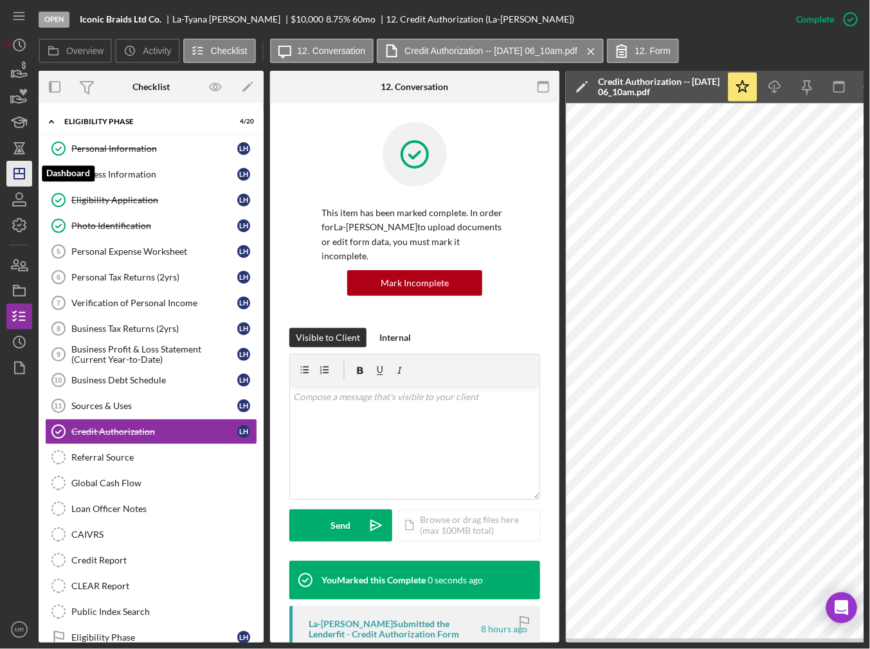
click at [26, 175] on icon "Icon/Dashboard" at bounding box center [19, 174] width 32 height 32
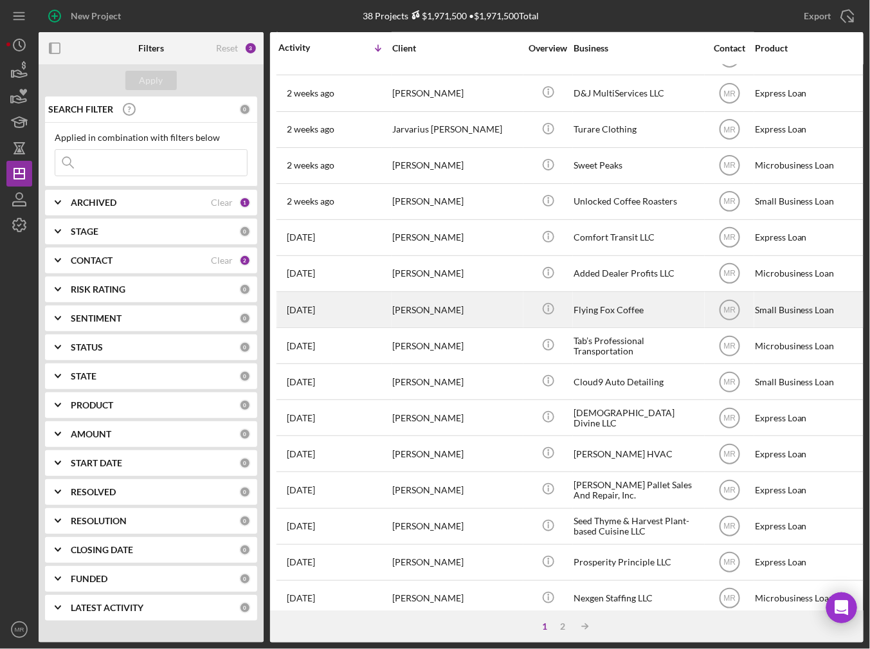
scroll to position [361, 0]
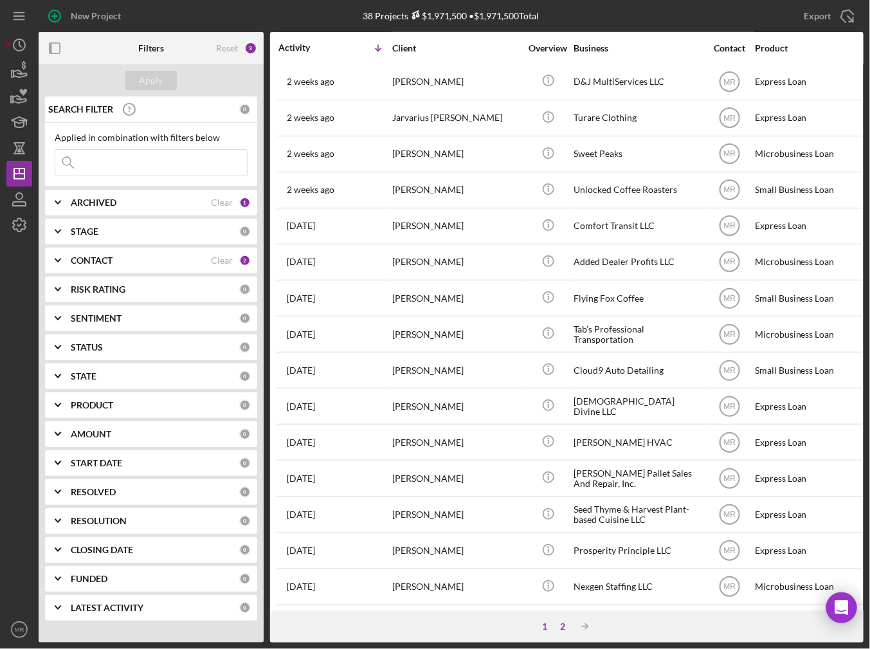
click at [562, 625] on div "2" at bounding box center [563, 626] width 18 height 10
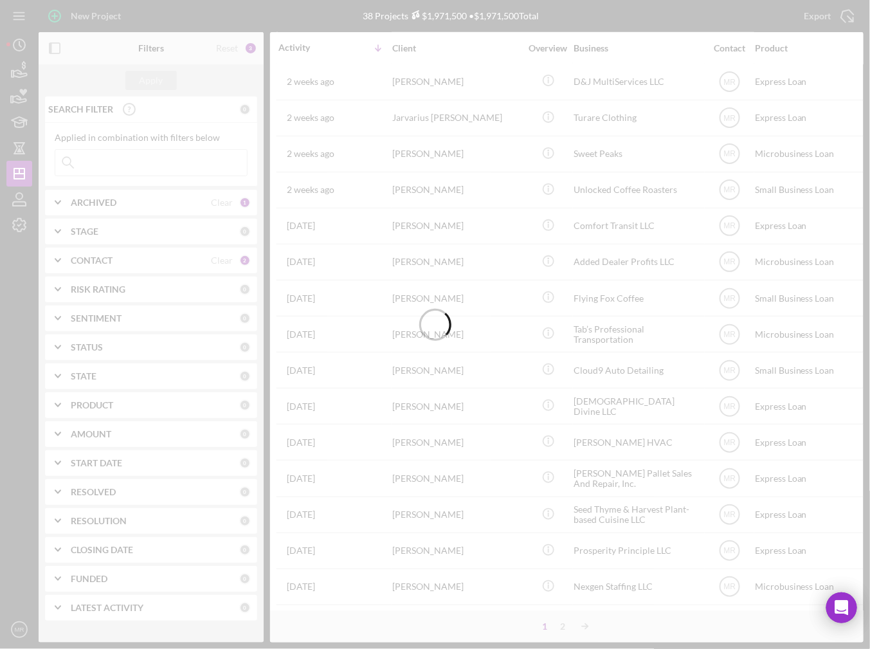
scroll to position [0, 0]
